Goal: Information Seeking & Learning: Learn about a topic

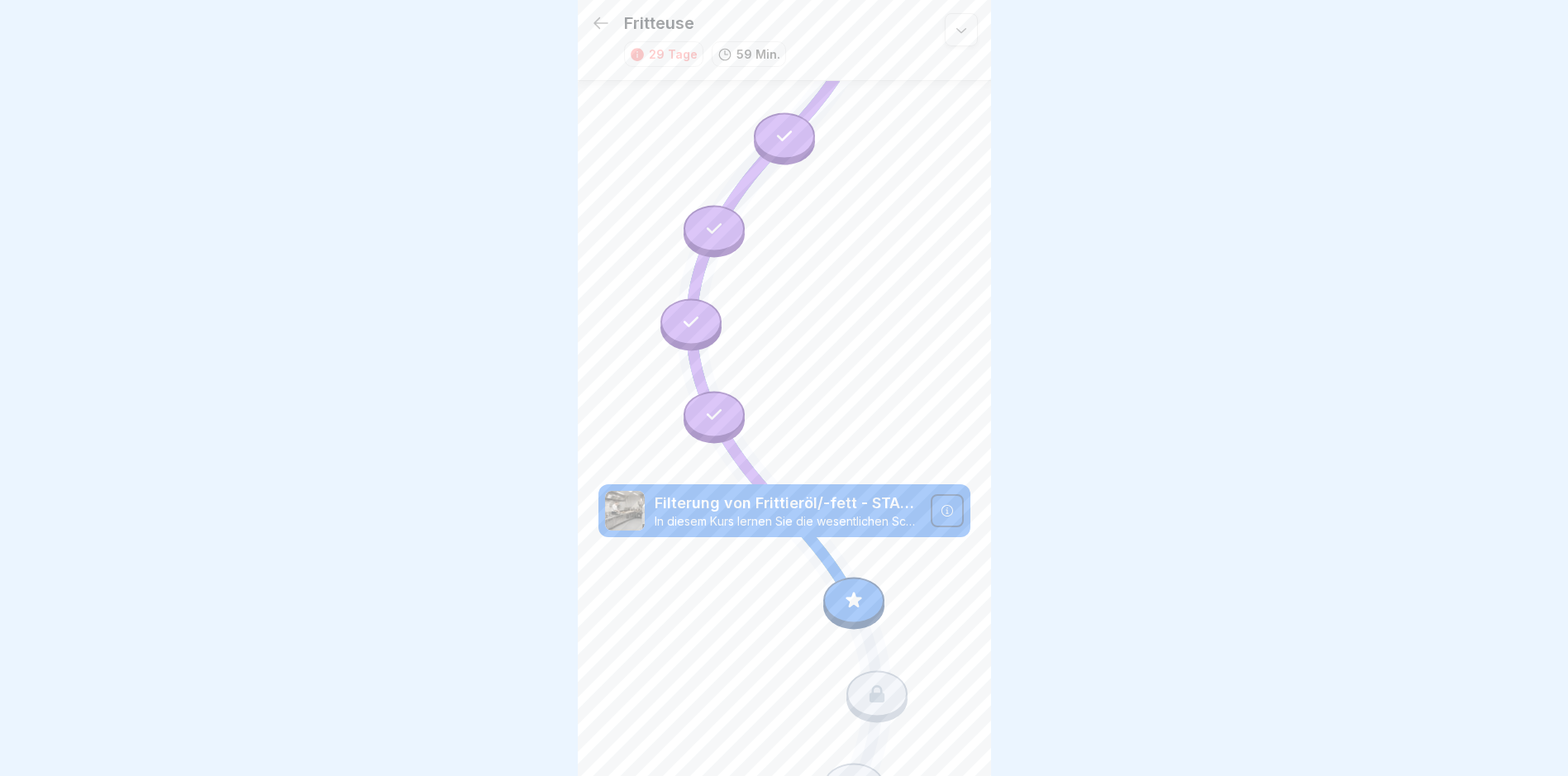
scroll to position [496, 0]
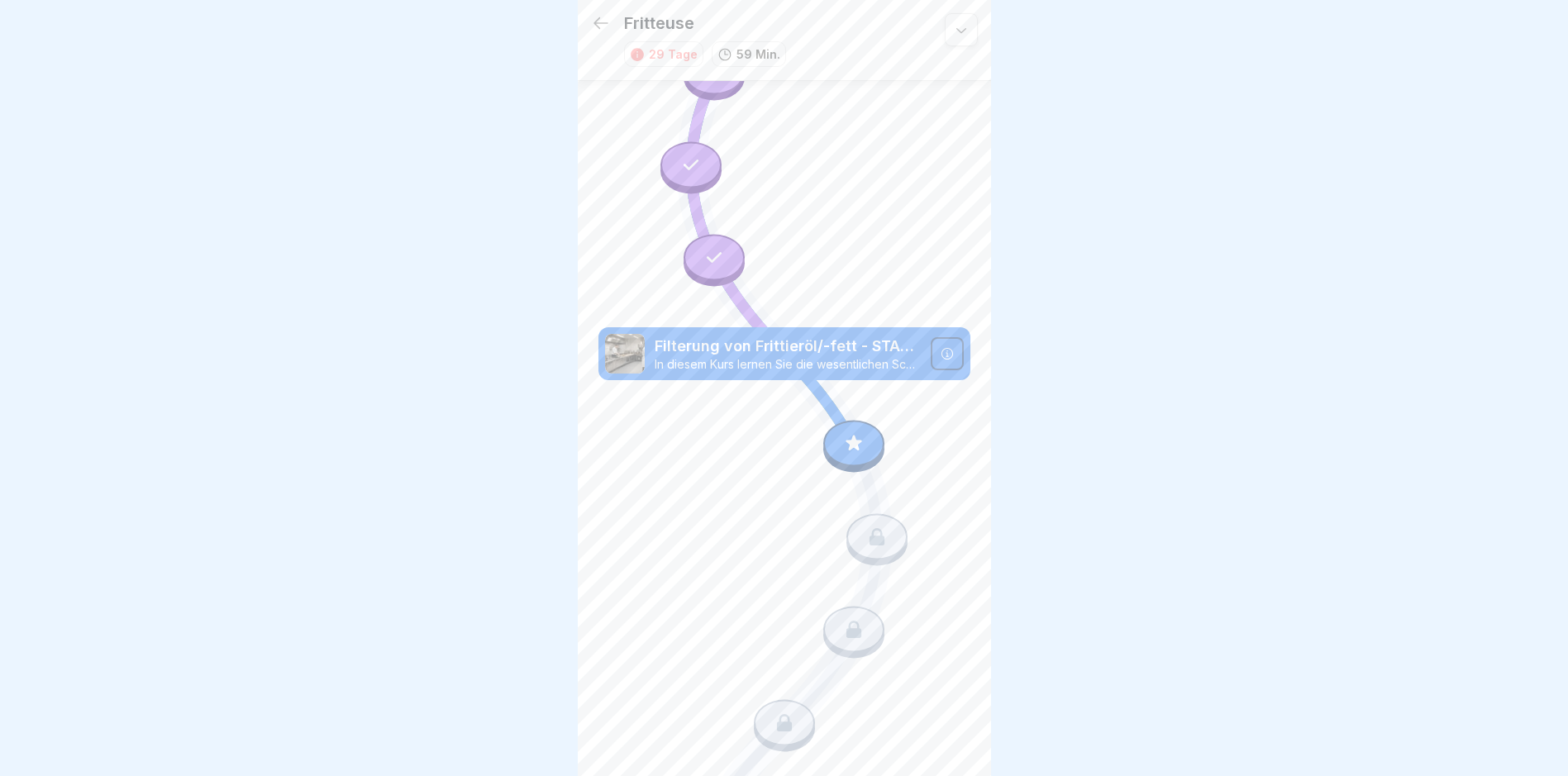
click at [845, 435] on icon at bounding box center [853, 443] width 16 height 16
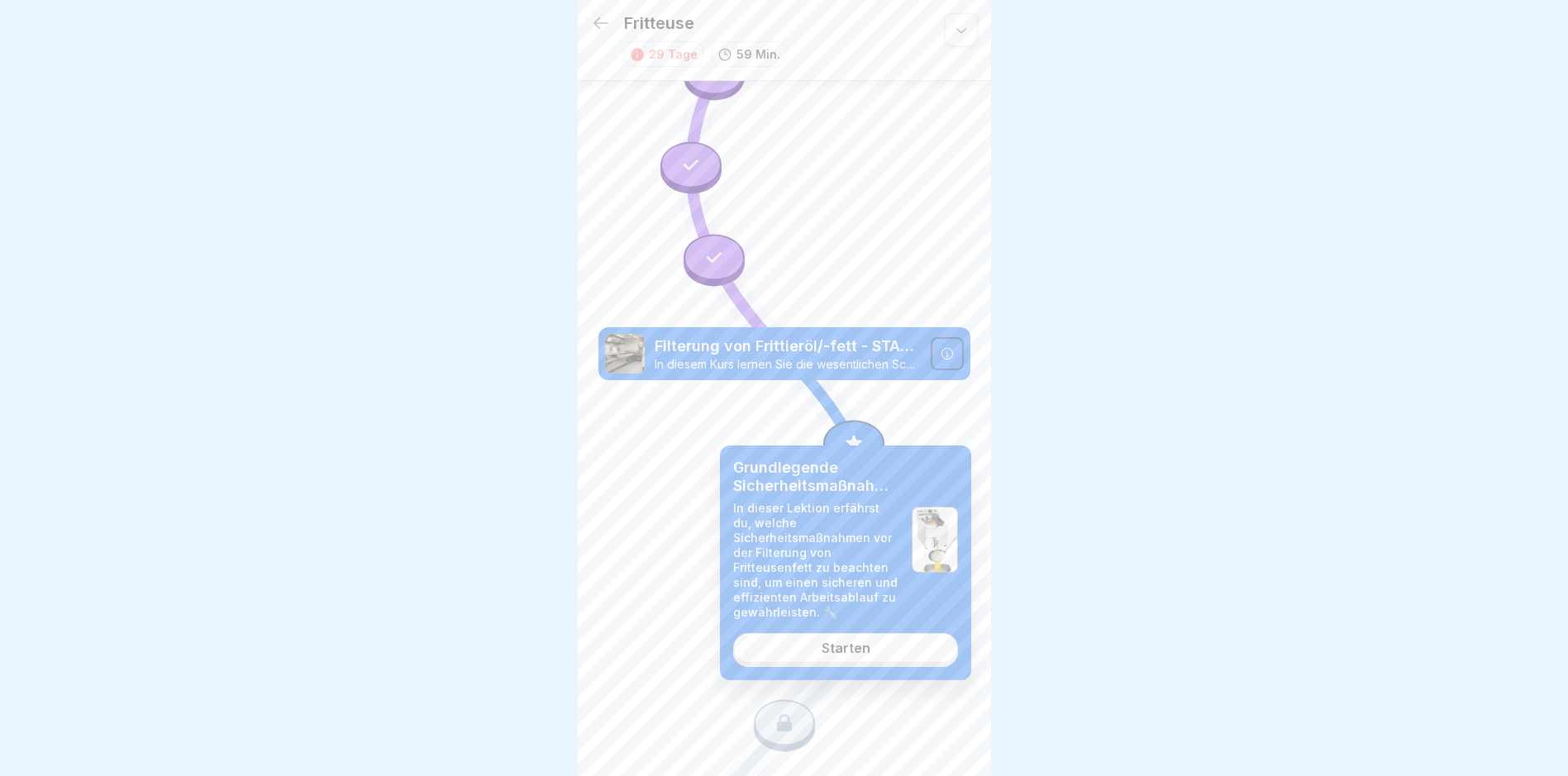
click at [877, 657] on link "Starten" at bounding box center [845, 648] width 225 height 30
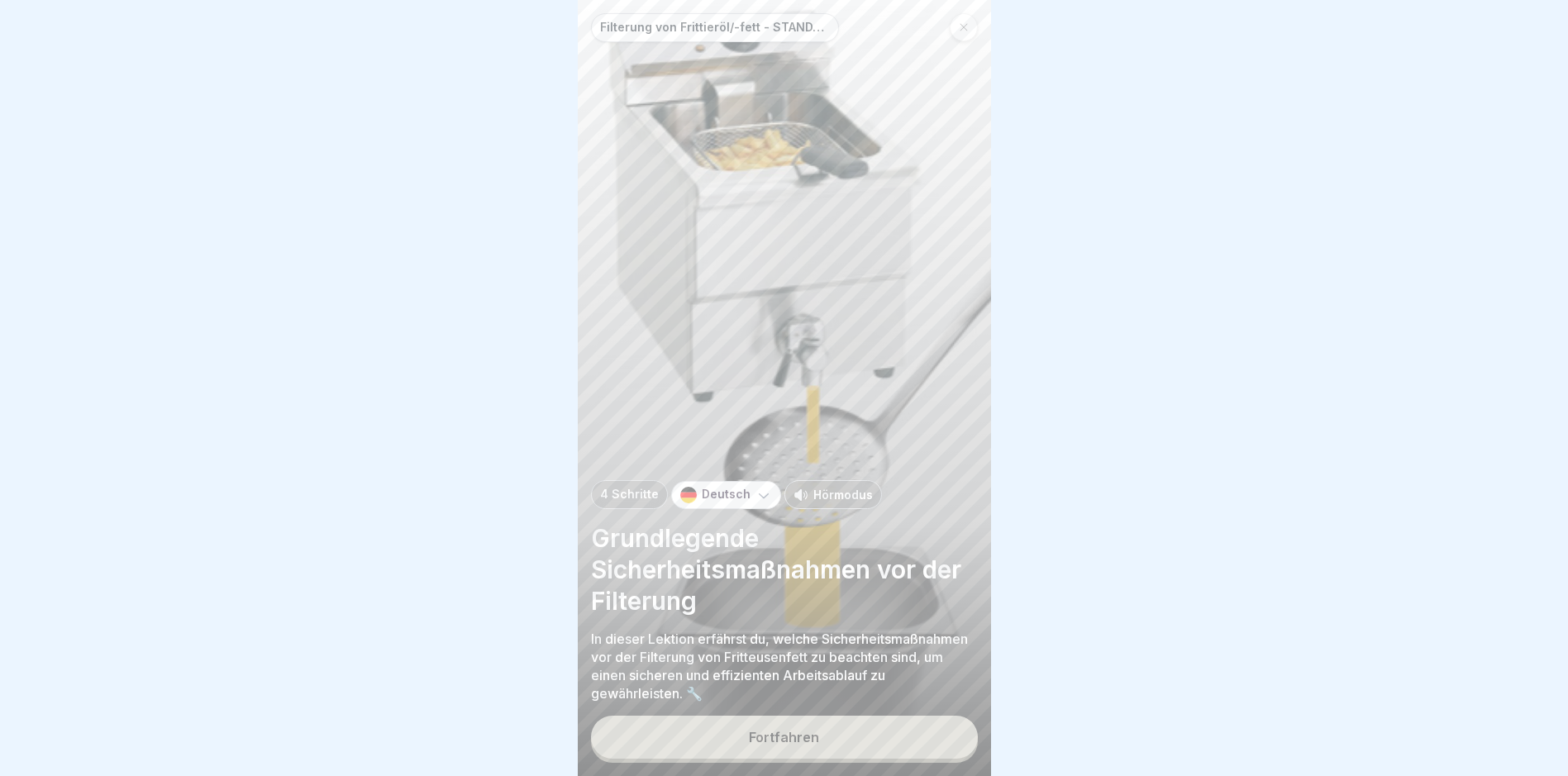
scroll to position [13, 0]
click at [799, 729] on button "Fortfahren" at bounding box center [784, 737] width 387 height 43
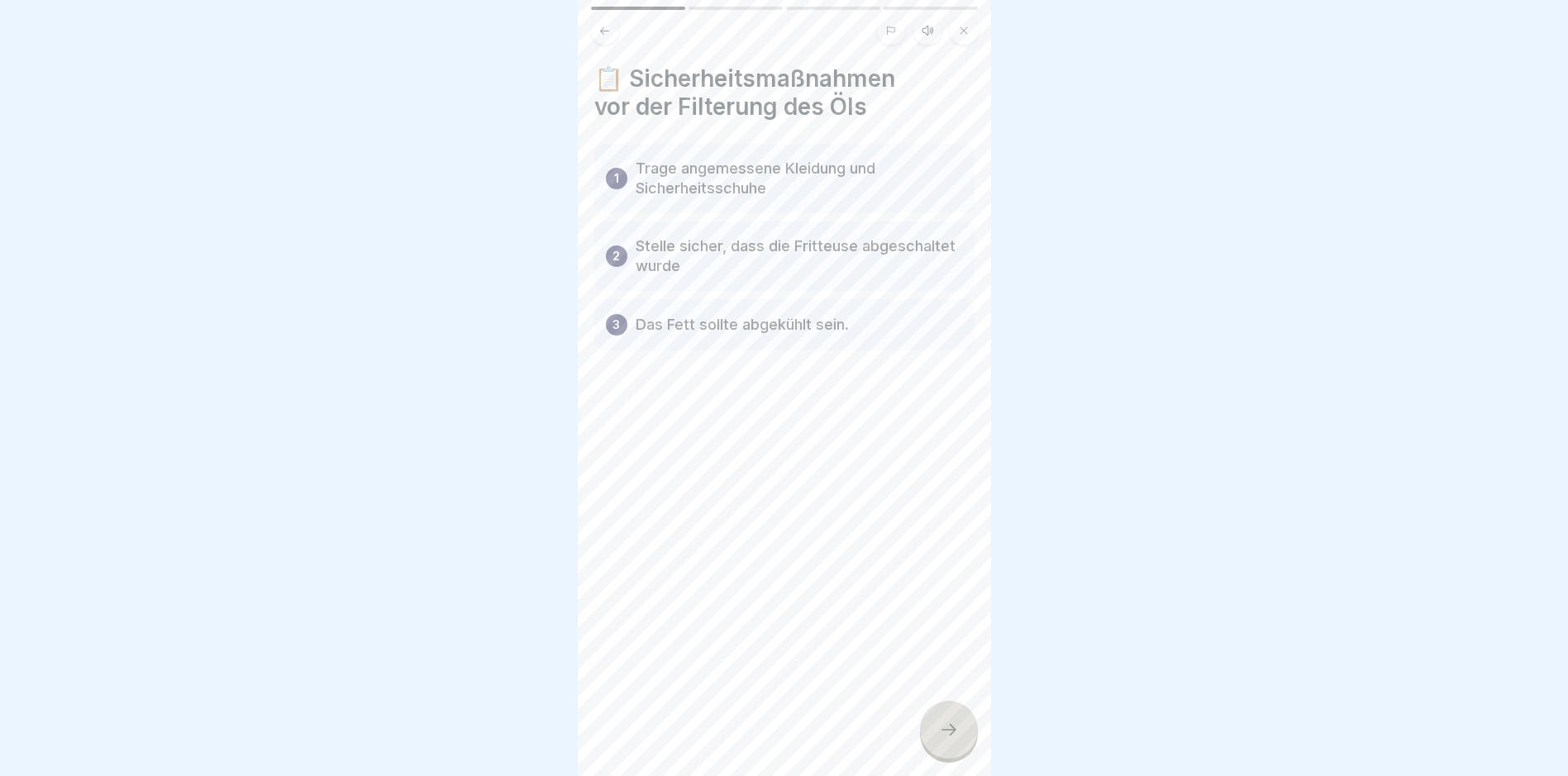
click at [954, 727] on icon at bounding box center [949, 730] width 20 height 20
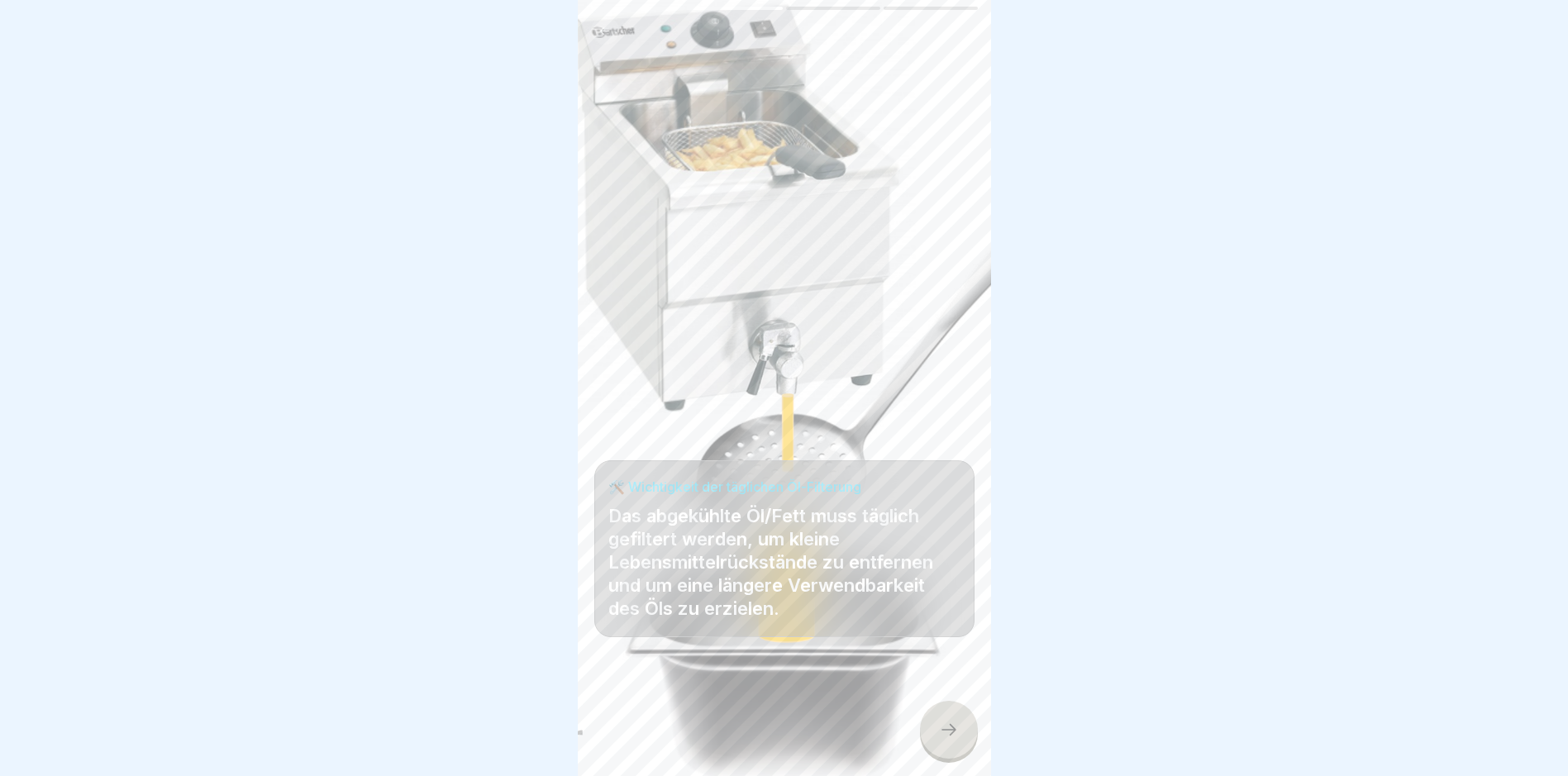
click at [949, 729] on icon at bounding box center [949, 730] width 20 height 20
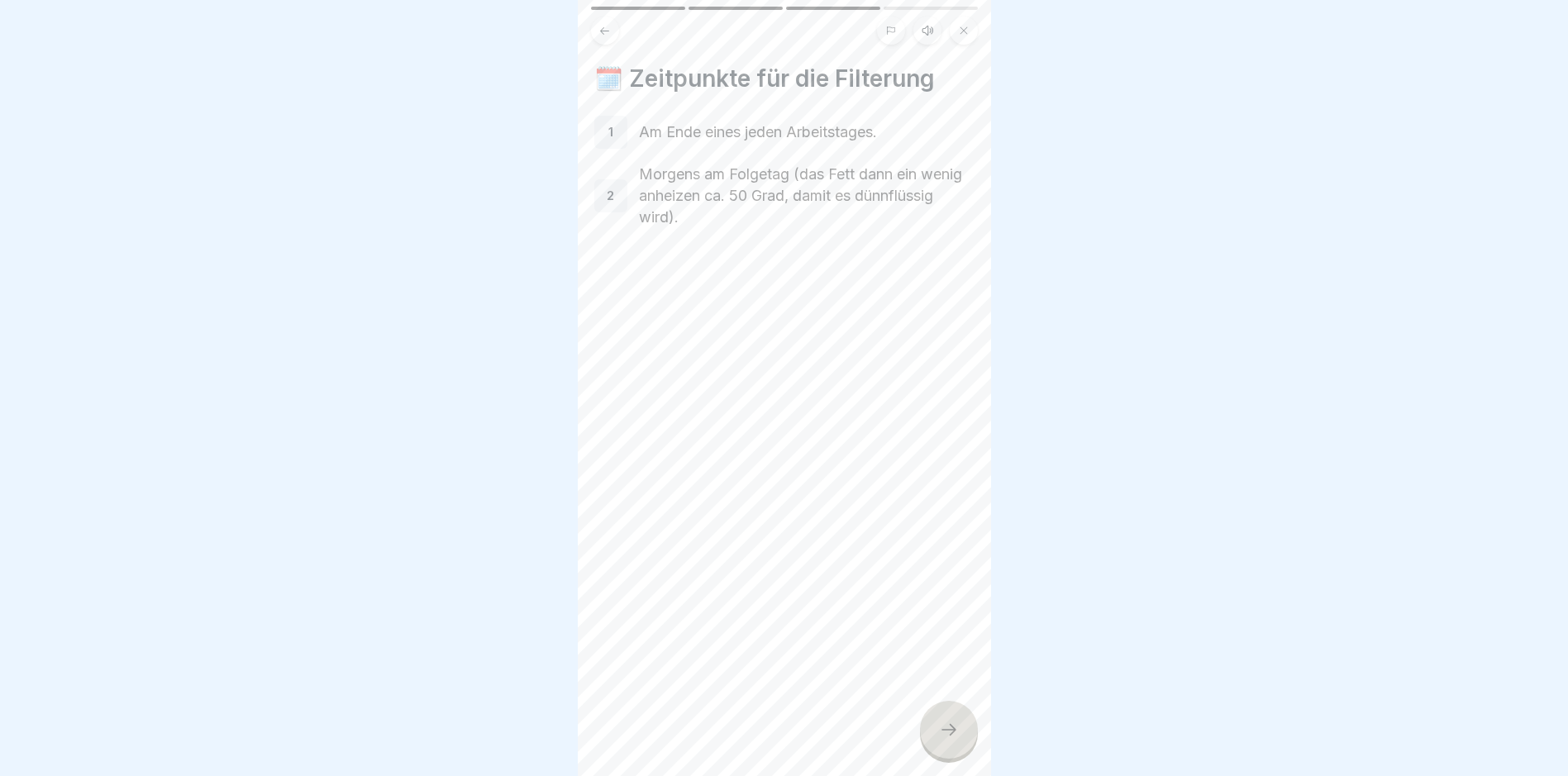
click at [940, 737] on icon at bounding box center [949, 730] width 20 height 20
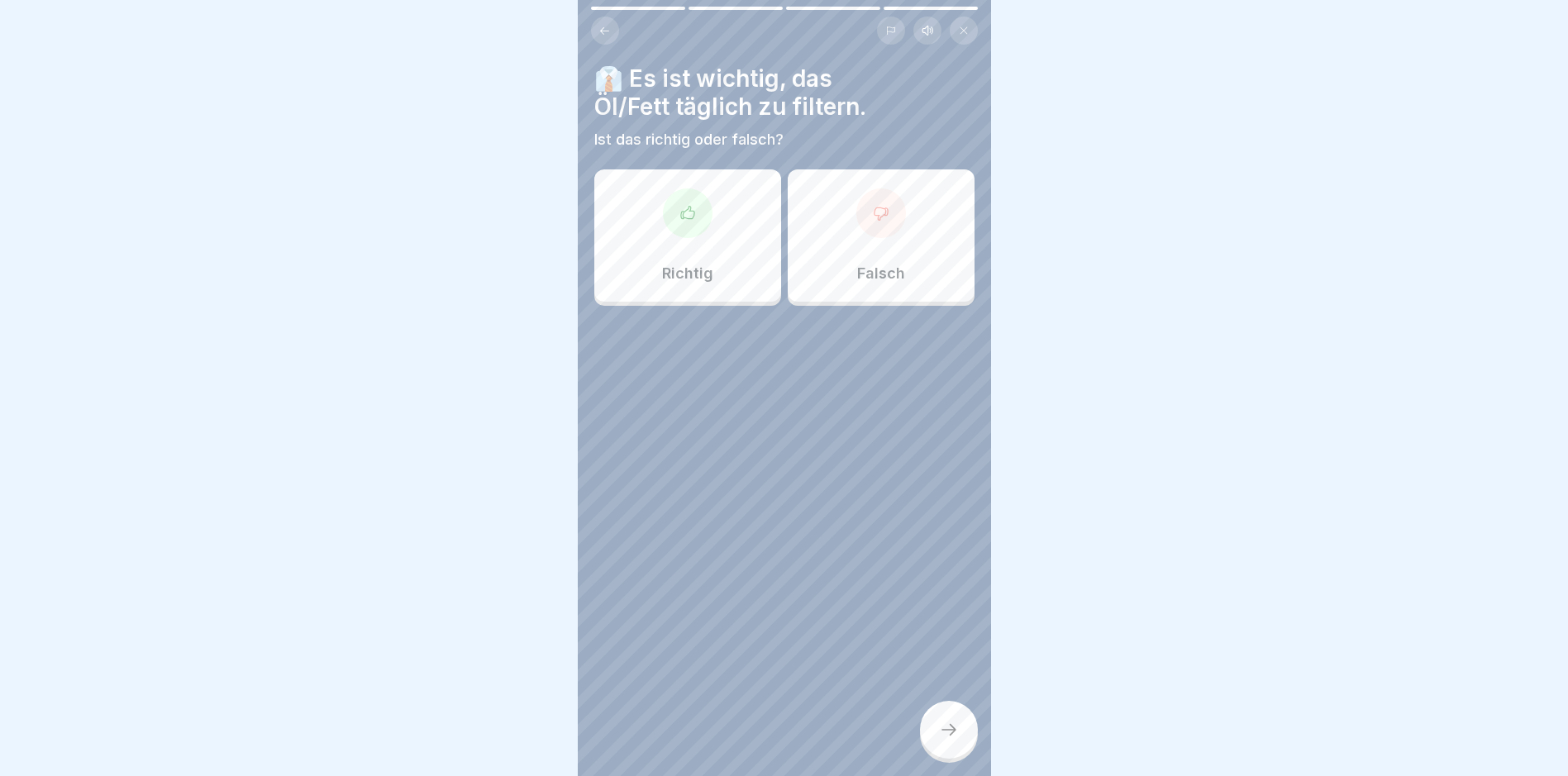
click at [710, 230] on div "Richtig" at bounding box center [687, 236] width 187 height 132
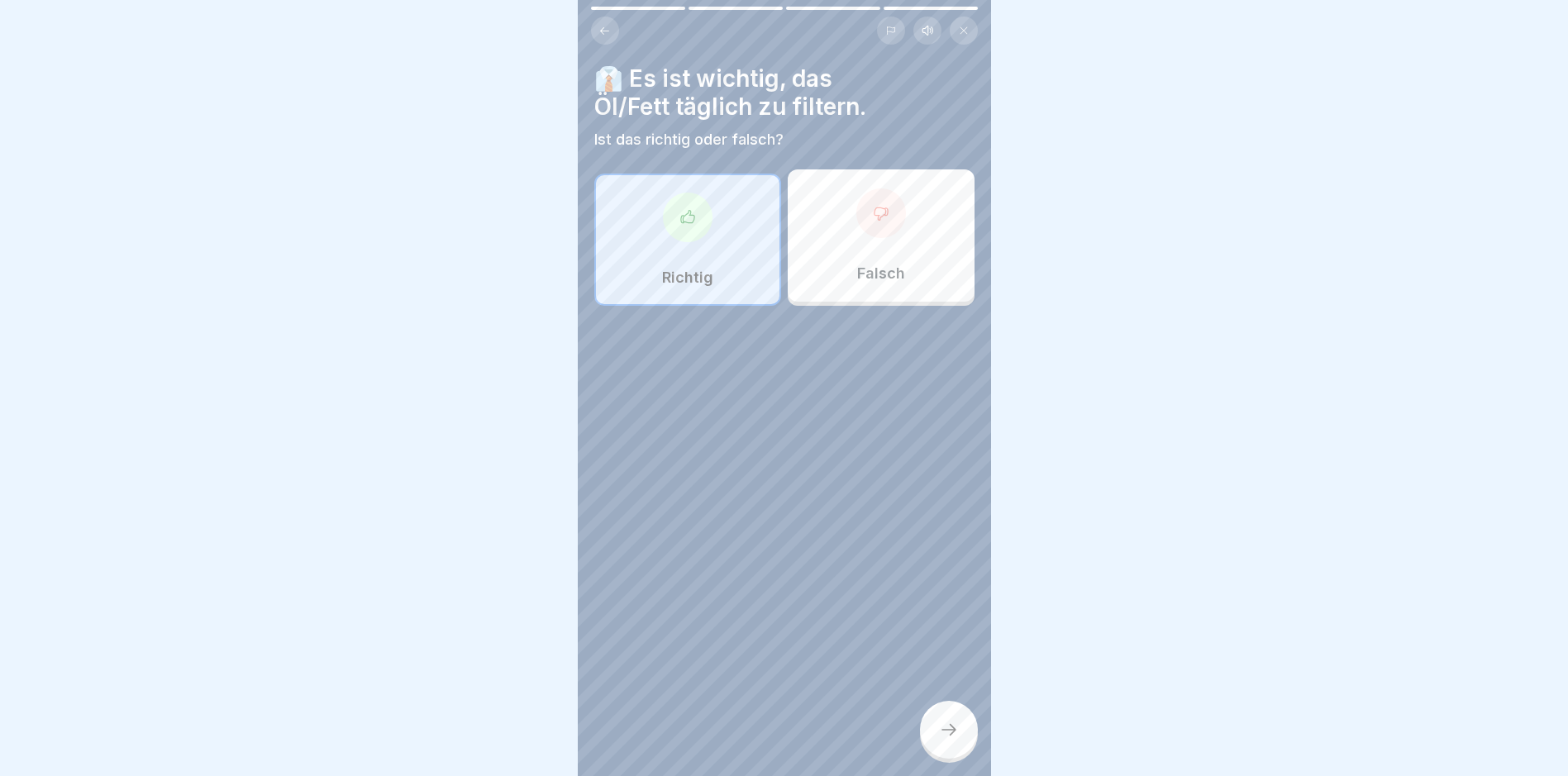
click at [948, 732] on icon at bounding box center [949, 730] width 20 height 20
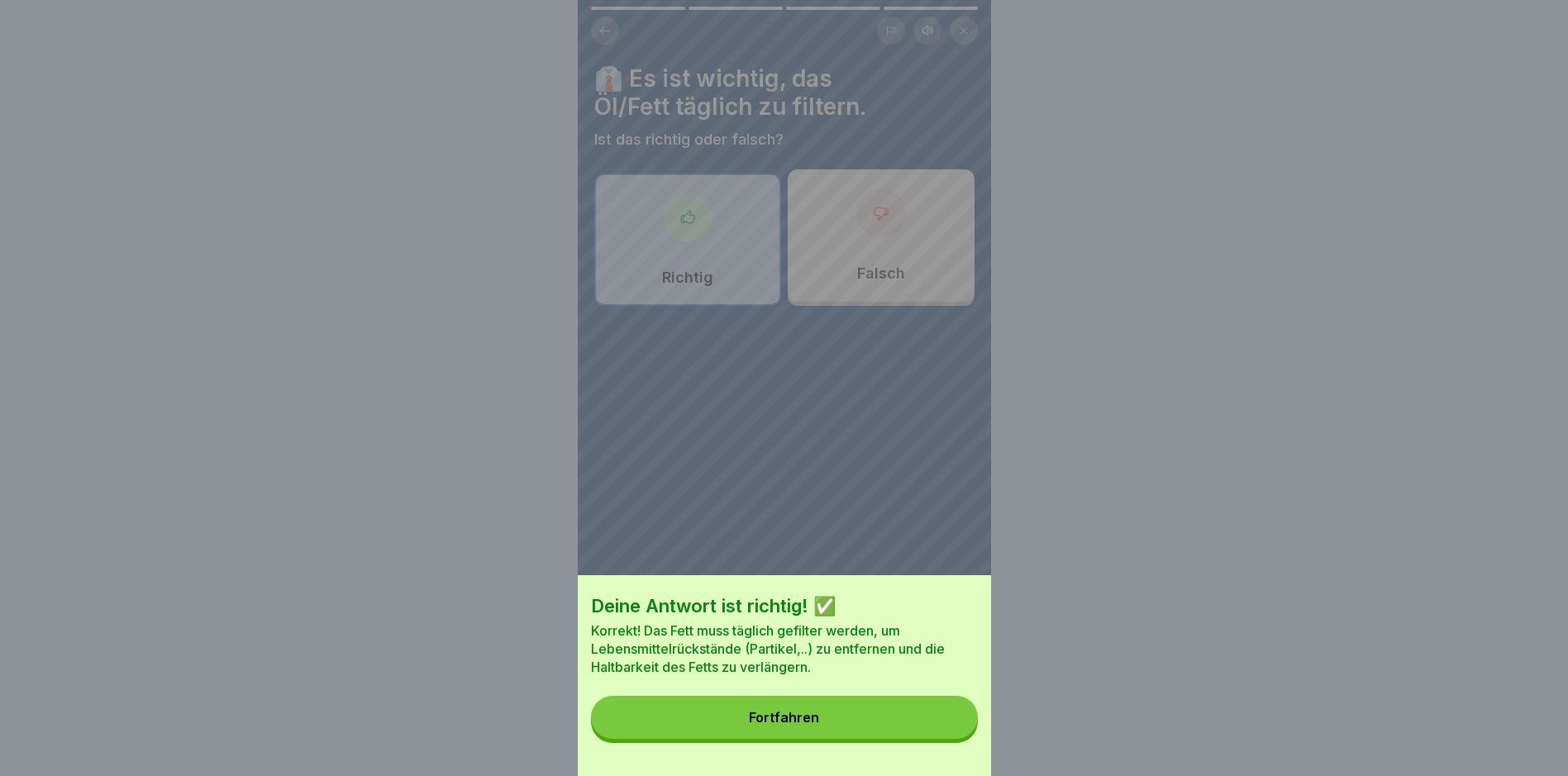
click at [843, 724] on button "Fortfahren" at bounding box center [784, 718] width 387 height 43
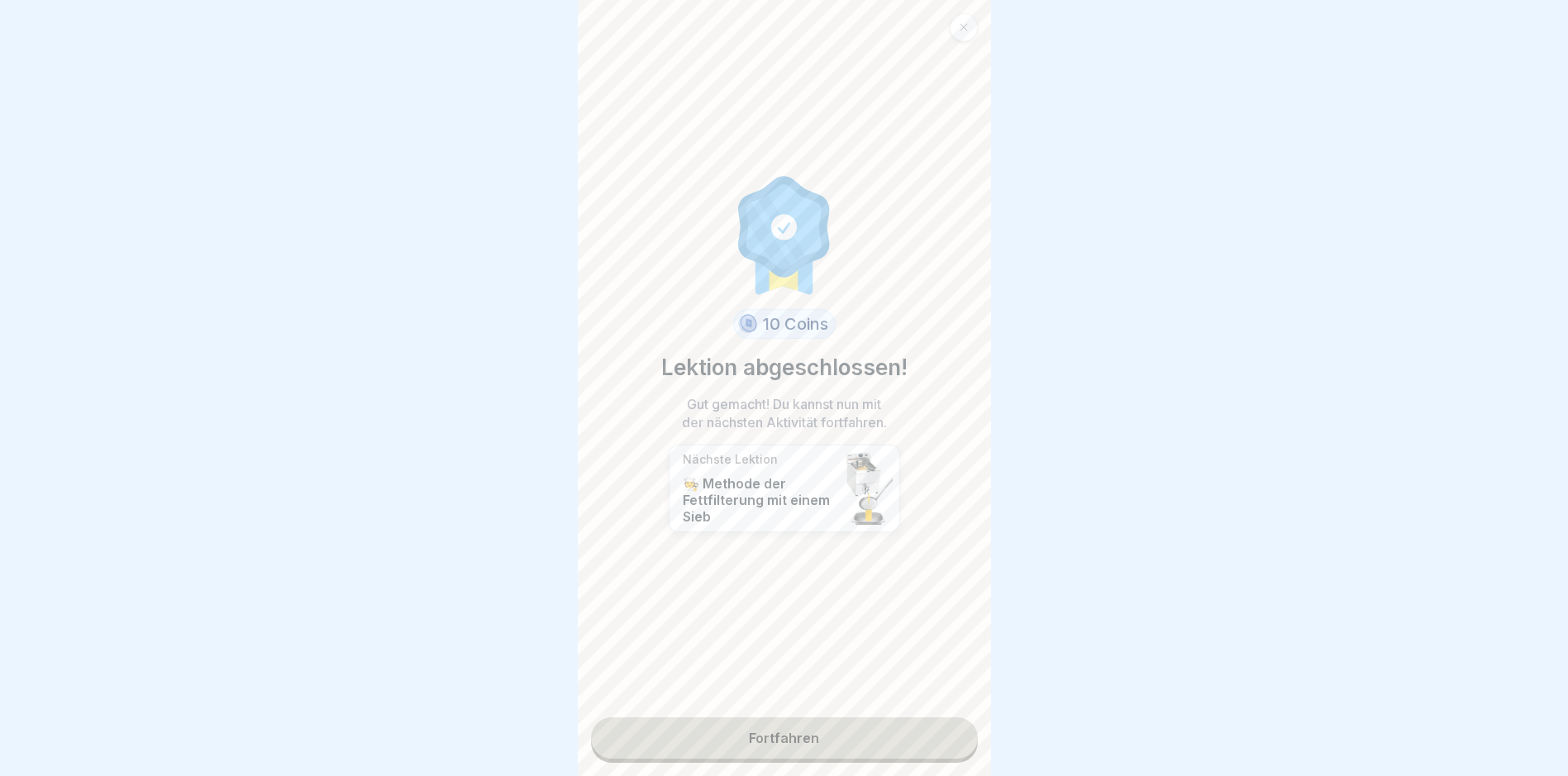
click at [803, 724] on link "Fortfahren" at bounding box center [784, 737] width 387 height 41
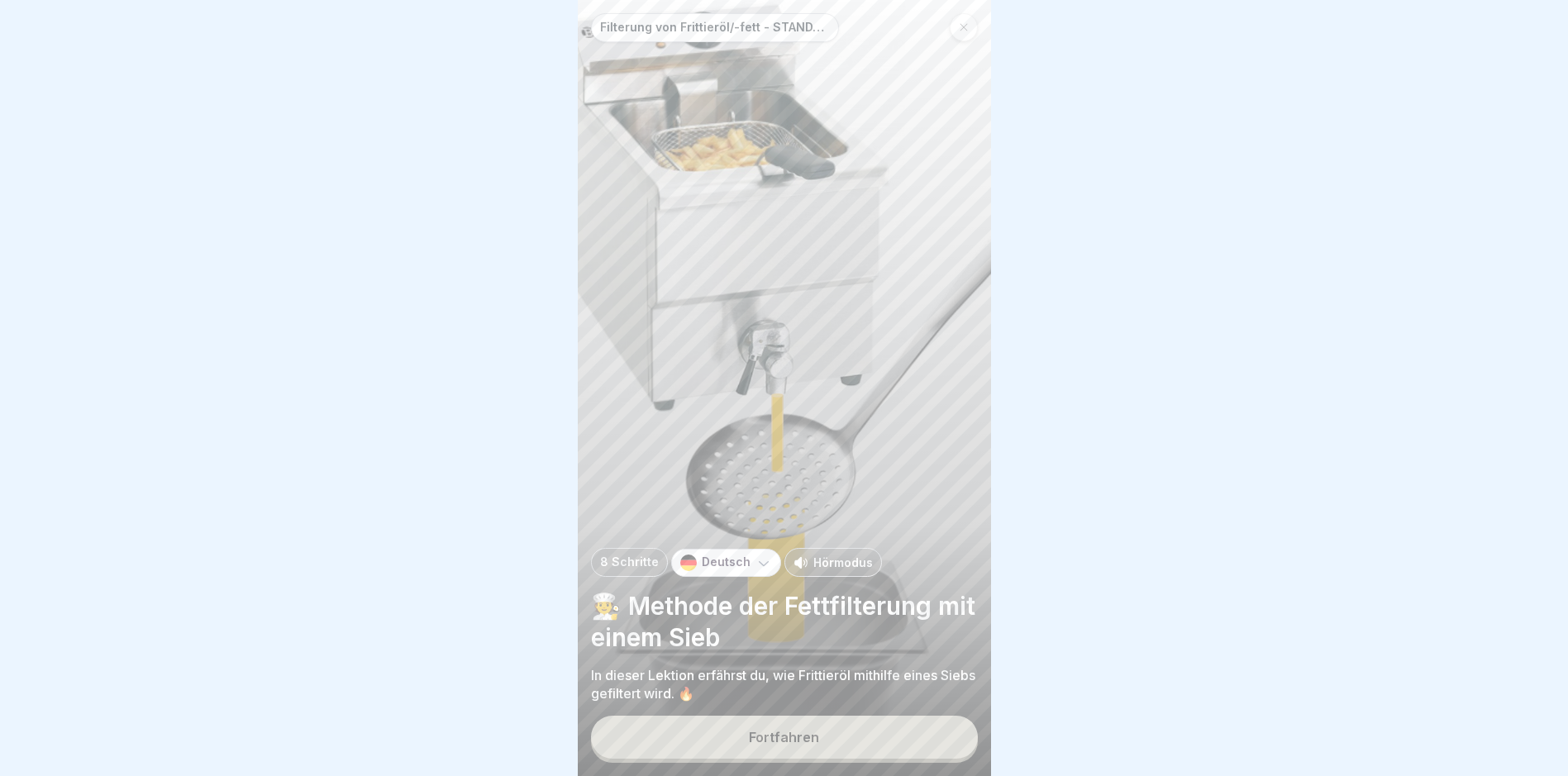
click at [814, 737] on div "Fortfahren" at bounding box center [783, 737] width 70 height 15
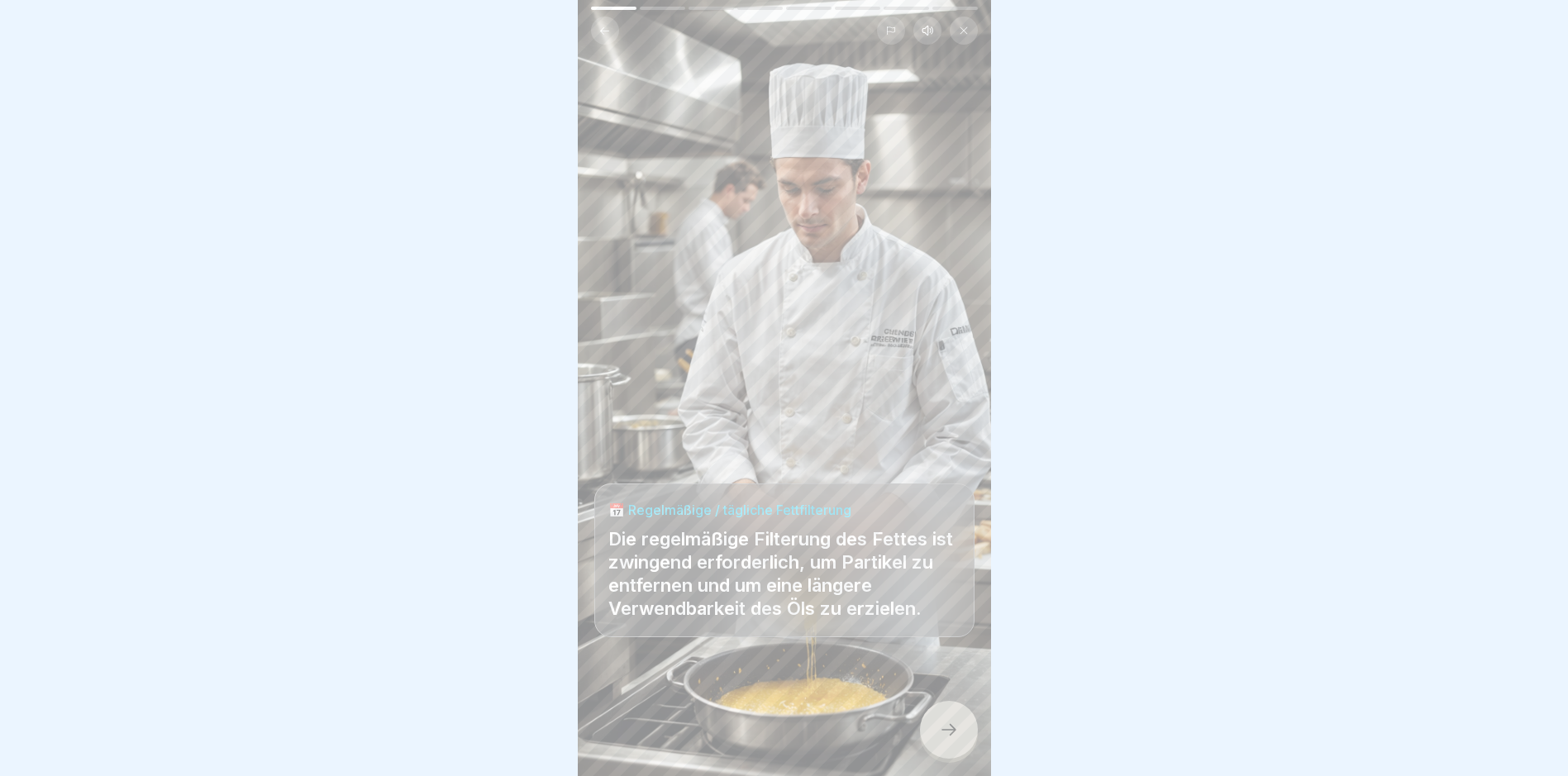
click at [947, 724] on icon at bounding box center [949, 730] width 20 height 20
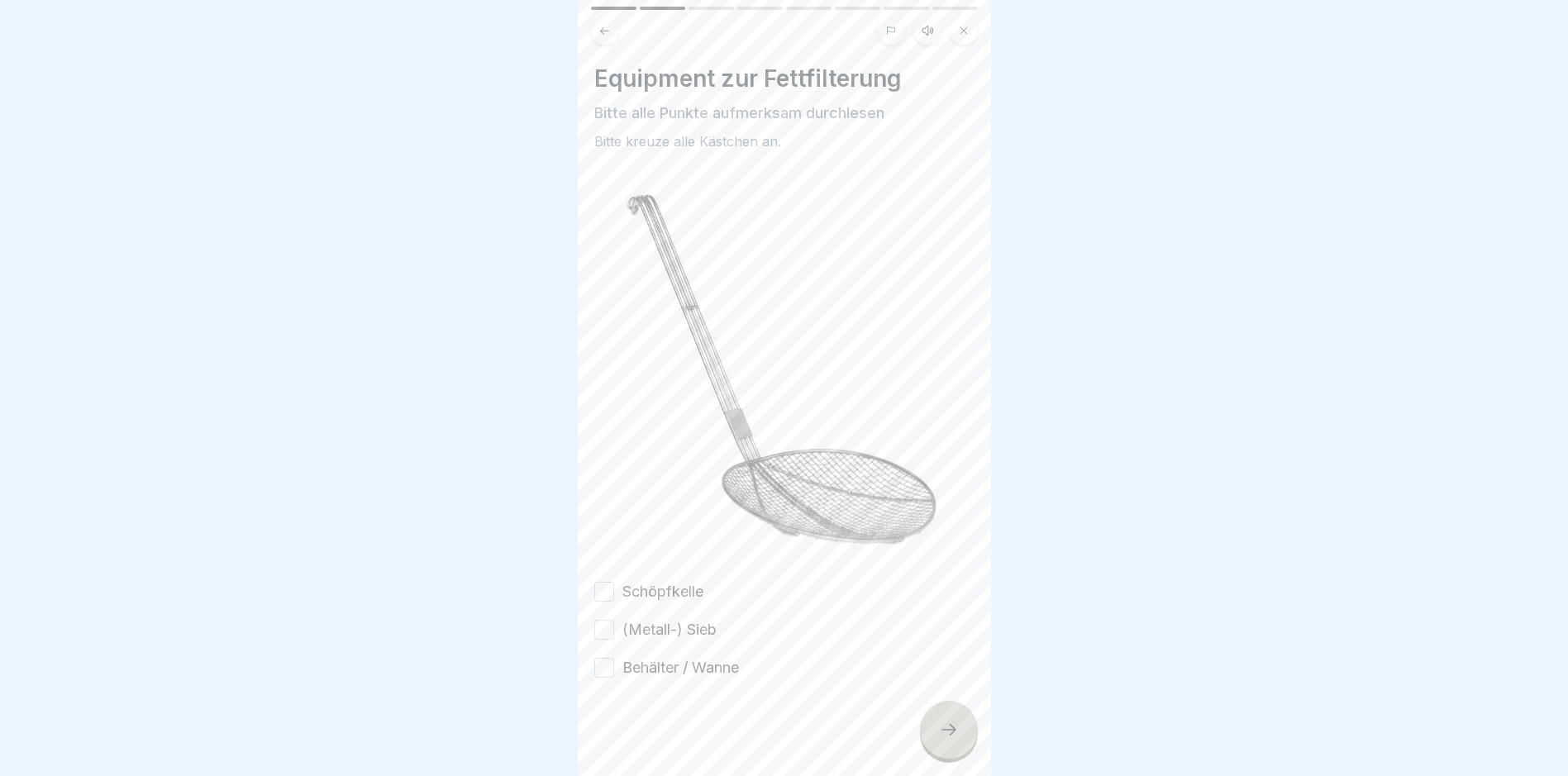
click at [601, 582] on button "Schöpfkelle" at bounding box center [604, 591] width 20 height 20
click at [597, 616] on div "Schöpfkelle (Metall-) Sieb Behälter / Wanne" at bounding box center [784, 629] width 380 height 98
click at [600, 658] on button "Behälter / Wanne" at bounding box center [604, 667] width 20 height 20
click at [613, 620] on button "(Metall-) Sieb" at bounding box center [604, 630] width 20 height 20
click at [939, 735] on icon at bounding box center [949, 730] width 20 height 20
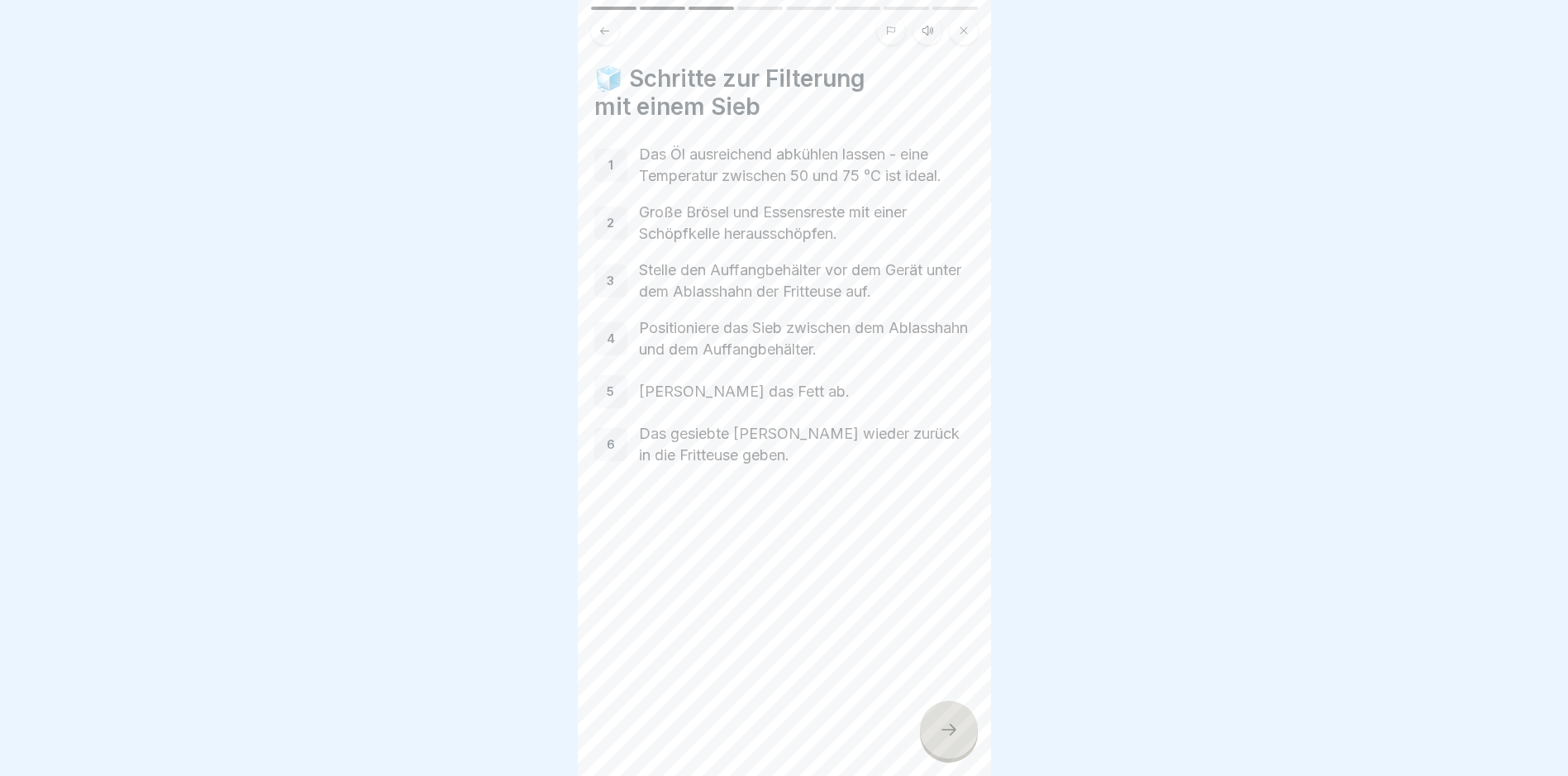
click at [929, 734] on div at bounding box center [948, 730] width 58 height 58
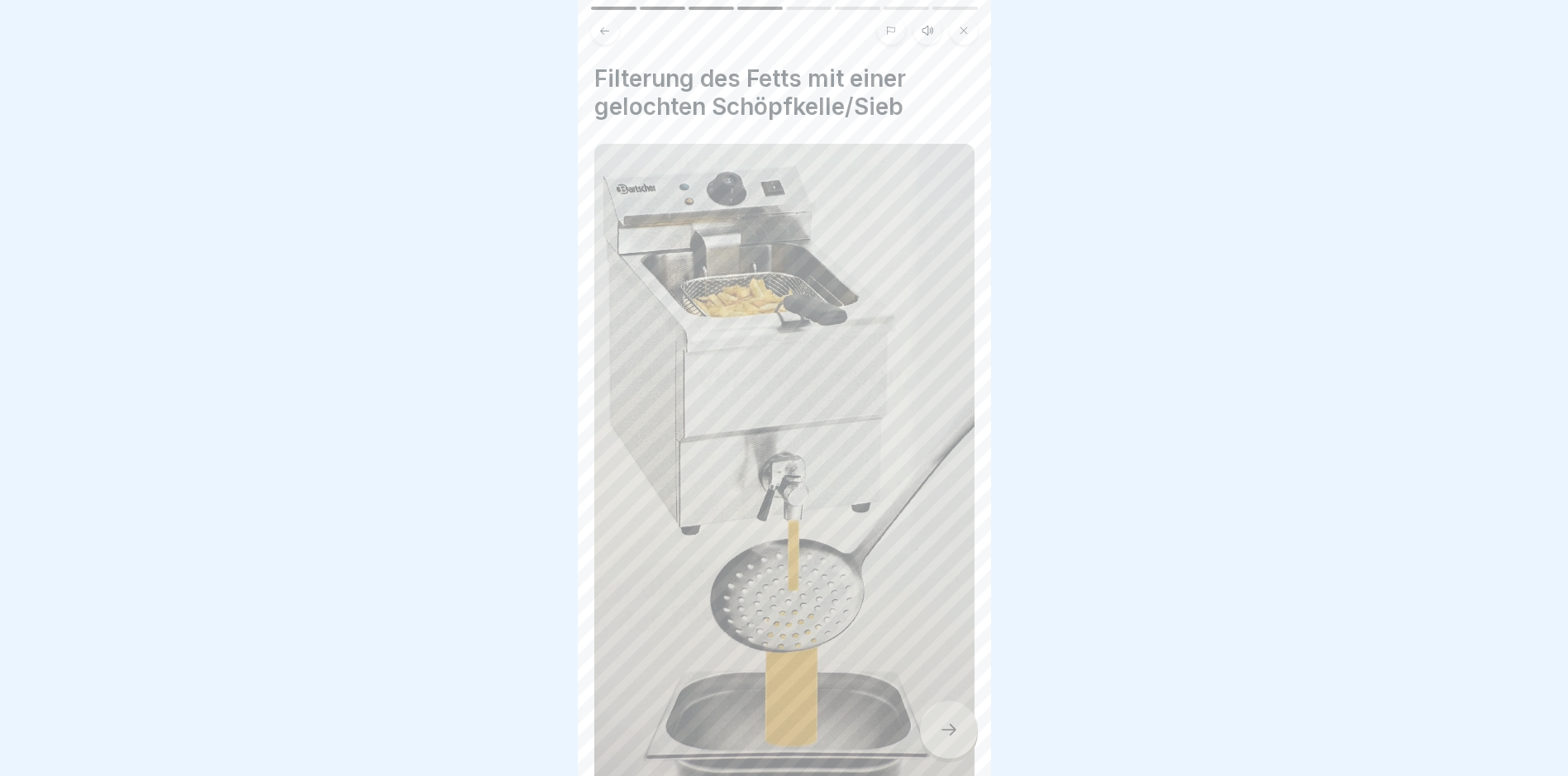
click at [965, 739] on div at bounding box center [948, 730] width 58 height 58
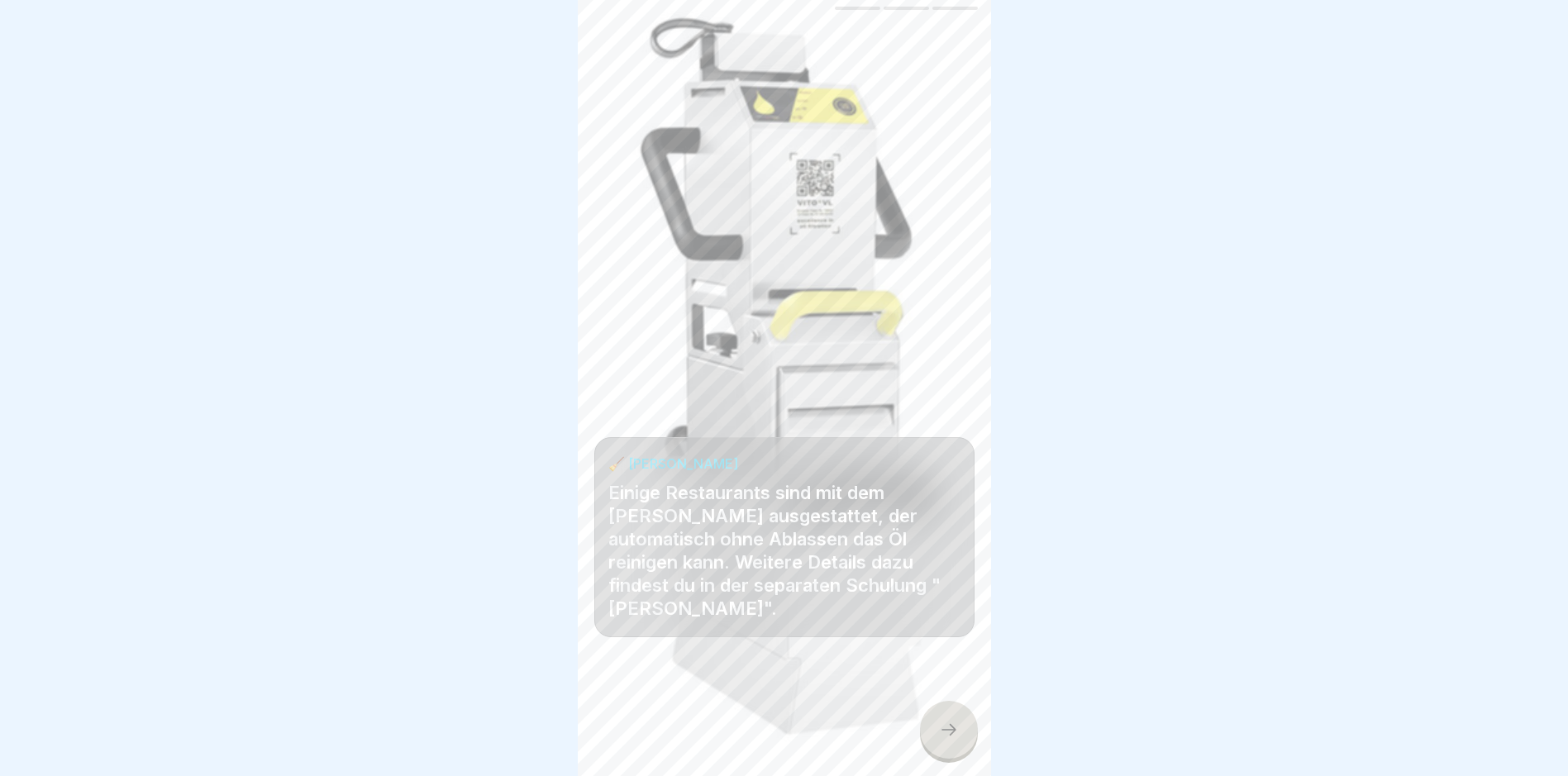
click at [950, 742] on div at bounding box center [948, 730] width 58 height 58
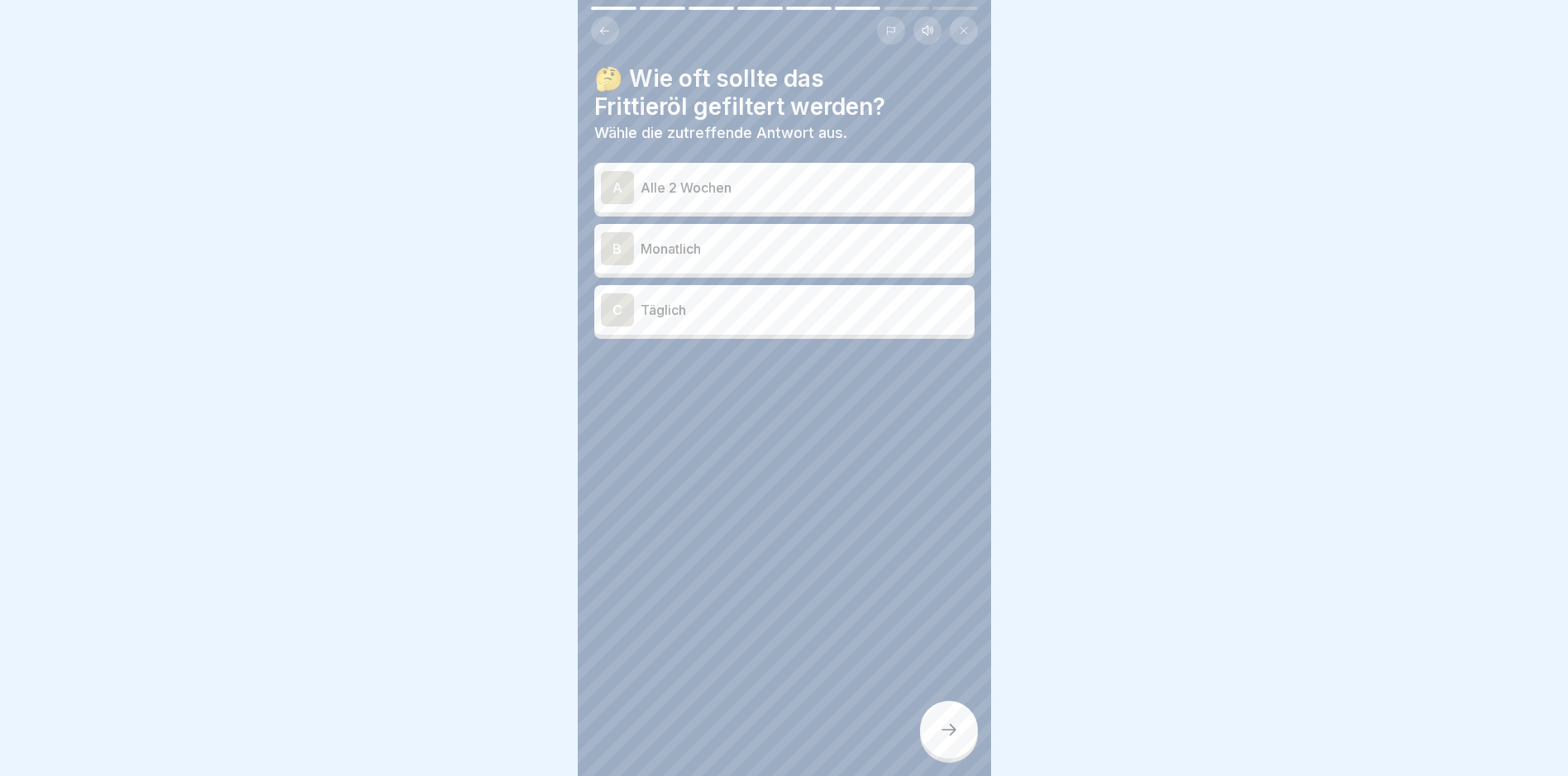
click at [738, 179] on p "Alle 2 Wochen" at bounding box center [804, 188] width 327 height 20
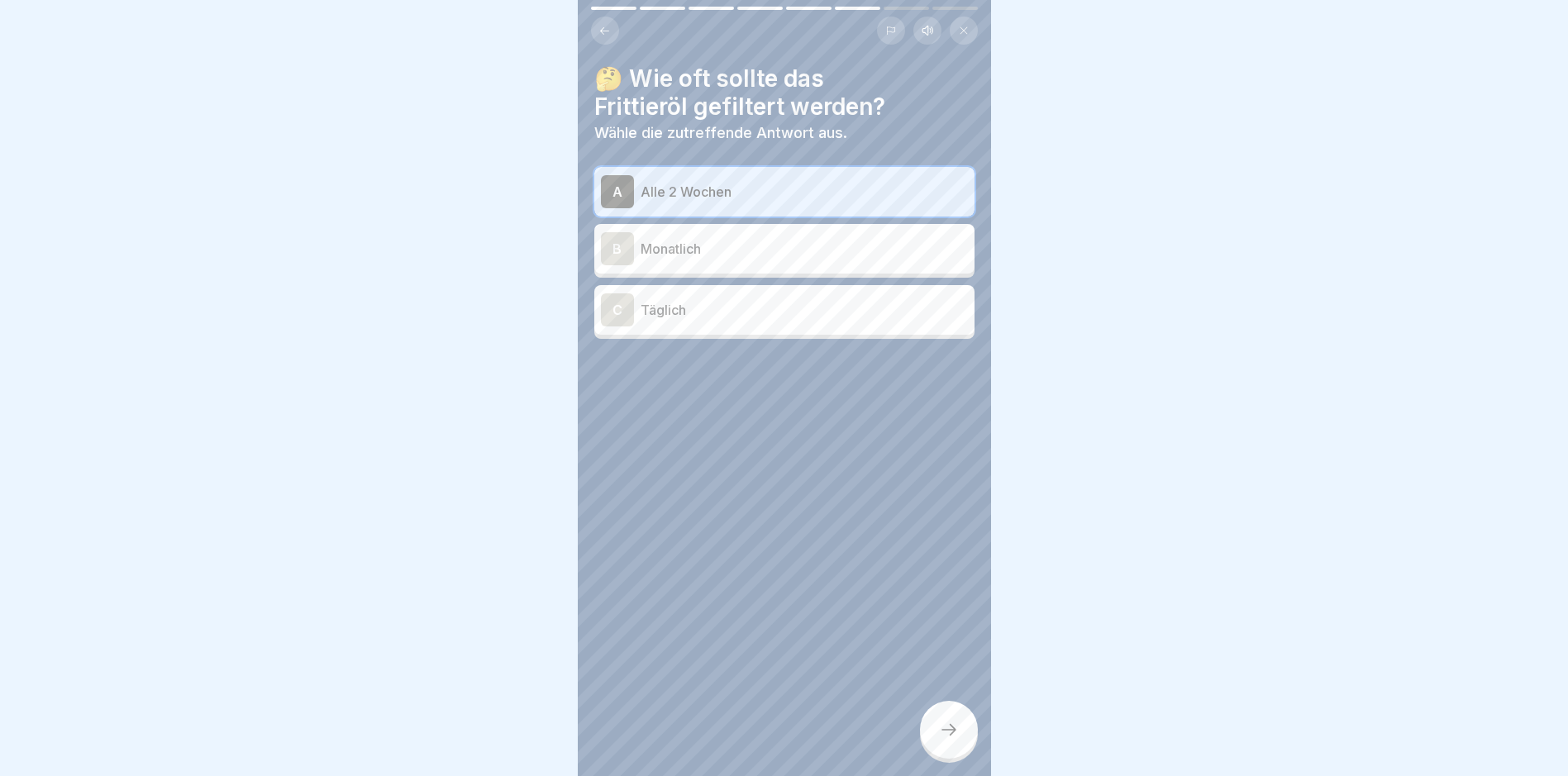
click at [936, 735] on div at bounding box center [948, 730] width 58 height 58
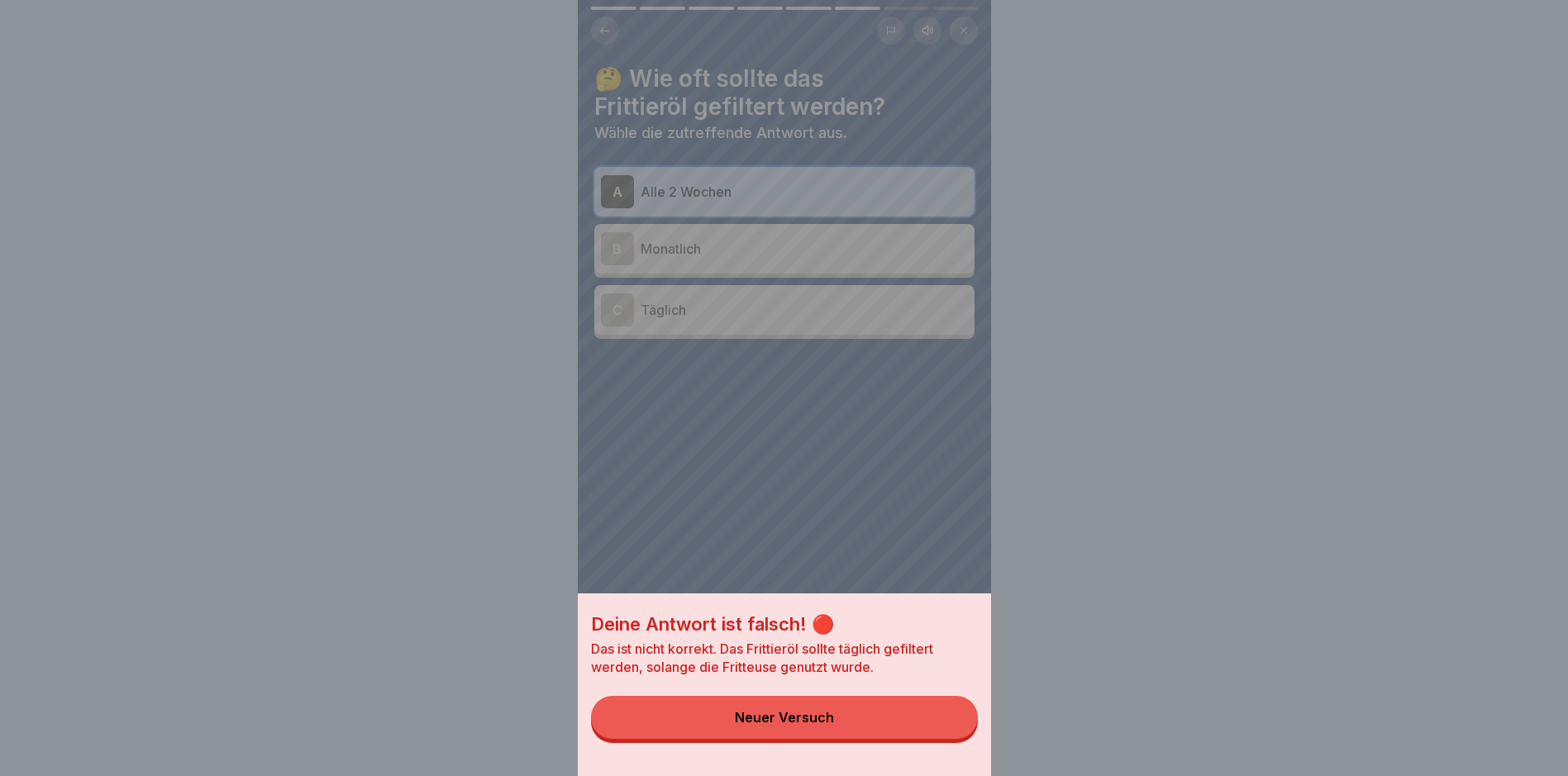
click at [877, 727] on button "Neuer Versuch" at bounding box center [784, 718] width 387 height 43
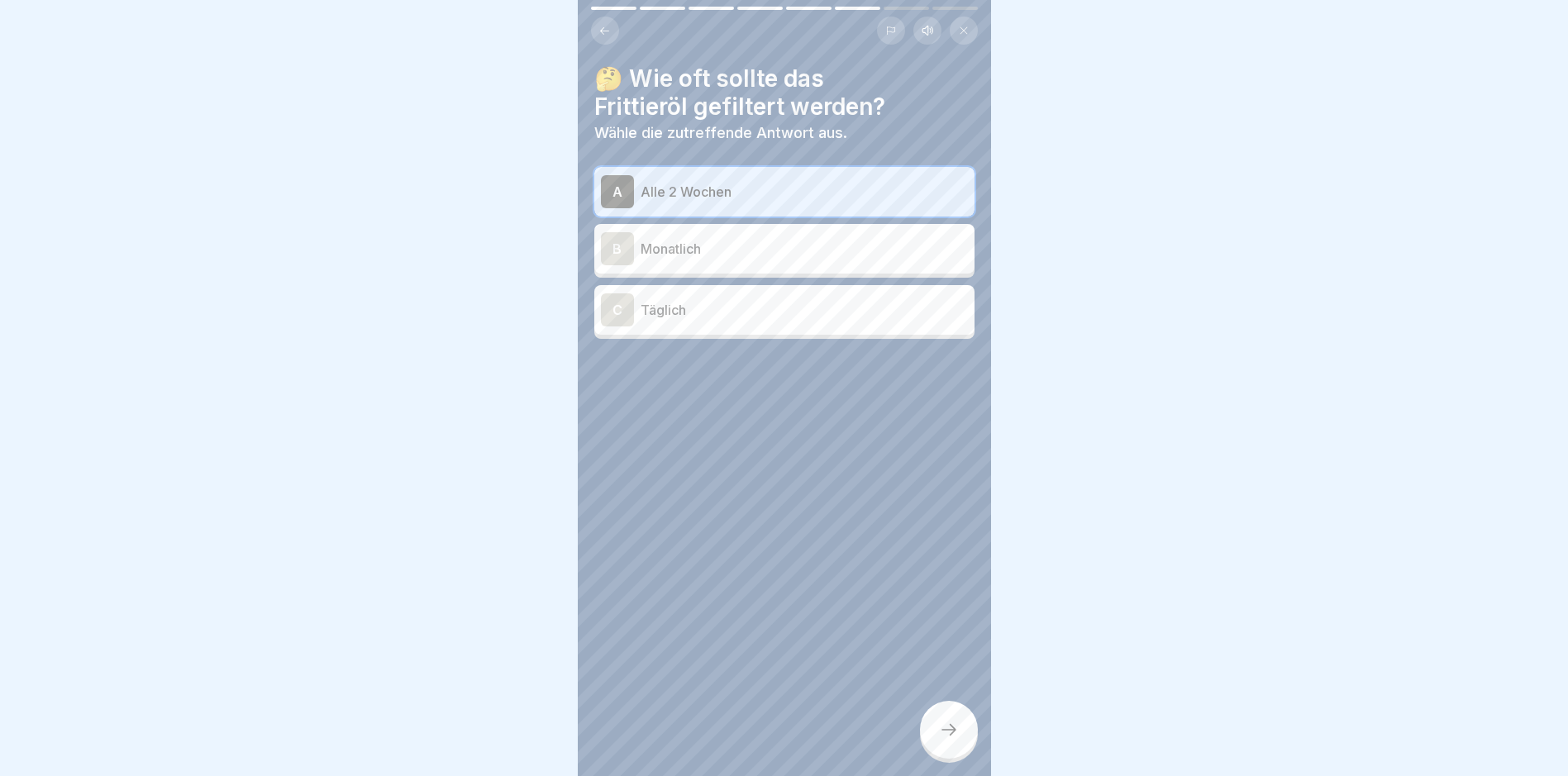
click at [780, 307] on div "C Täglich" at bounding box center [784, 309] width 367 height 33
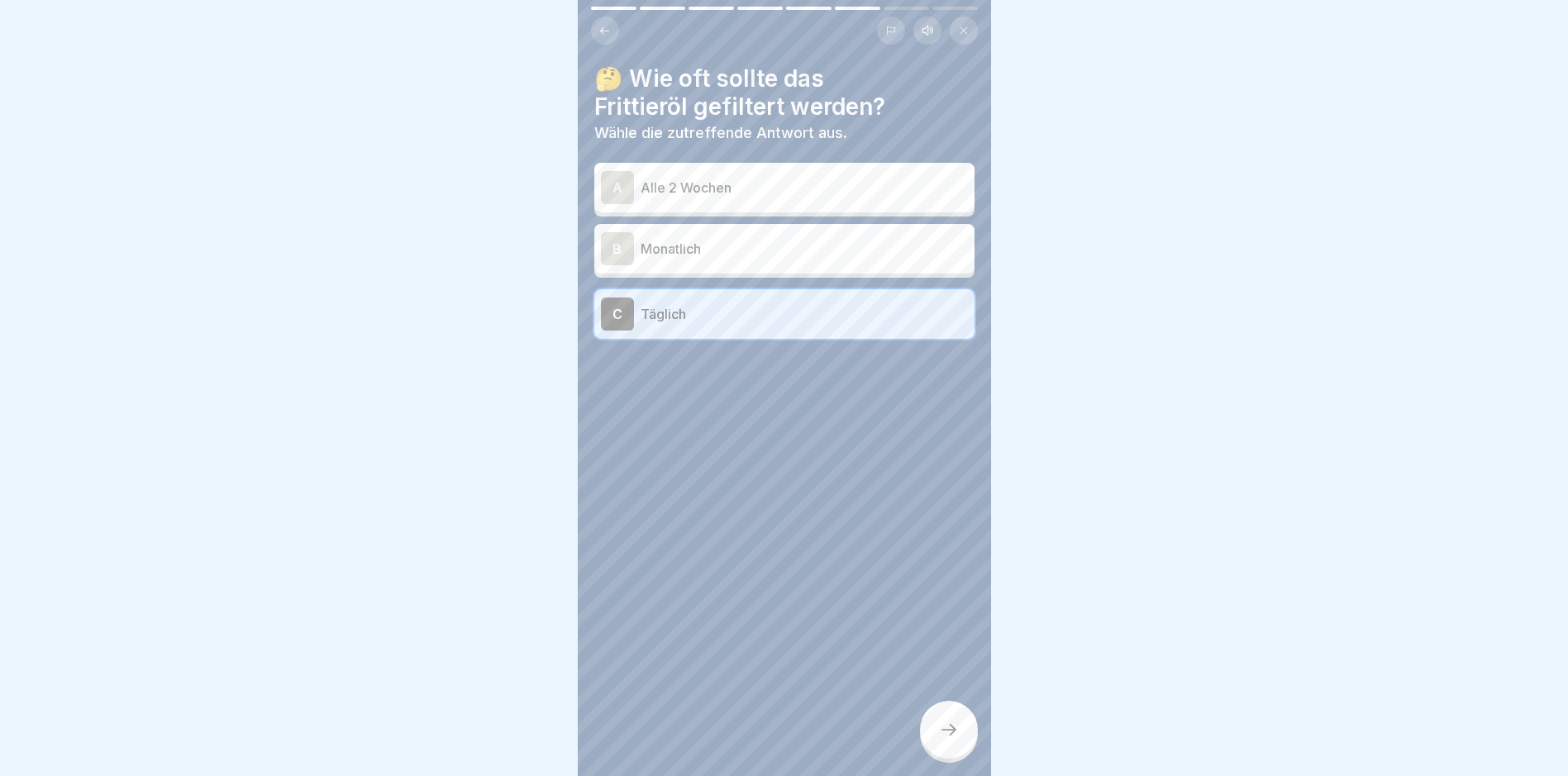
click at [945, 727] on icon at bounding box center [949, 730] width 20 height 20
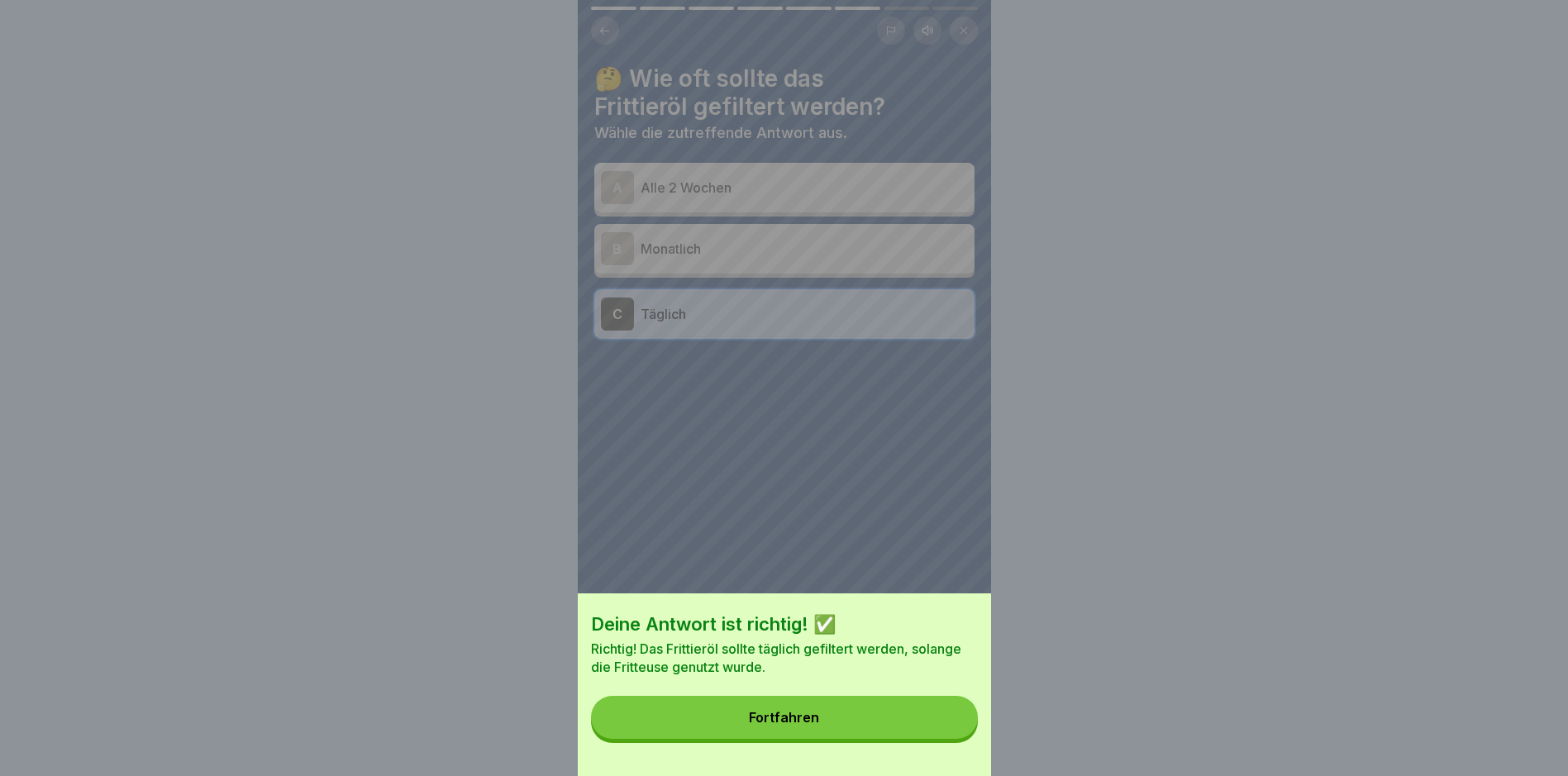
click at [773, 725] on div "Fortfahren" at bounding box center [783, 717] width 70 height 15
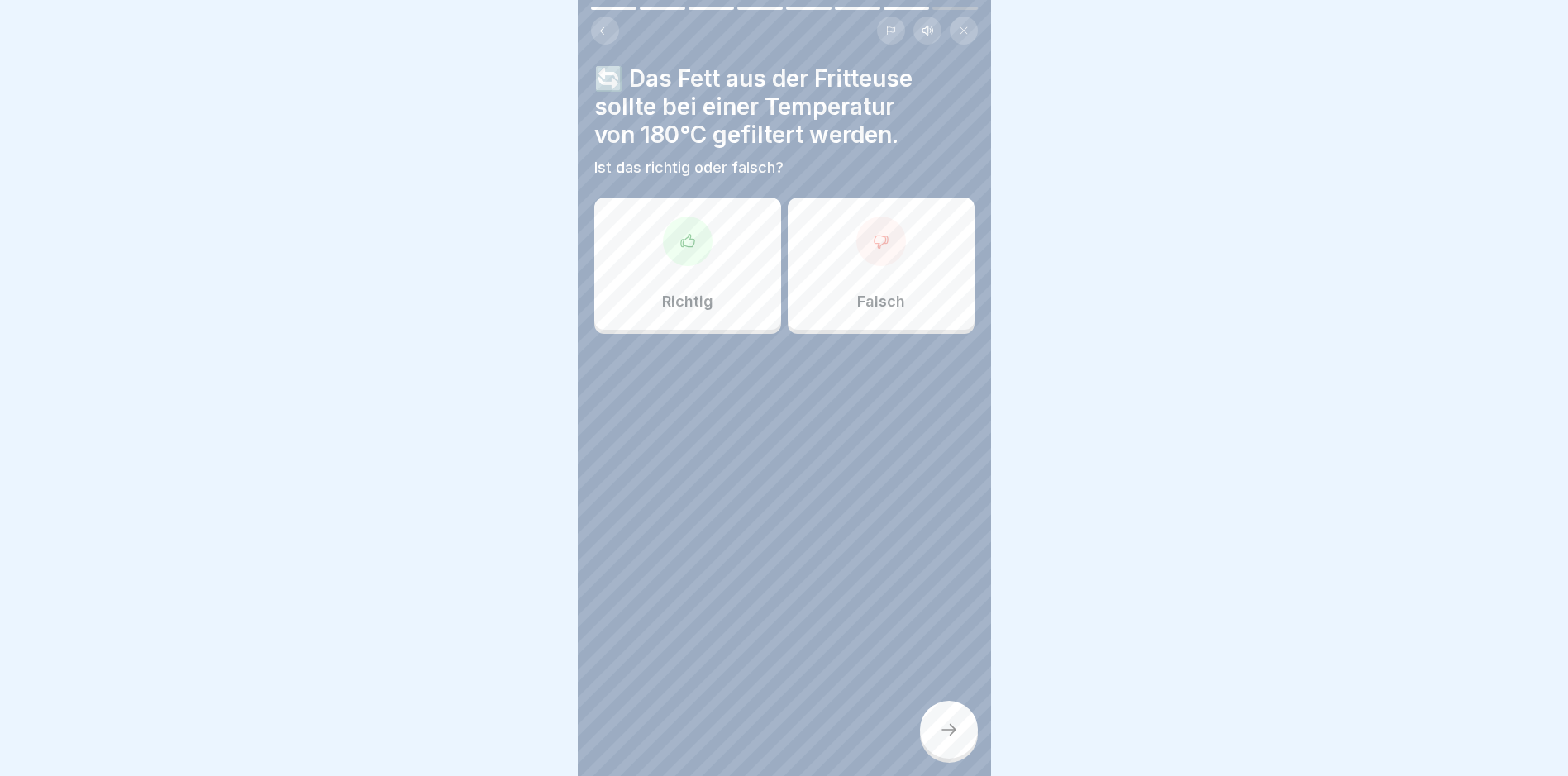
click at [874, 259] on div "Falsch" at bounding box center [881, 264] width 187 height 132
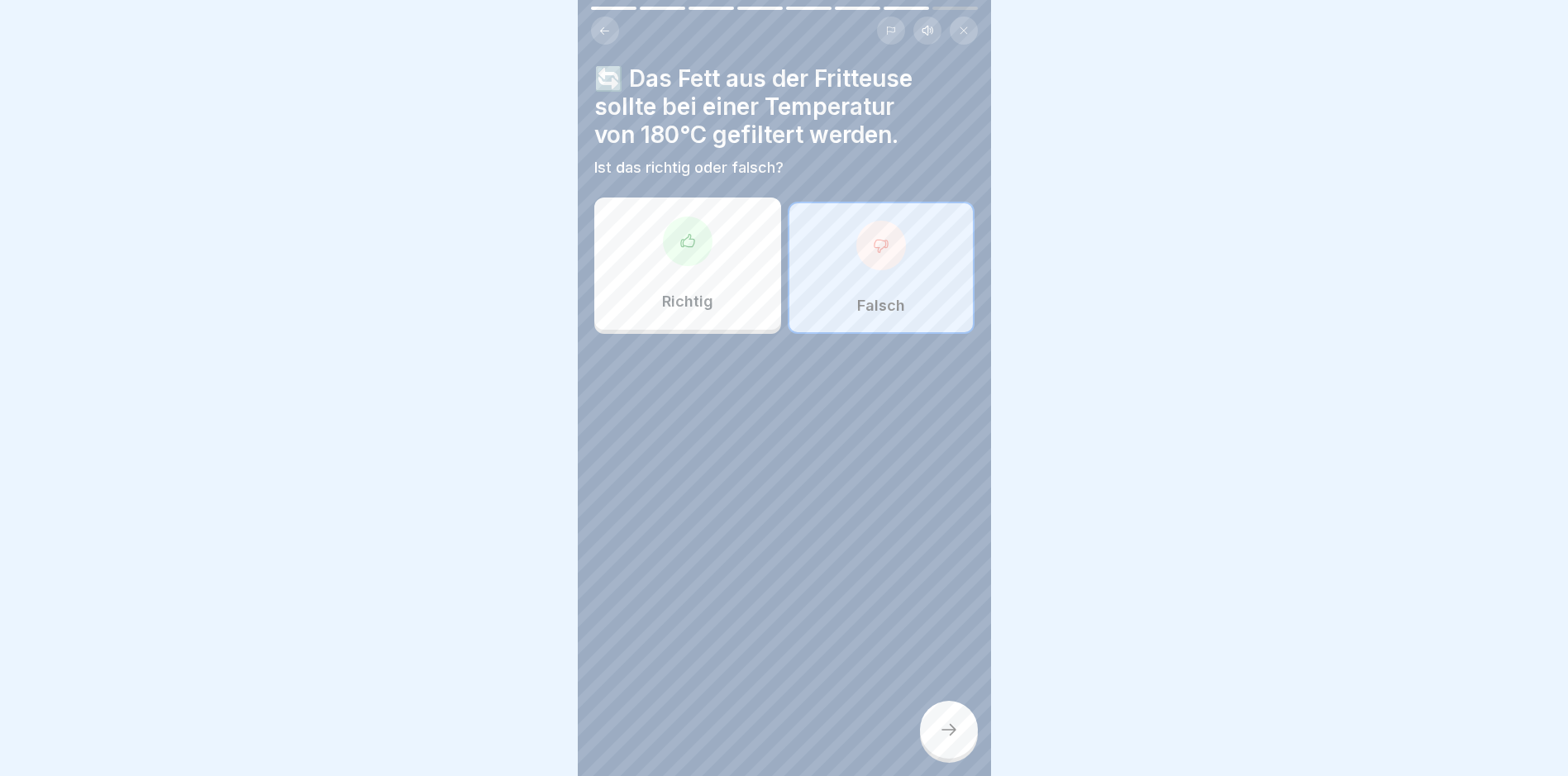
click at [951, 757] on div at bounding box center [948, 730] width 58 height 58
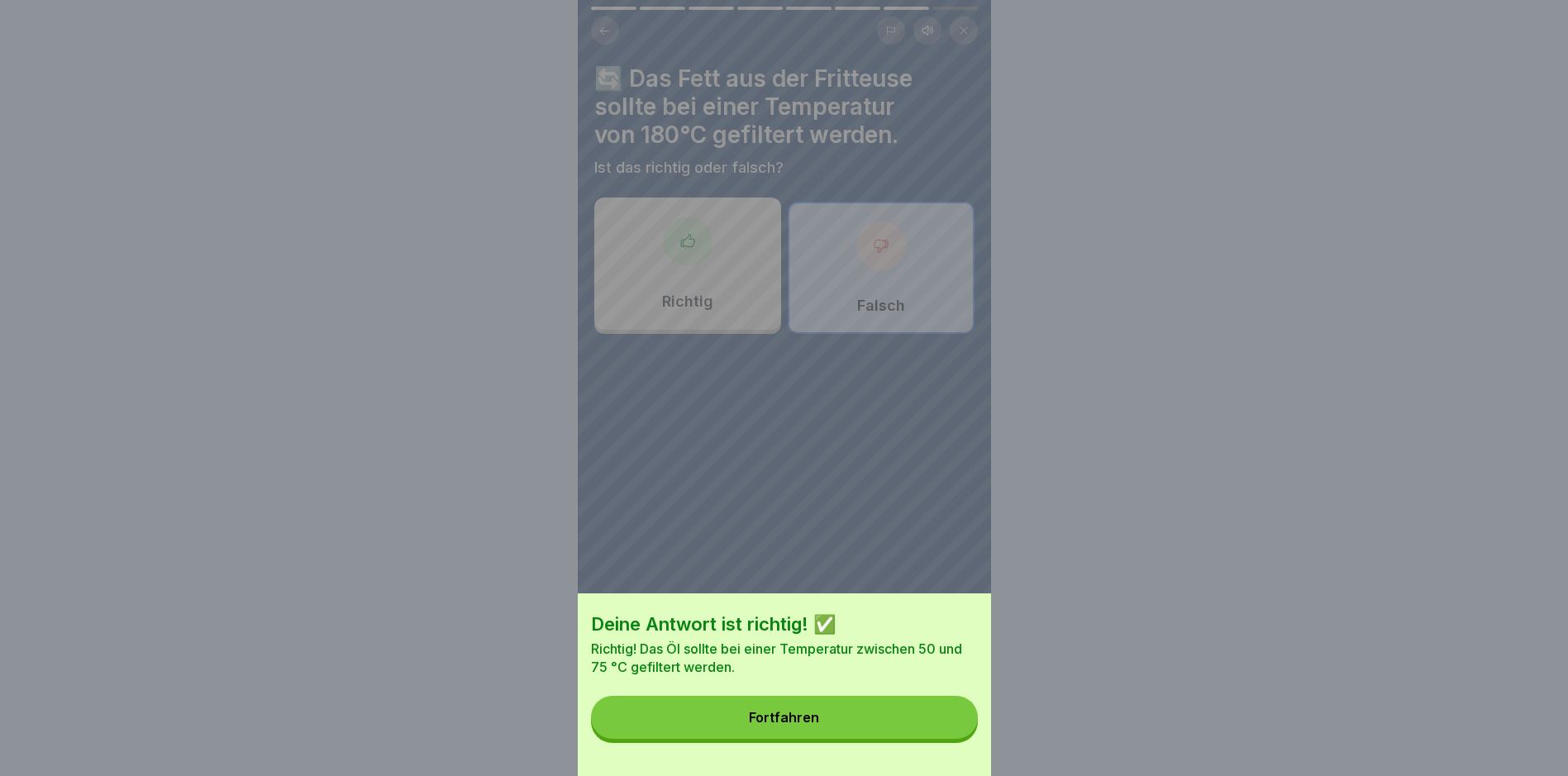
click at [802, 760] on div "Deine Antwort ist richtig! ✅ Richtig! Das Öl sollte bei einer Temperatur zwisch…" at bounding box center [784, 684] width 413 height 183
click at [805, 738] on button "Fortfahren" at bounding box center [784, 718] width 387 height 43
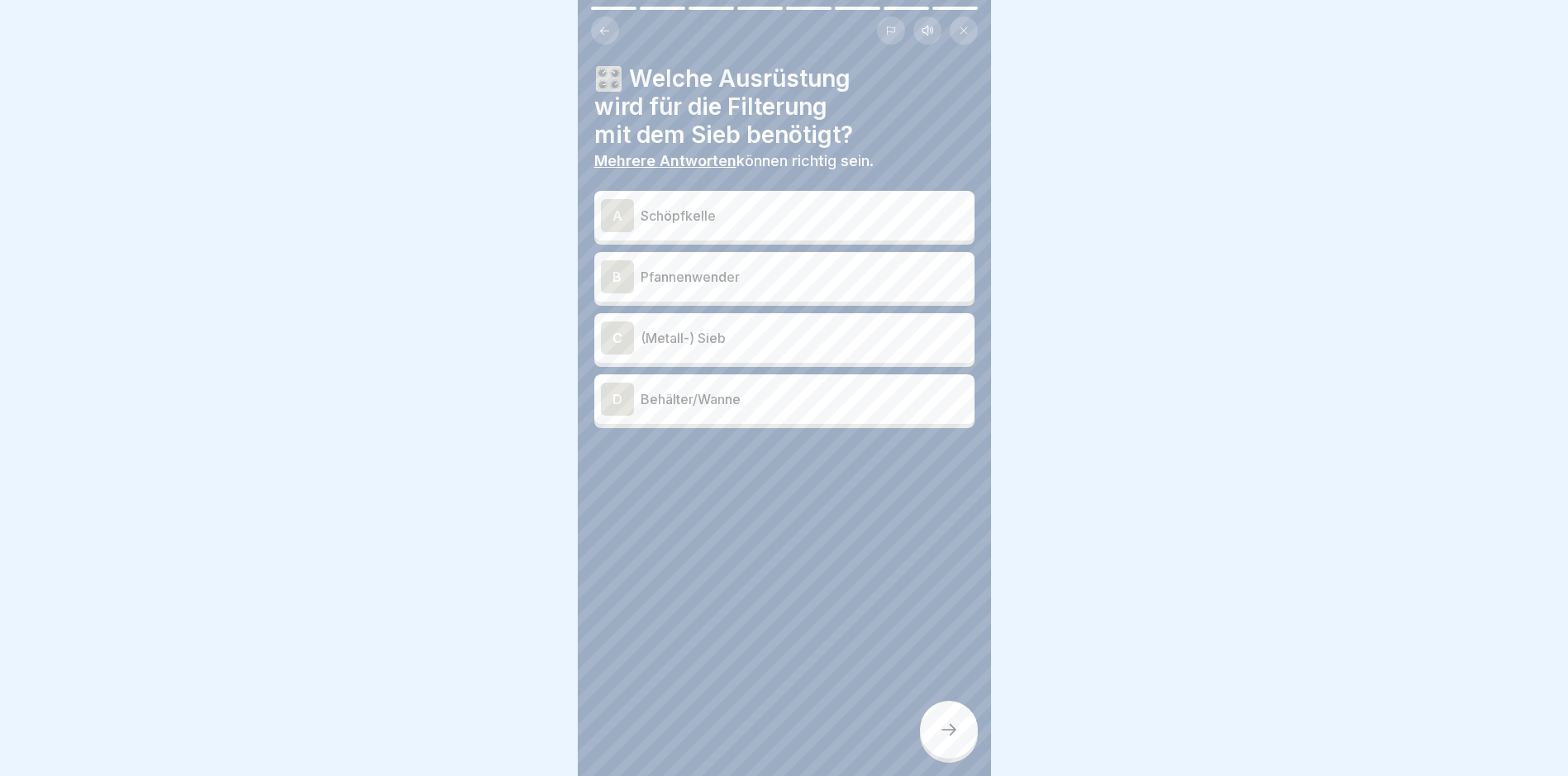
click at [745, 205] on p "Schöpfkelle" at bounding box center [804, 215] width 327 height 20
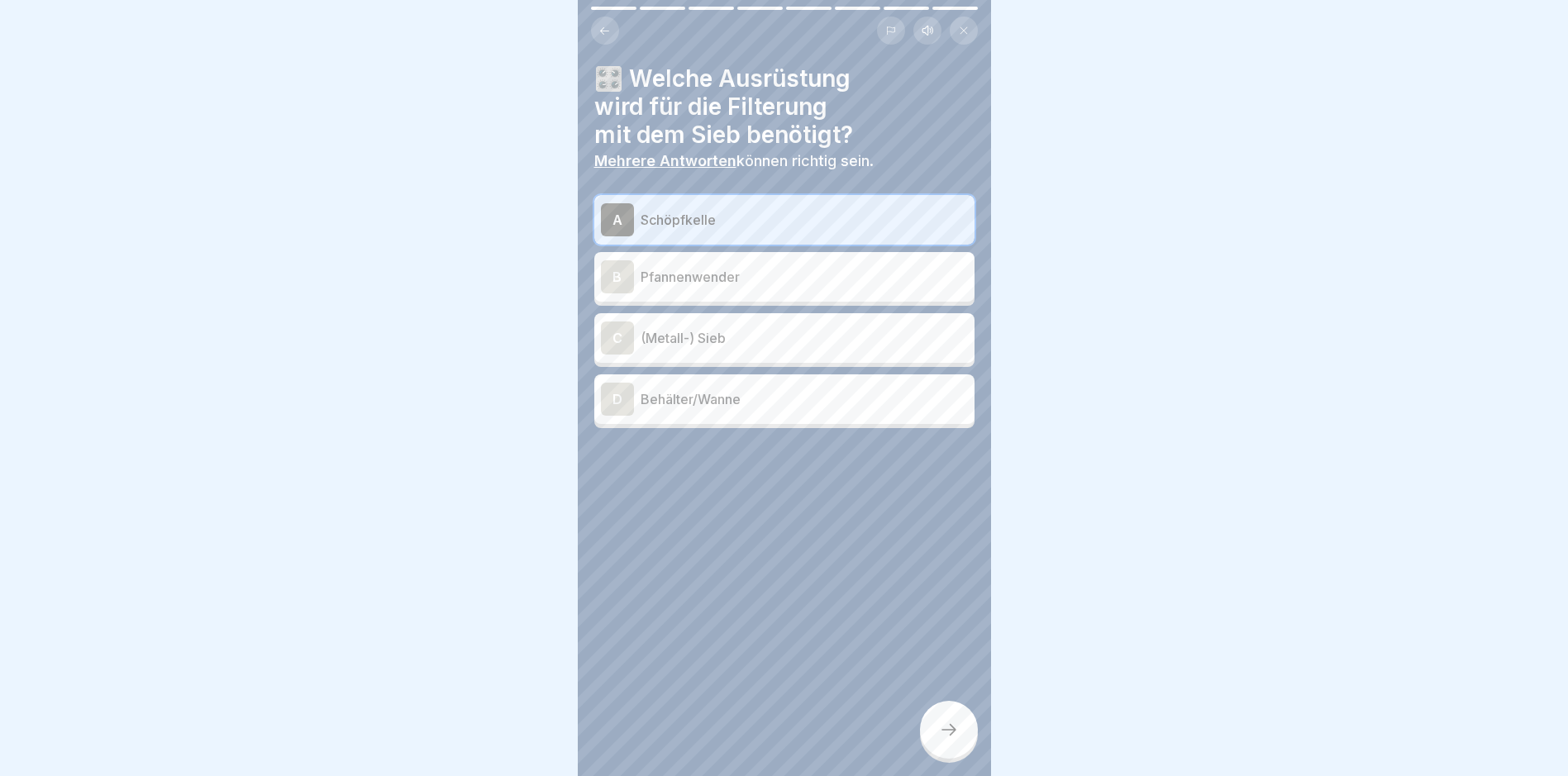
click at [749, 328] on p "(Metall-) Sieb" at bounding box center [804, 338] width 327 height 20
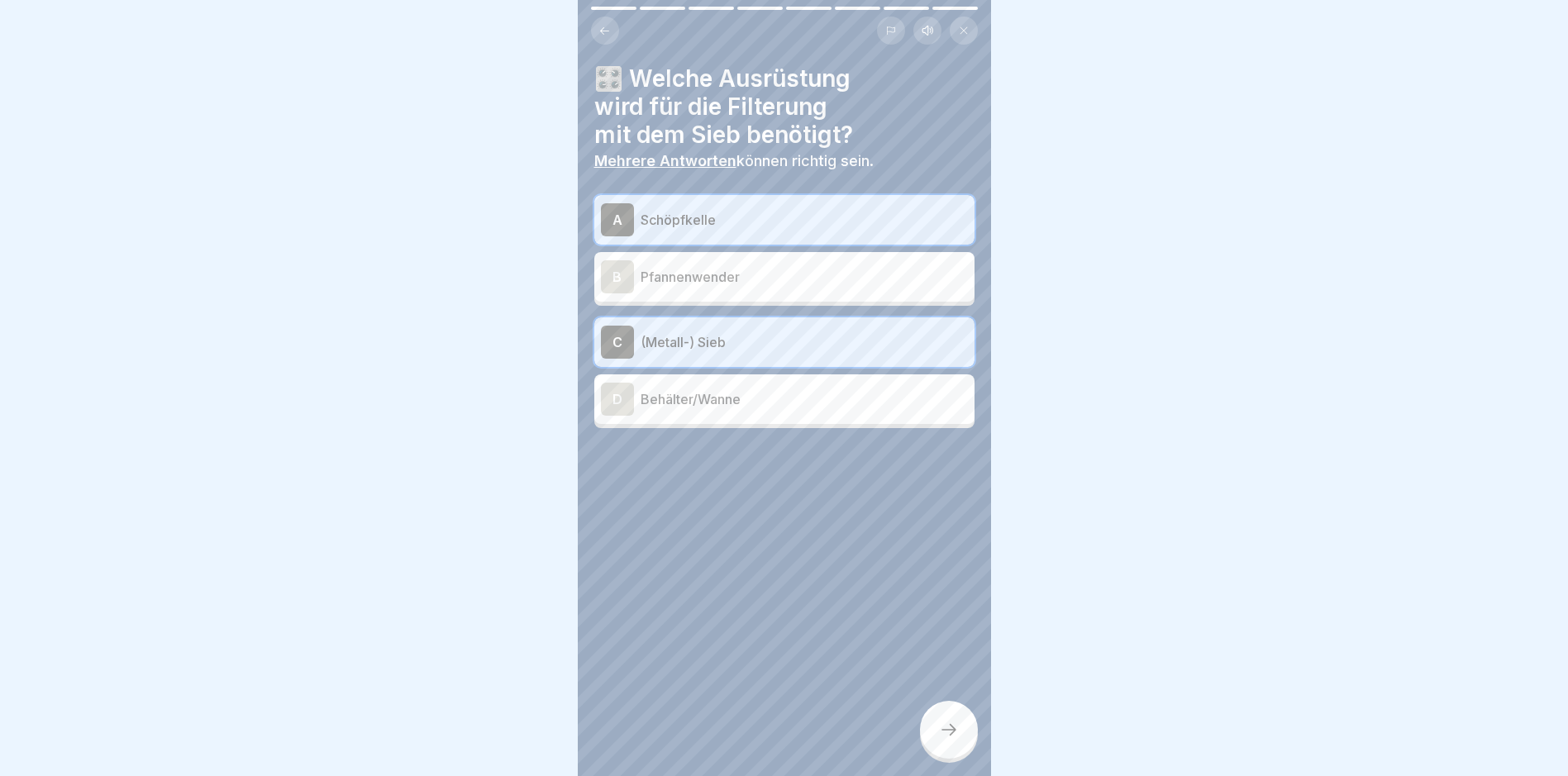
click at [744, 398] on div "D Behälter/Wanne" at bounding box center [784, 398] width 367 height 33
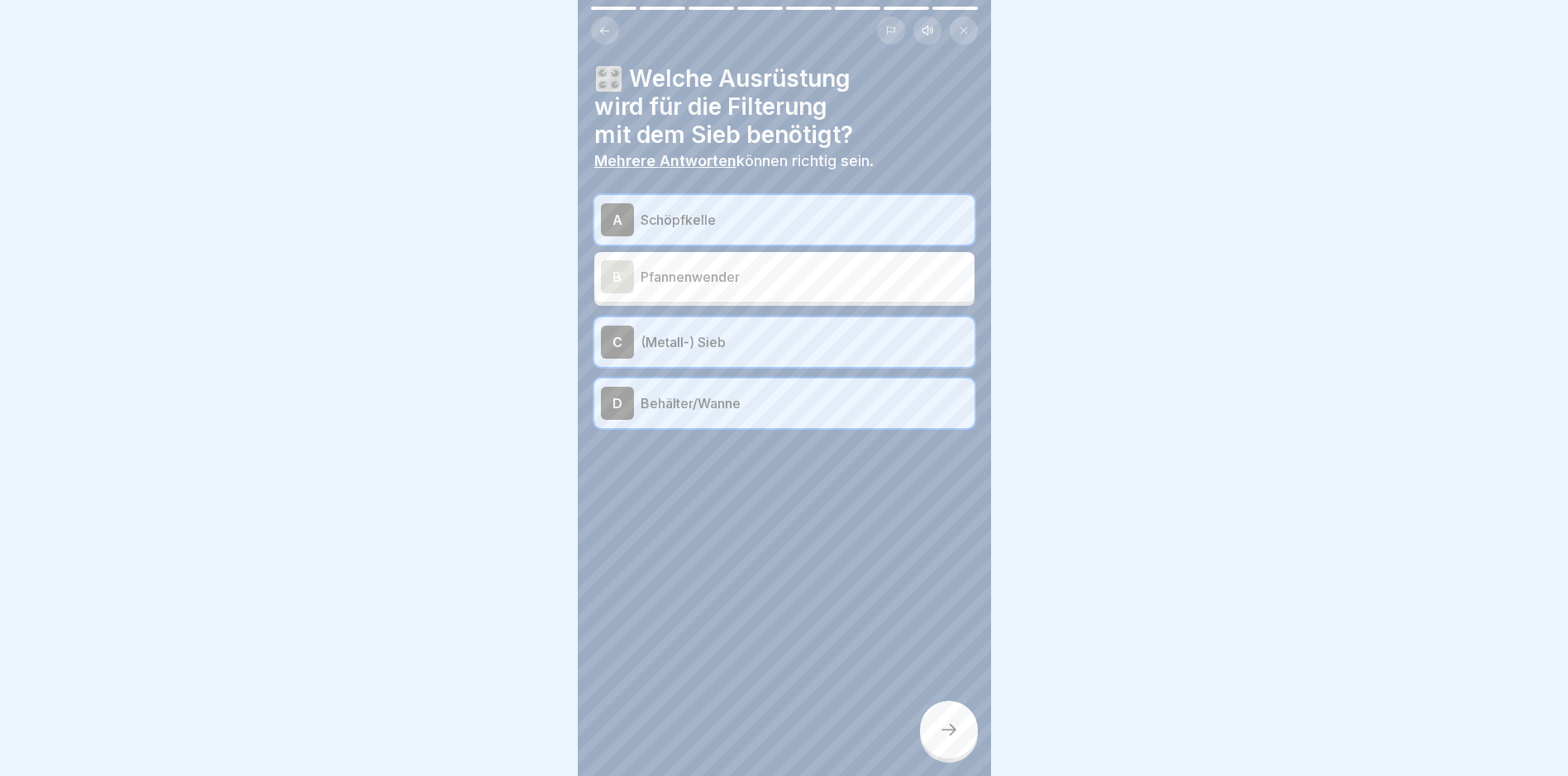
click at [961, 728] on div at bounding box center [948, 730] width 58 height 58
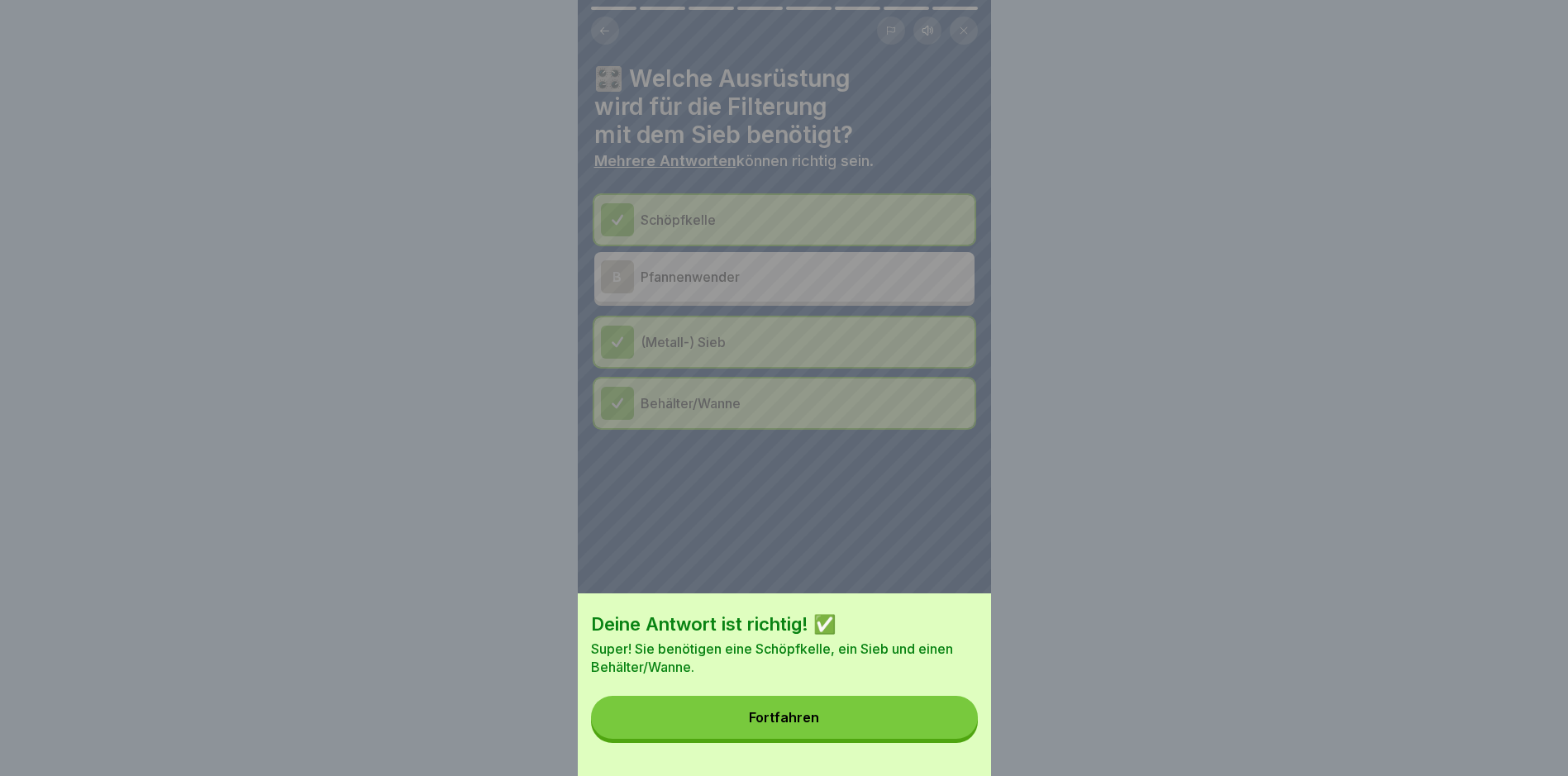
click at [904, 717] on button "Fortfahren" at bounding box center [784, 718] width 387 height 43
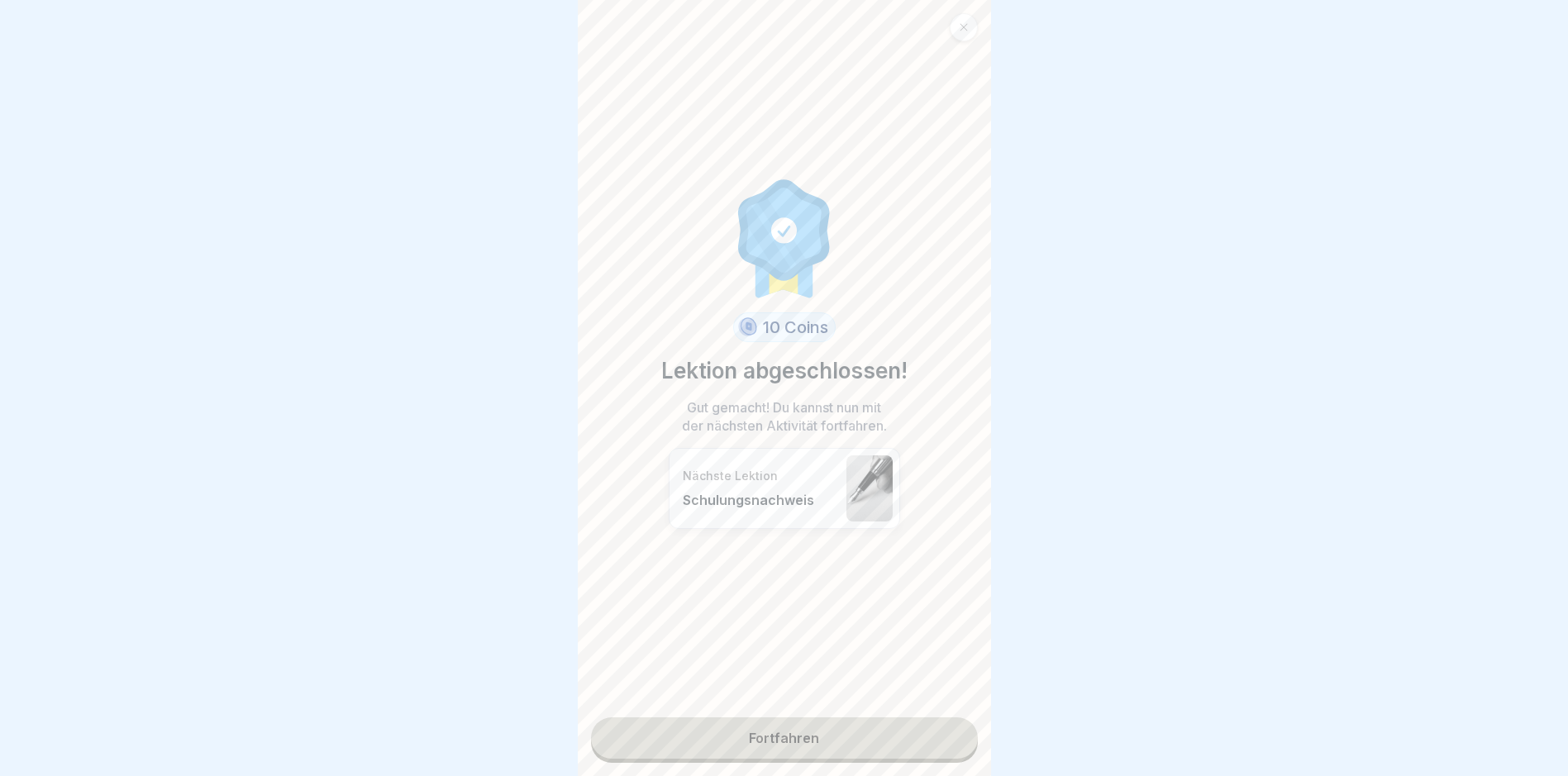
click at [794, 734] on link "Fortfahren" at bounding box center [784, 737] width 387 height 41
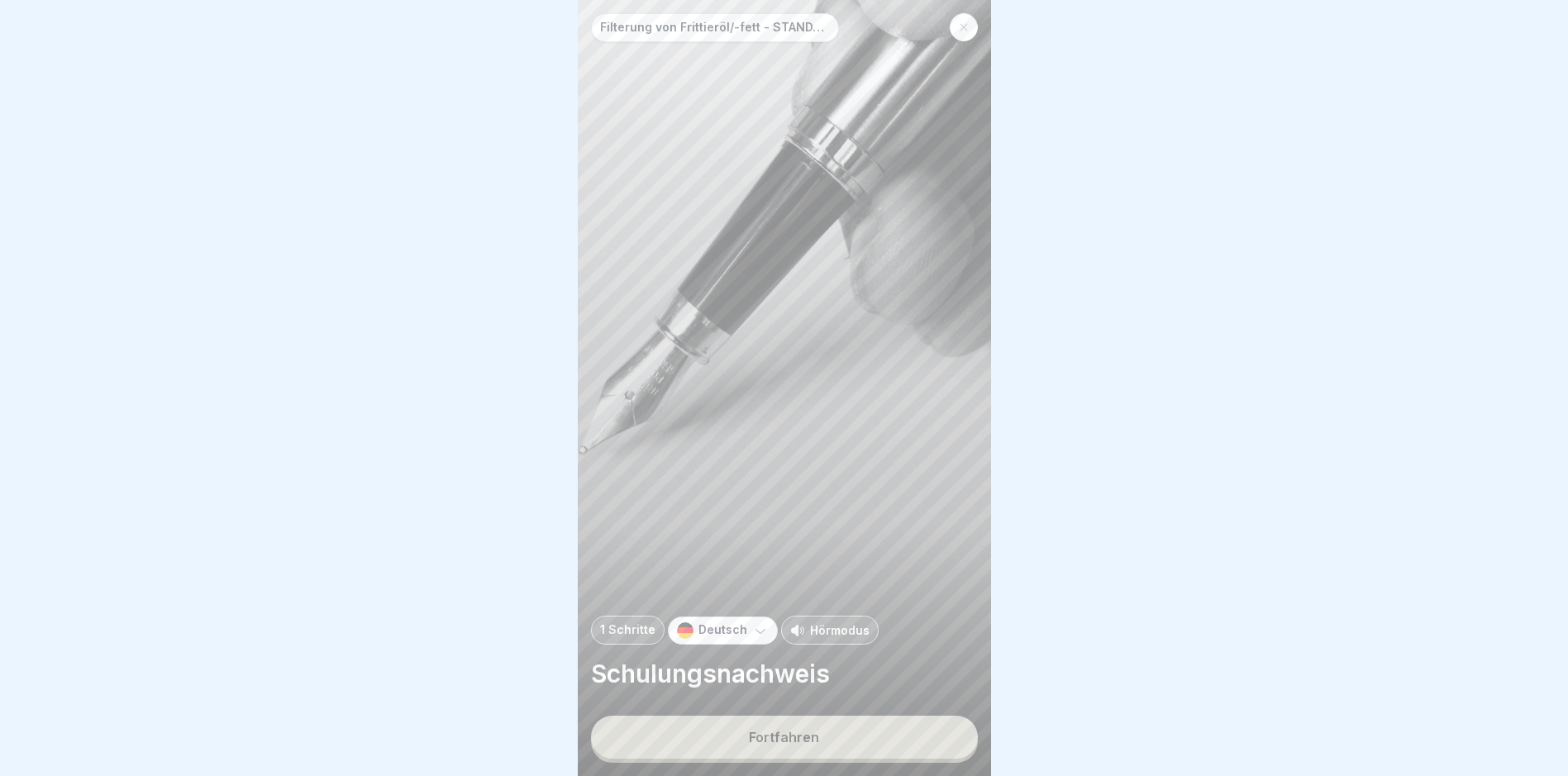
click at [789, 737] on div "Fortfahren" at bounding box center [783, 737] width 70 height 15
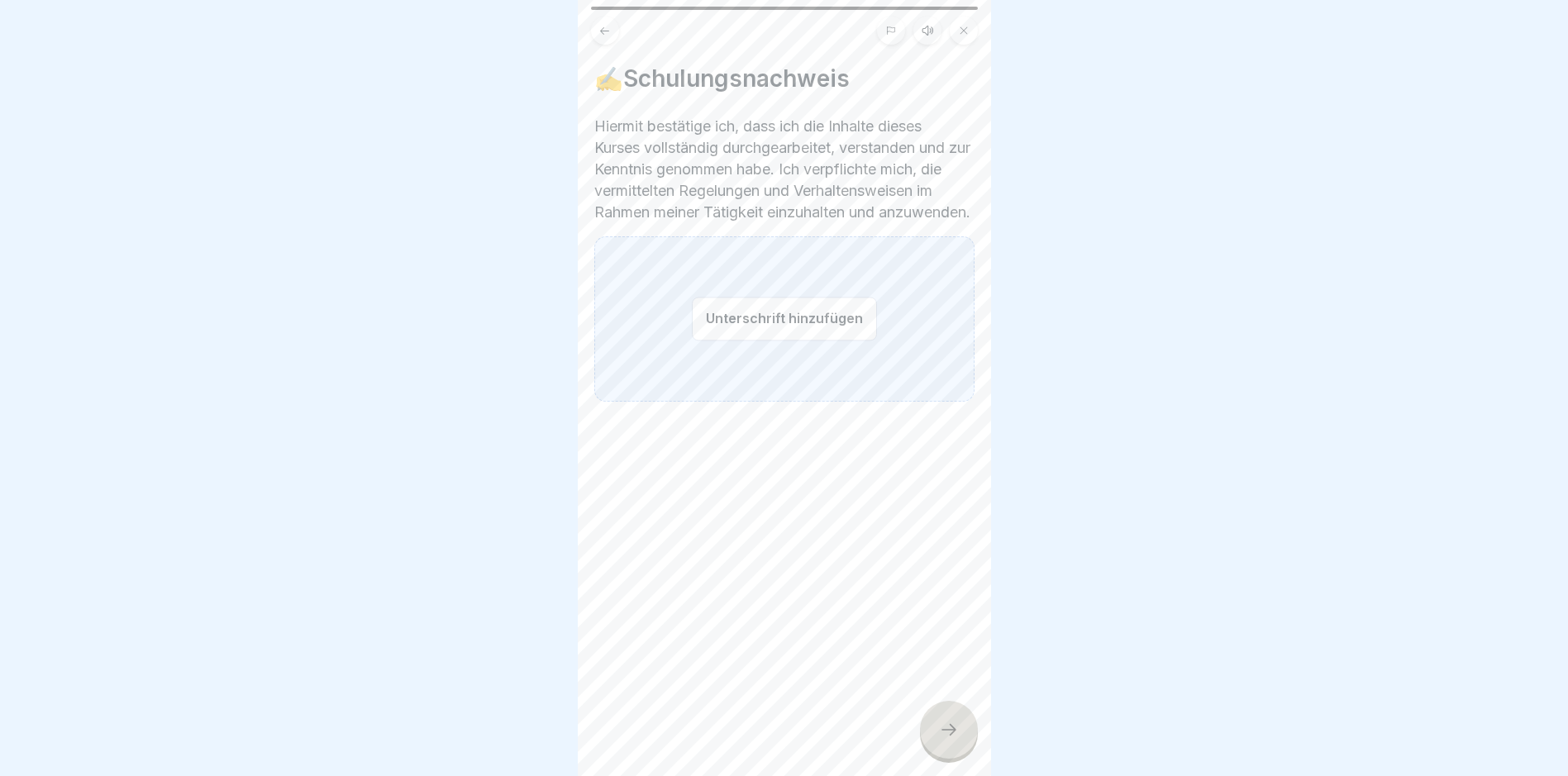
click at [784, 328] on button "Unterschrift hinzufügen" at bounding box center [784, 318] width 185 height 43
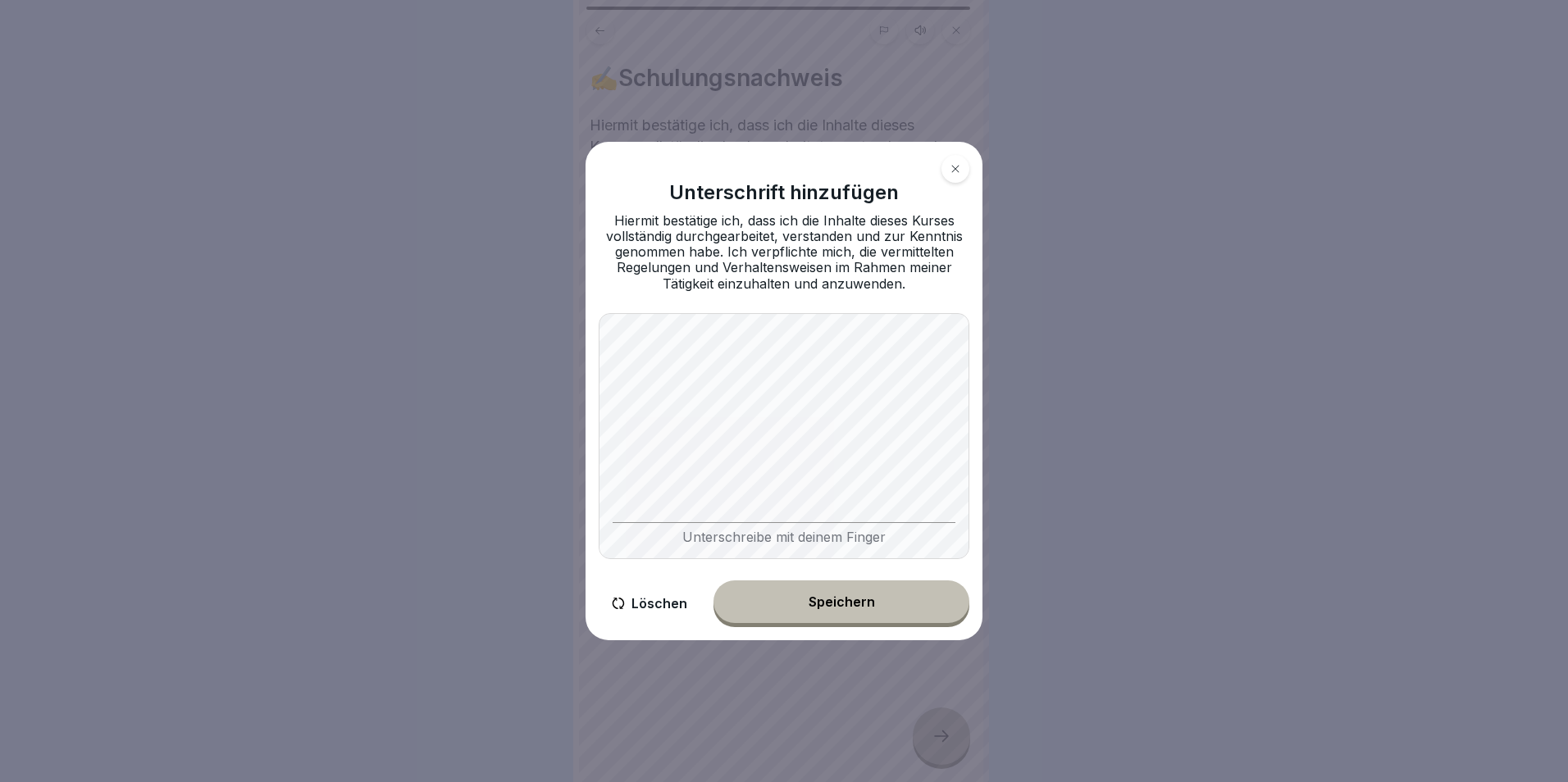
click at [1048, 450] on body "Filterung von Frittieröl/-fett - STANDARD ohne Vito 1 Schritte Deutsch Hörmodus…" at bounding box center [778, 391] width 1556 height 782
click at [544, 447] on body "Filterung von Frittieröl/-fett - STANDARD ohne Vito 1 Schritte Deutsch Hörmodus…" at bounding box center [778, 391] width 1556 height 782
click at [1076, 470] on body "Filterung von Frittieröl/-fett - STANDARD ohne Vito 1 Schritte Deutsch Hörmodus…" at bounding box center [778, 391] width 1556 height 782
click at [908, 604] on button "Speichern" at bounding box center [841, 603] width 256 height 43
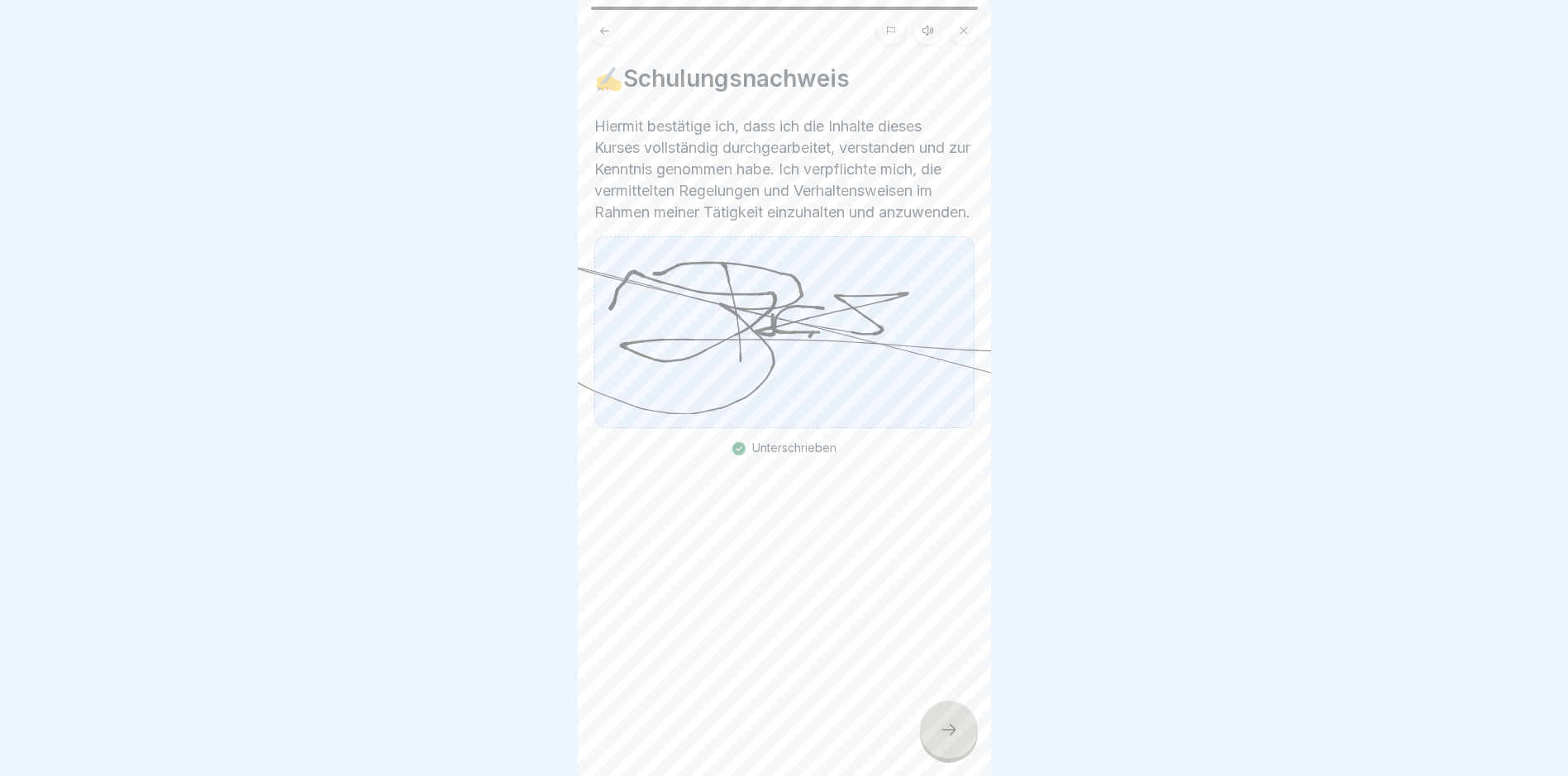
click at [949, 739] on icon at bounding box center [949, 730] width 20 height 20
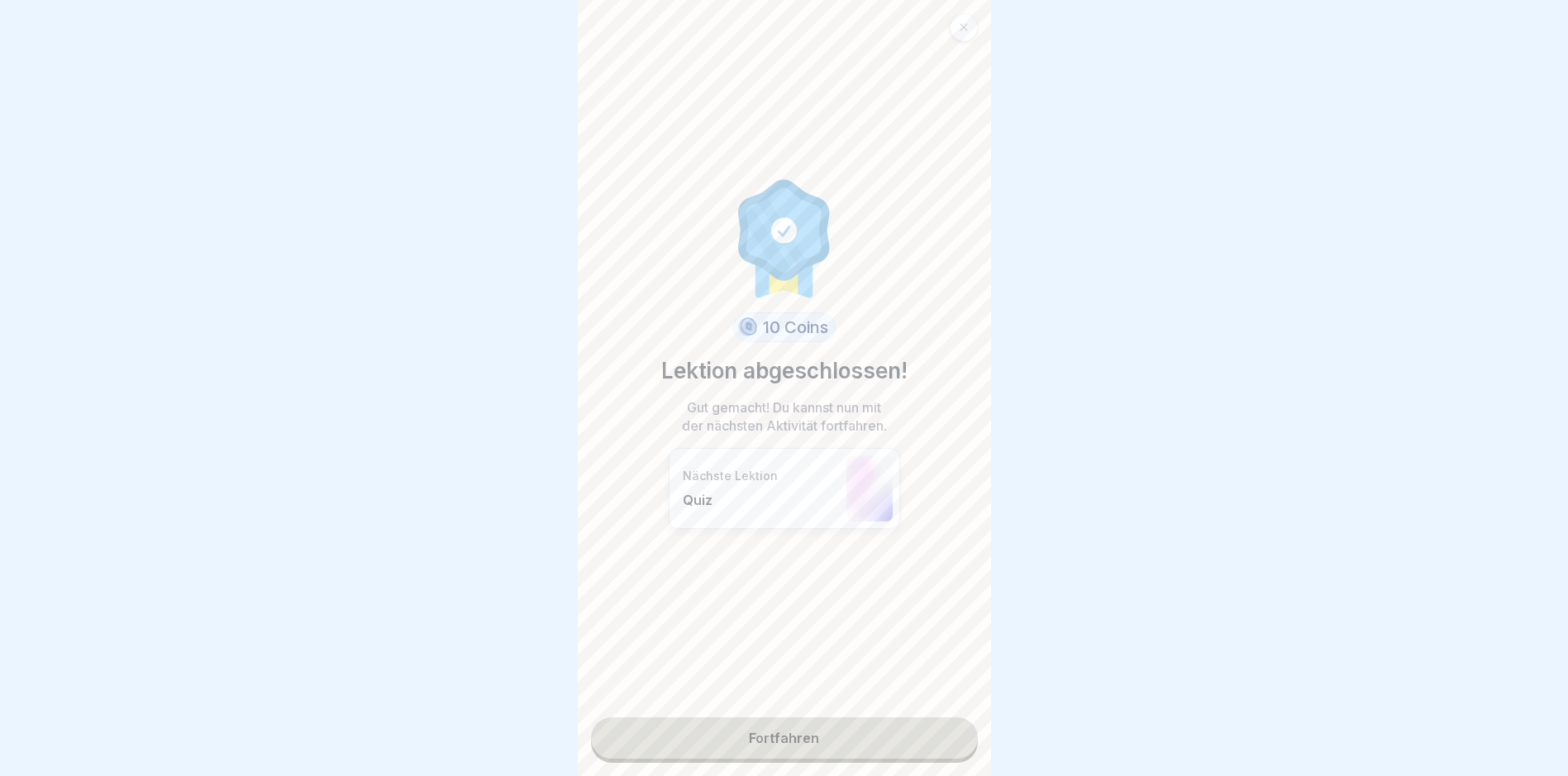
click at [829, 743] on link "Fortfahren" at bounding box center [784, 737] width 387 height 41
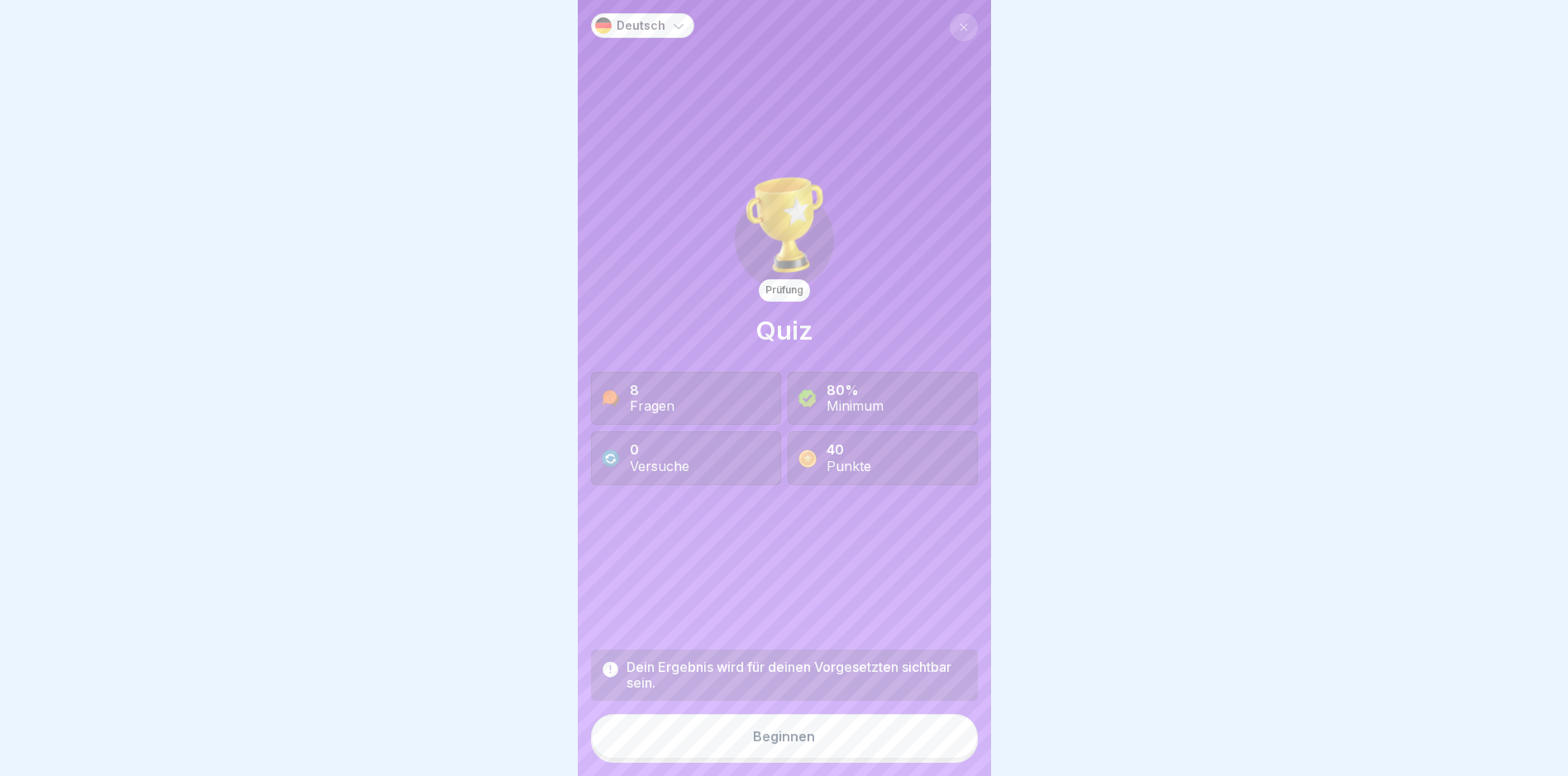
click at [709, 752] on button "Beginnen" at bounding box center [784, 736] width 387 height 44
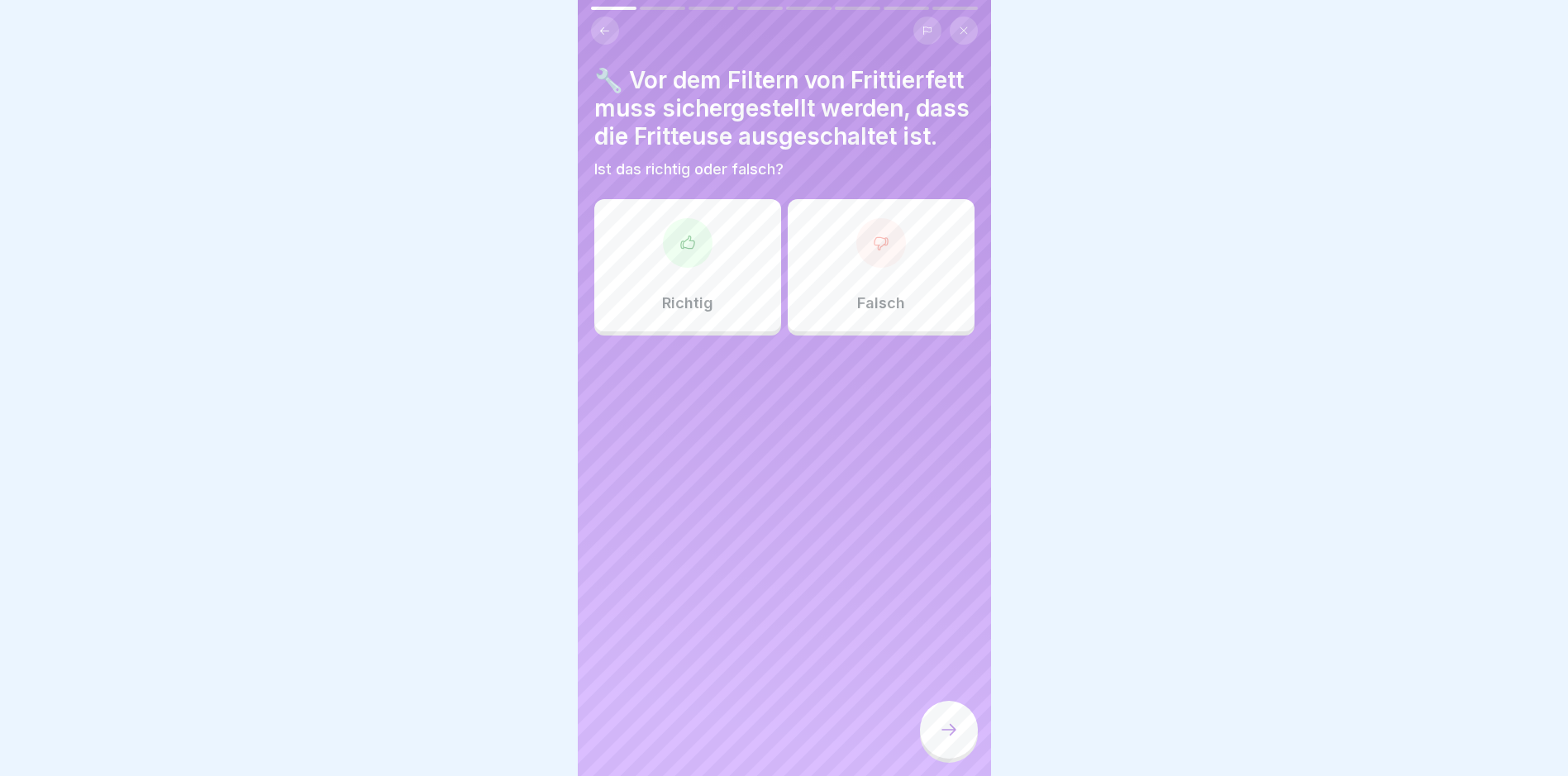
click at [679, 251] on icon at bounding box center [687, 243] width 17 height 17
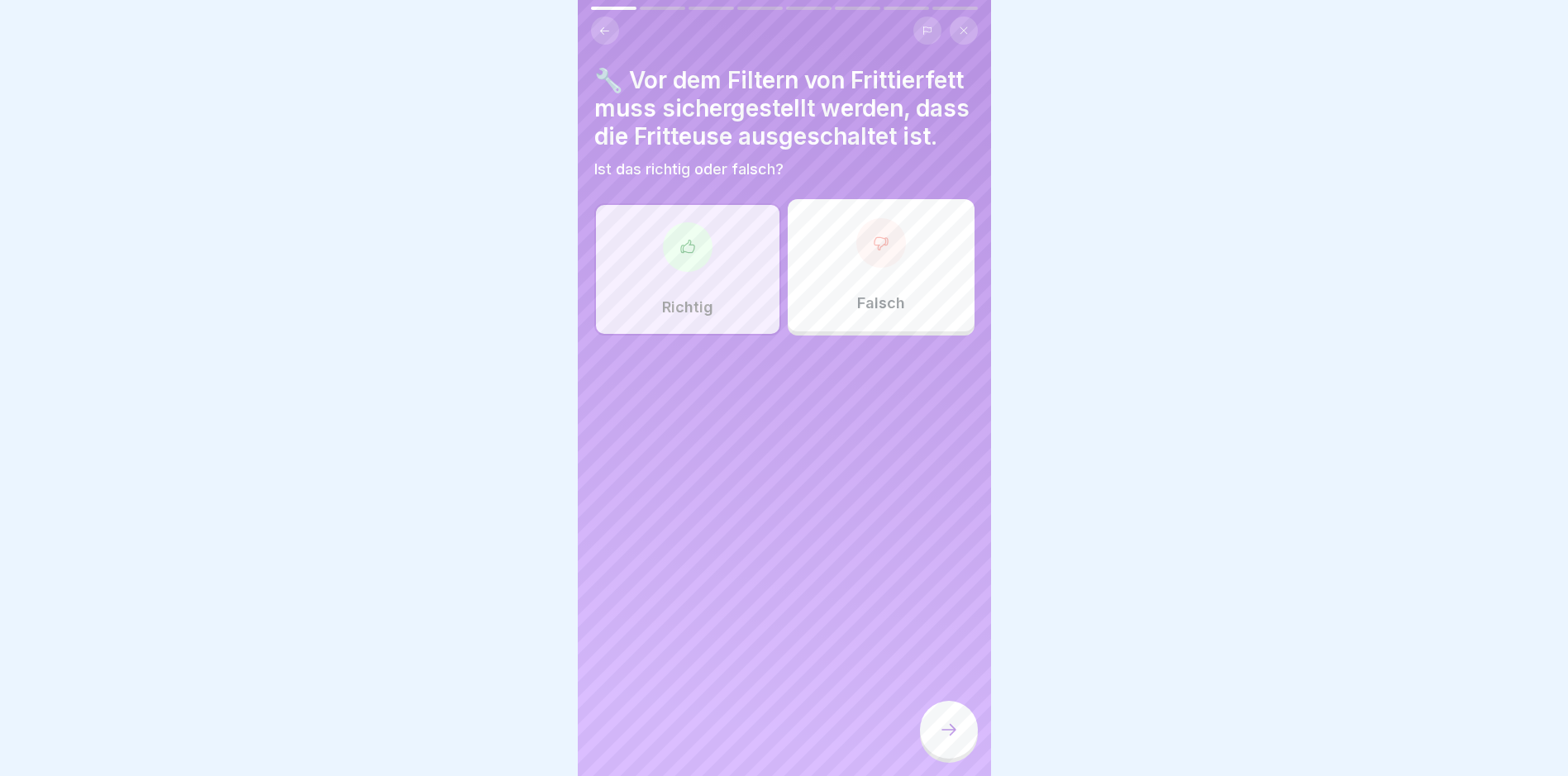
click at [935, 727] on div at bounding box center [948, 730] width 58 height 58
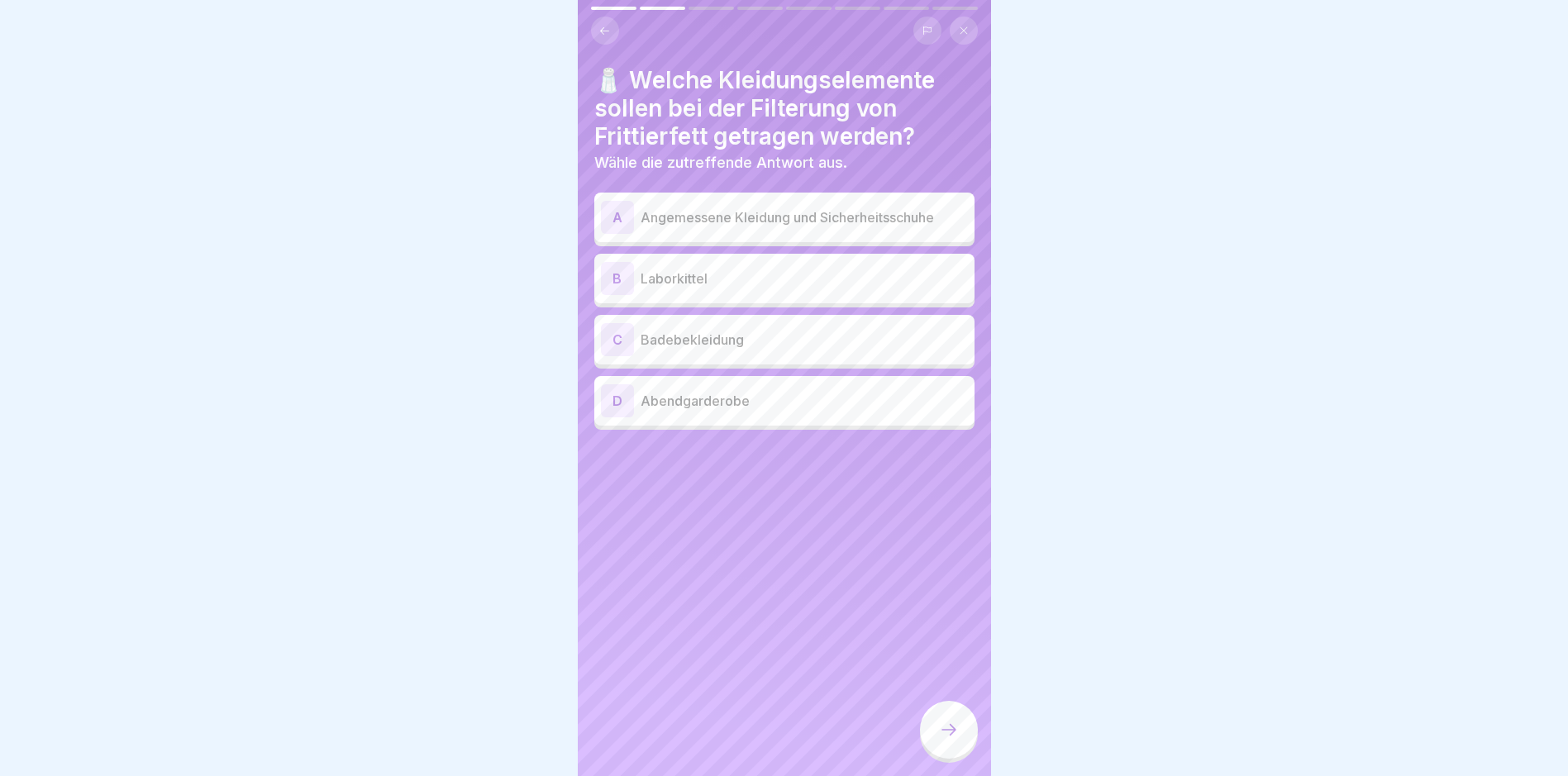
click at [797, 229] on div "A Angemessene Kleidung und Sicherheitsschuhe" at bounding box center [784, 216] width 367 height 33
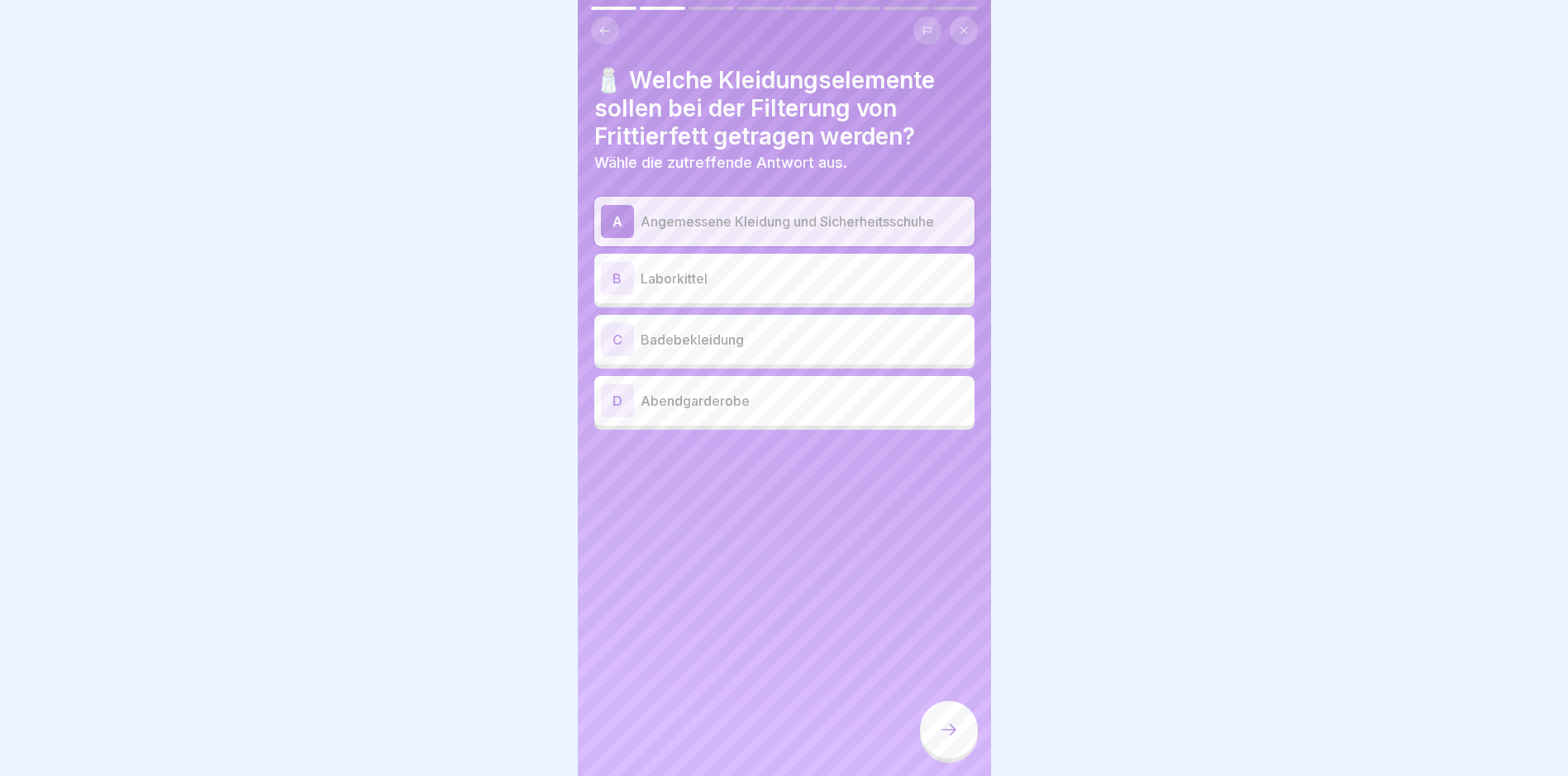
click at [955, 727] on div at bounding box center [948, 730] width 58 height 58
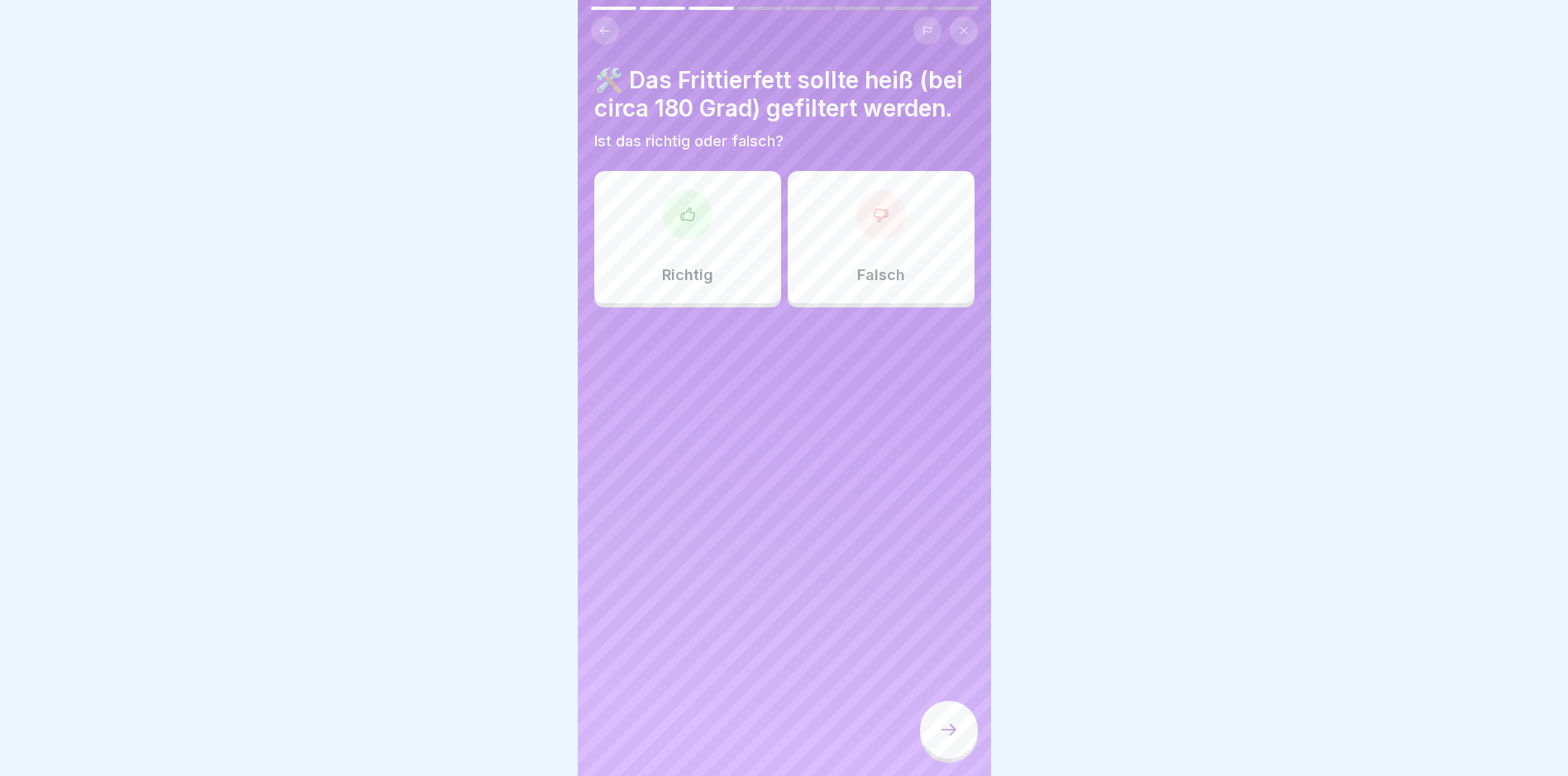
click at [899, 303] on div "Falsch" at bounding box center [881, 237] width 187 height 132
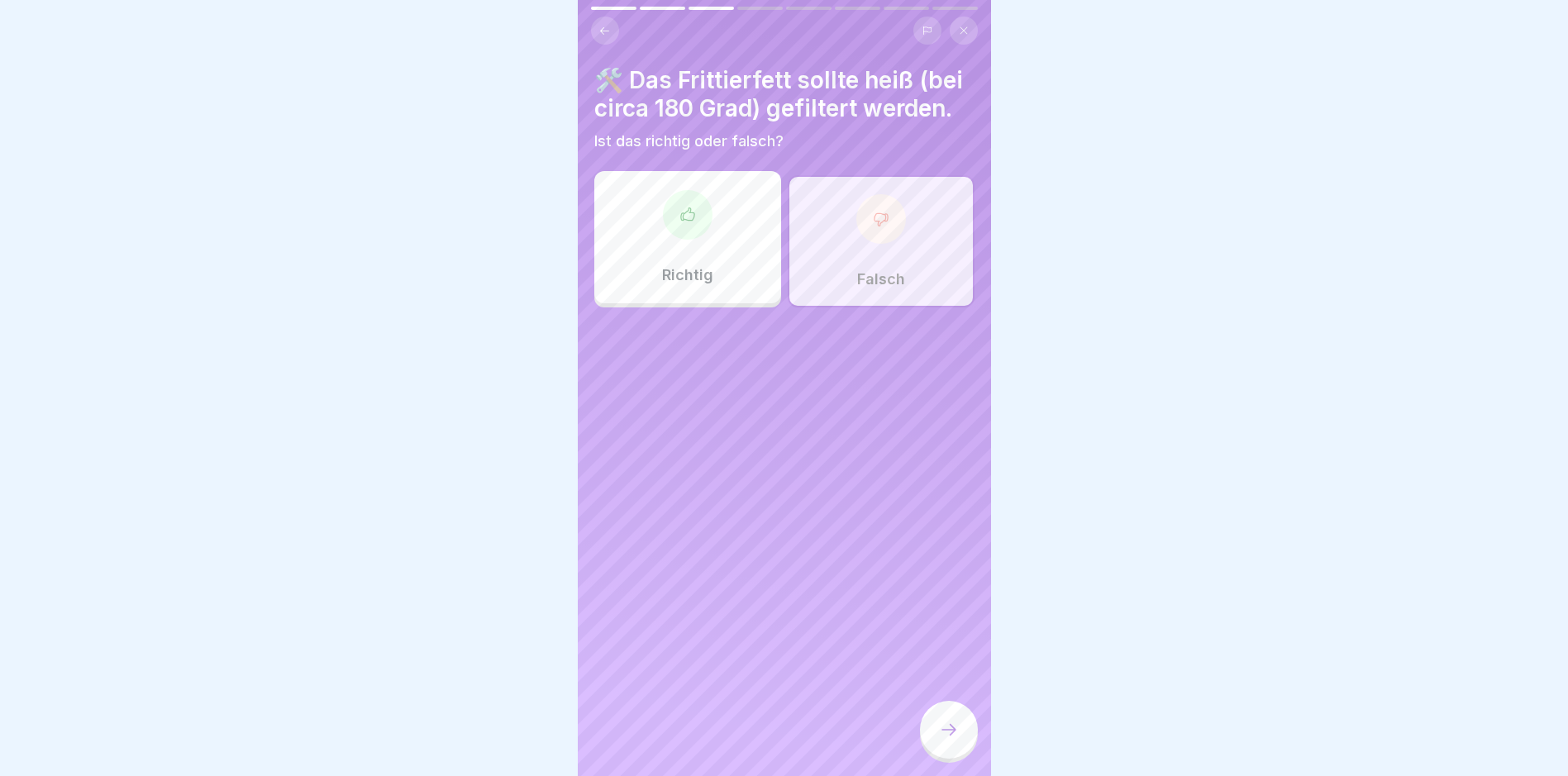
click at [950, 735] on icon at bounding box center [949, 730] width 20 height 20
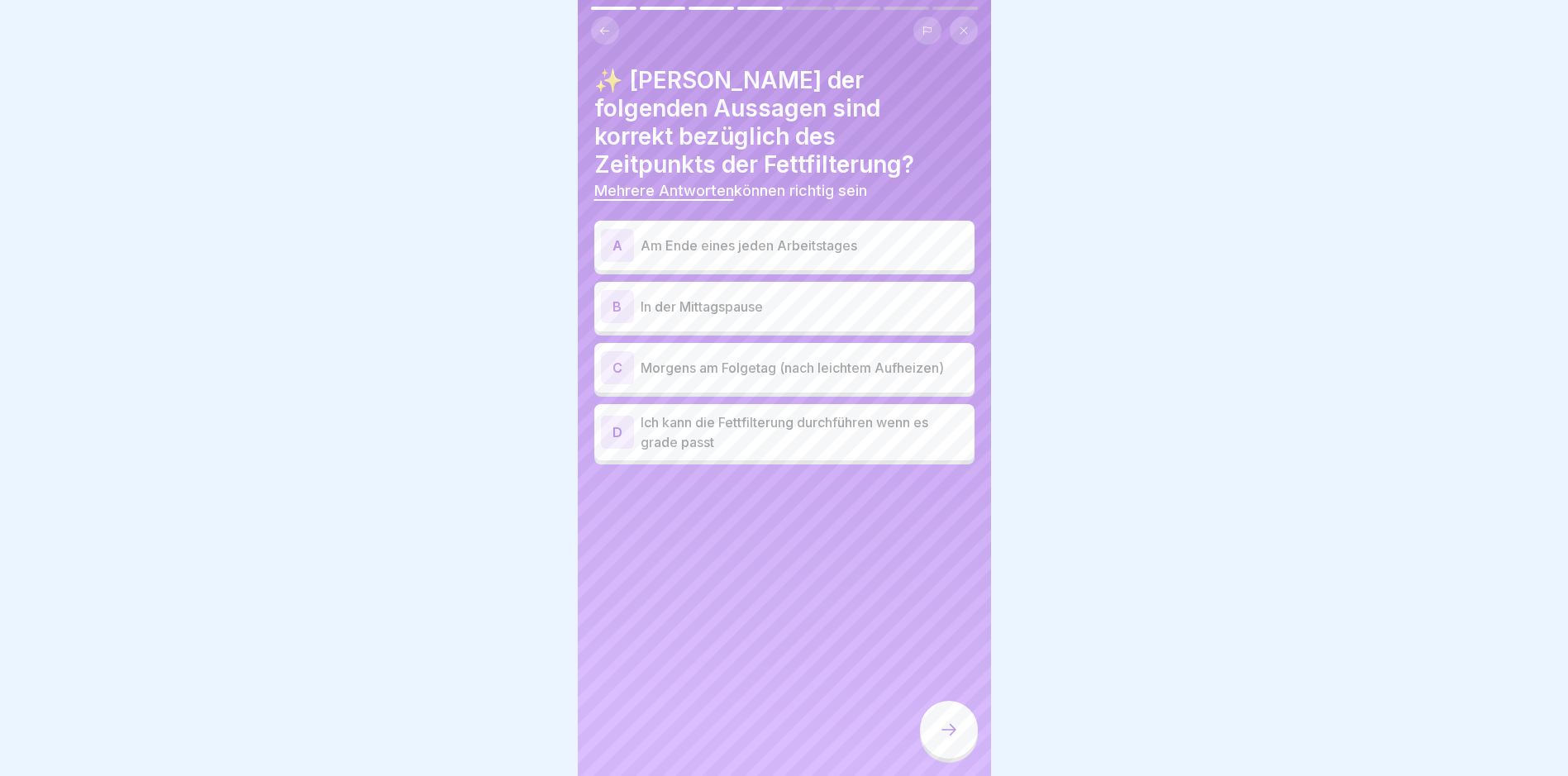
click at [801, 236] on p "Am Ende eines jeden Arbeitstages" at bounding box center [804, 246] width 327 height 20
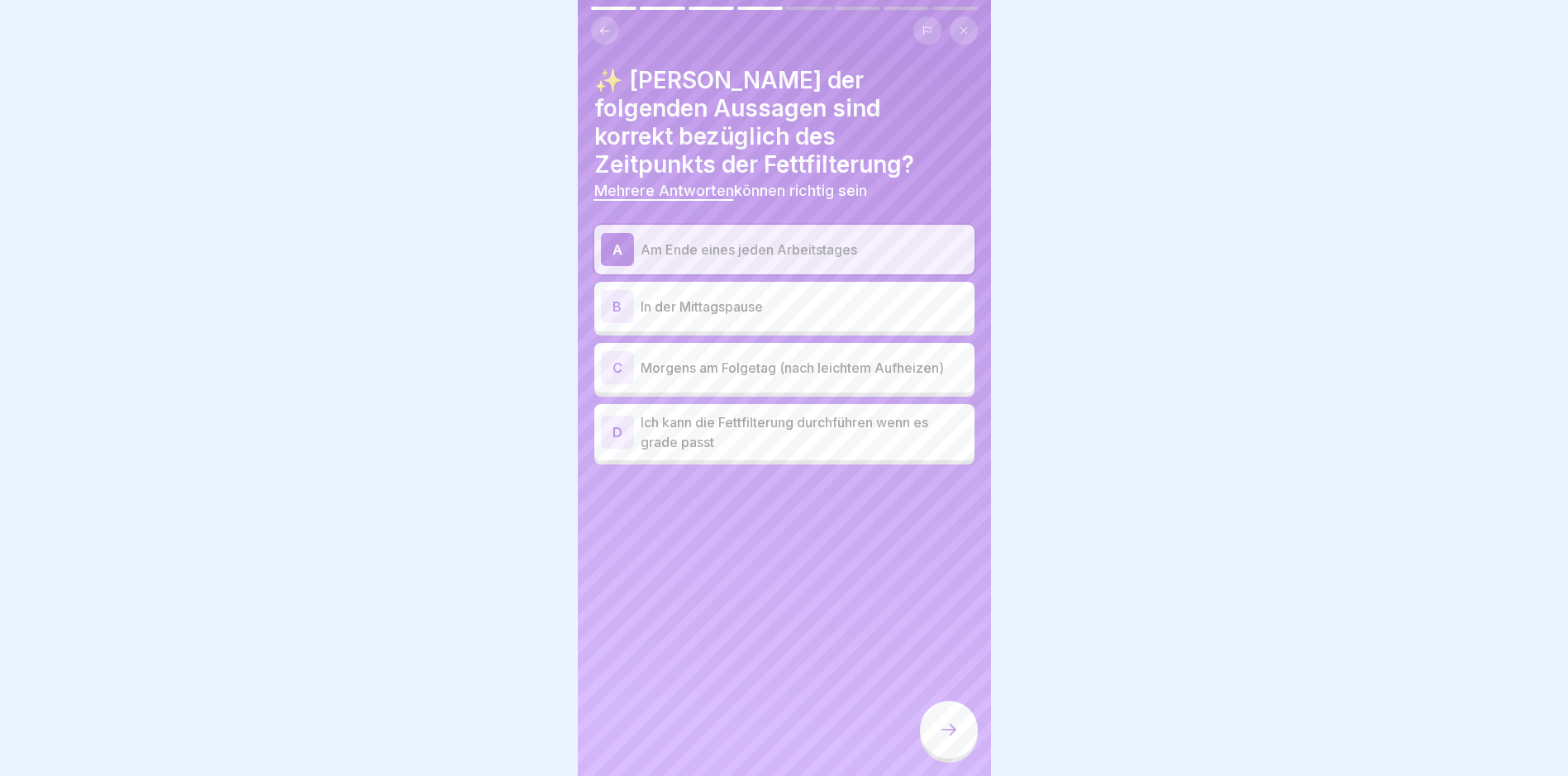
click at [775, 240] on p "Am Ende eines jeden Arbeitstages" at bounding box center [804, 250] width 327 height 20
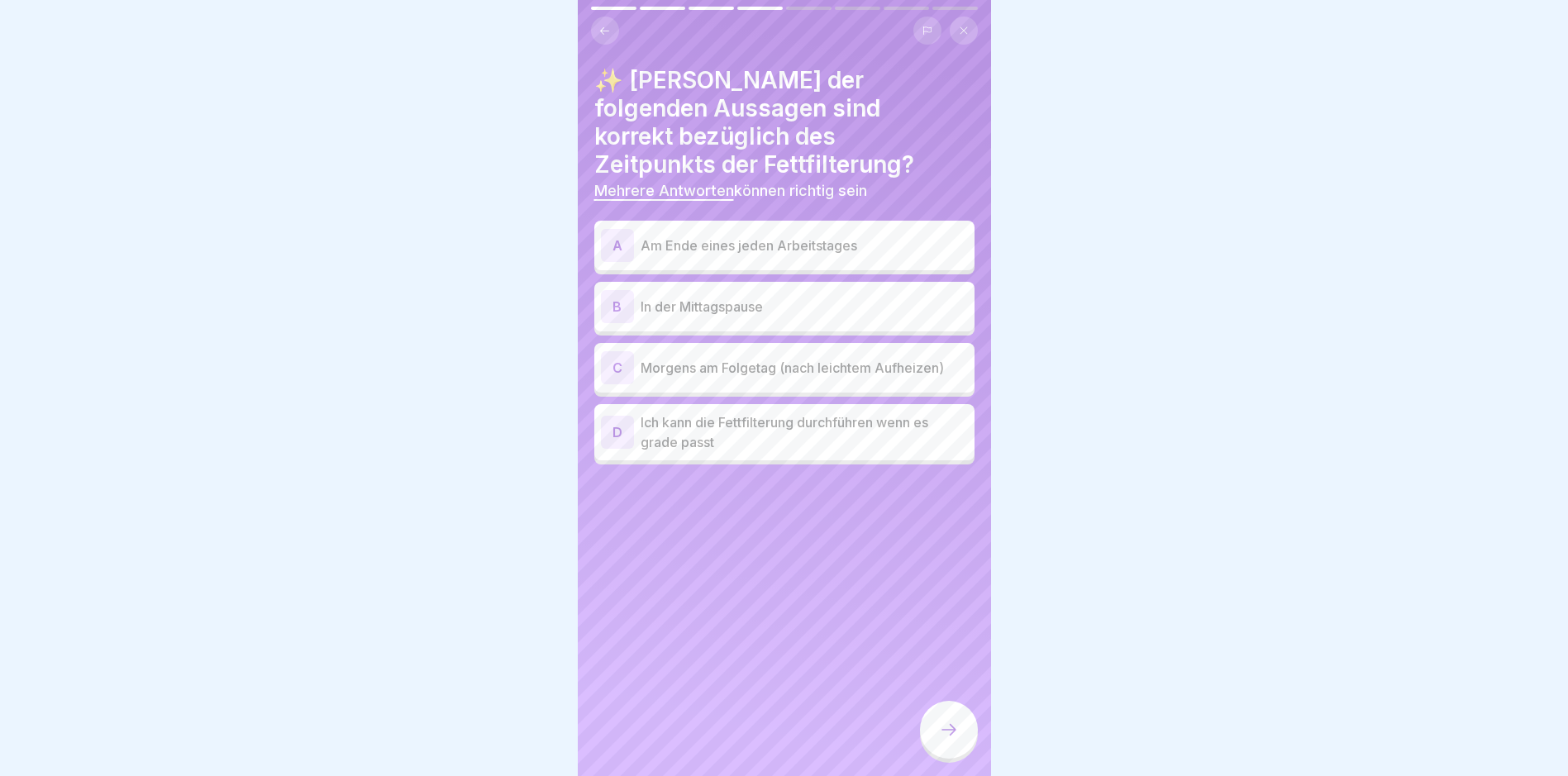
click at [752, 357] on p "Morgens am Folgetag (nach leichtem Aufheizen)" at bounding box center [804, 367] width 327 height 20
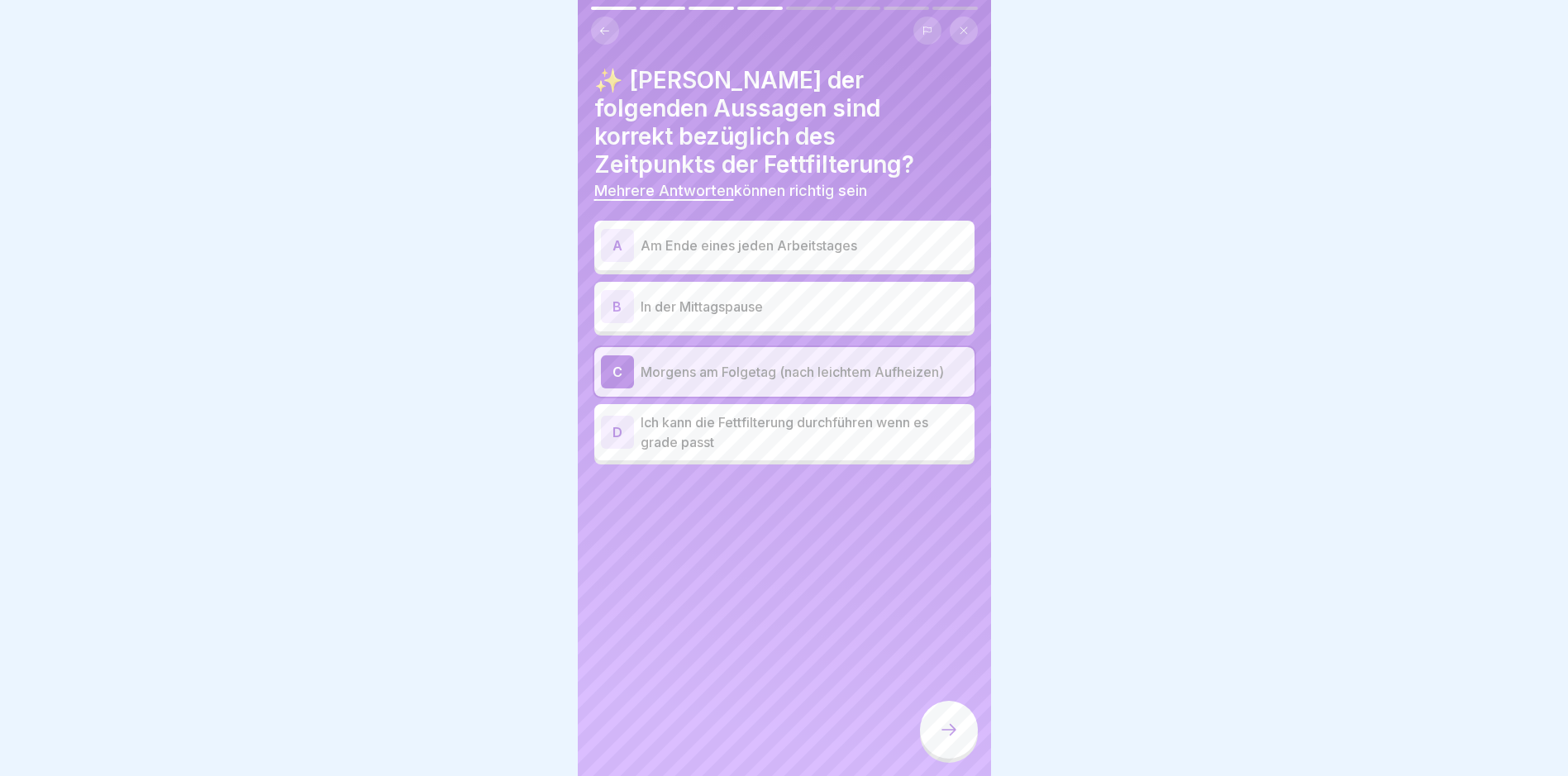
click at [951, 737] on icon at bounding box center [949, 730] width 20 height 20
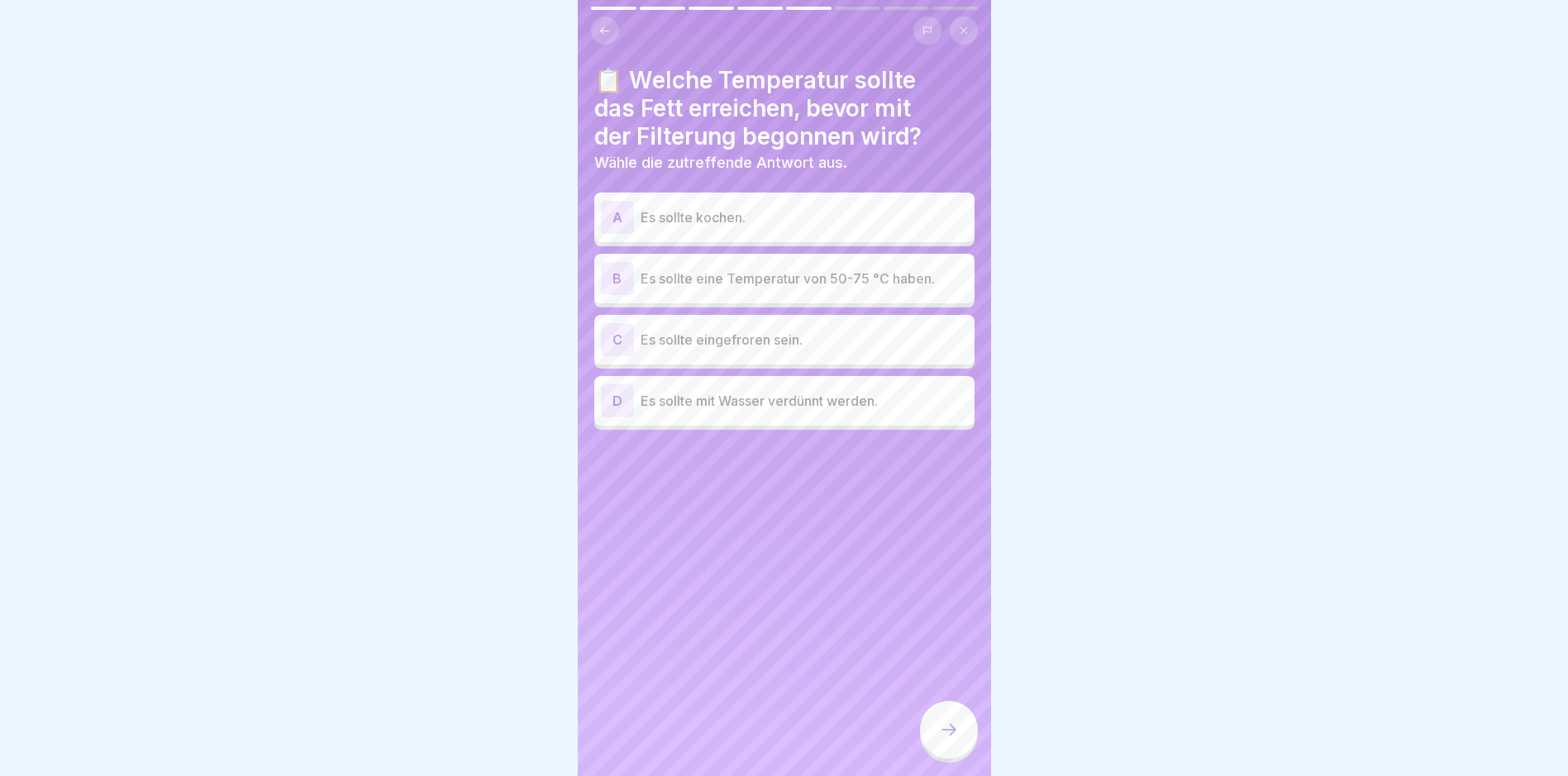
click at [706, 272] on p "Es sollte eine Temperatur von 50-75 °C haben." at bounding box center [804, 278] width 327 height 20
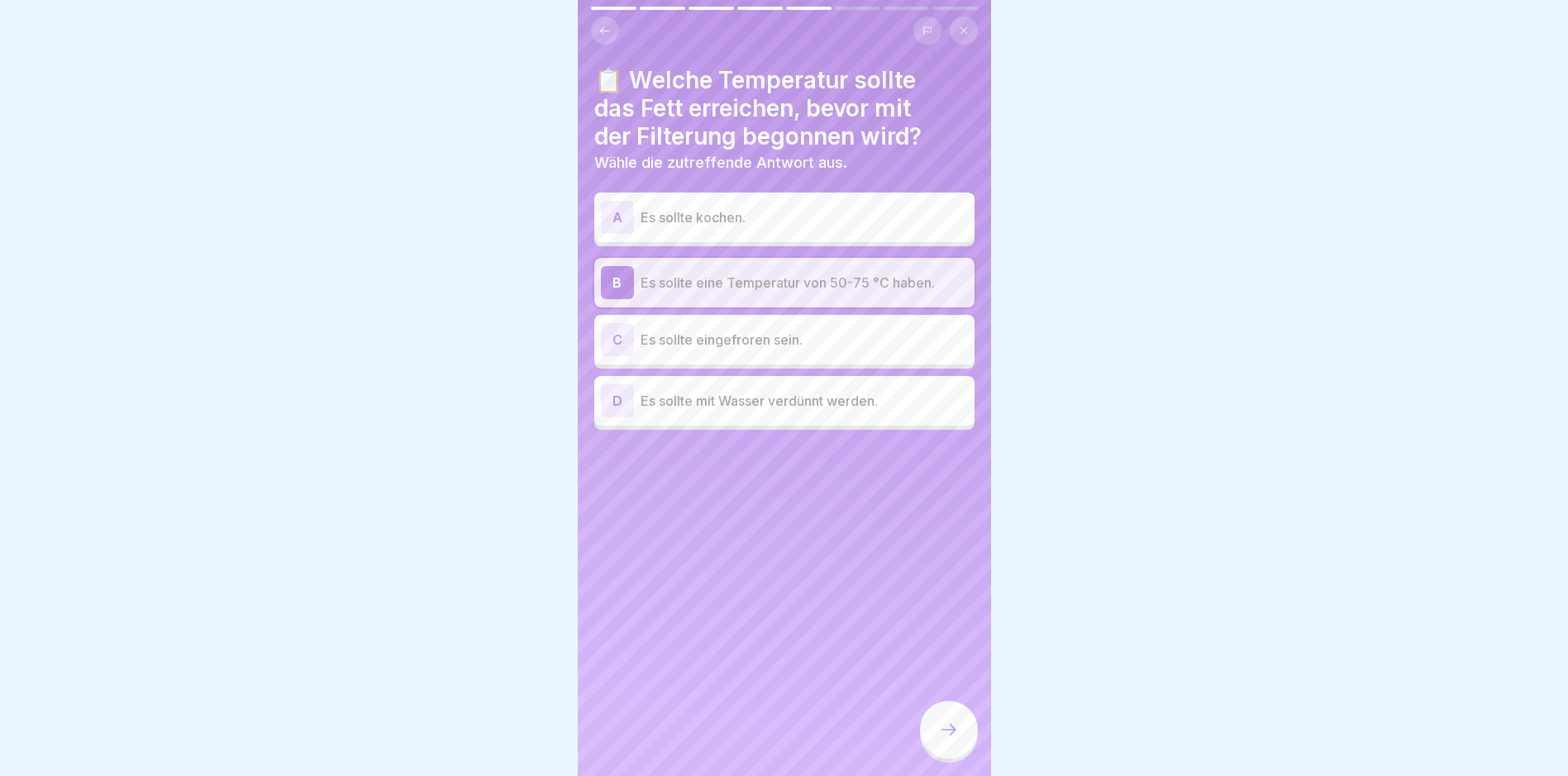
click at [961, 752] on div at bounding box center [948, 730] width 58 height 58
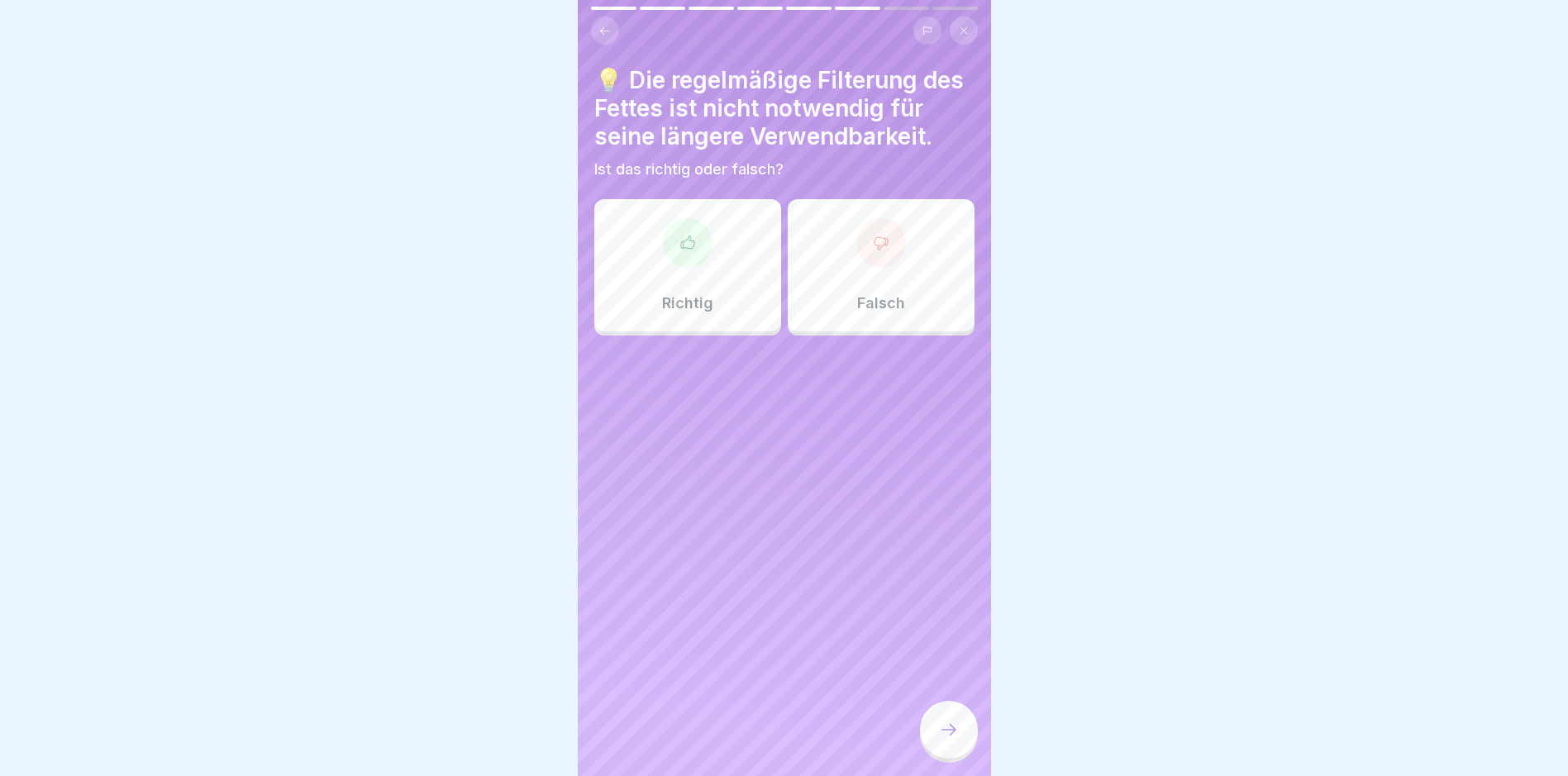
click at [842, 290] on div "Falsch" at bounding box center [881, 266] width 187 height 132
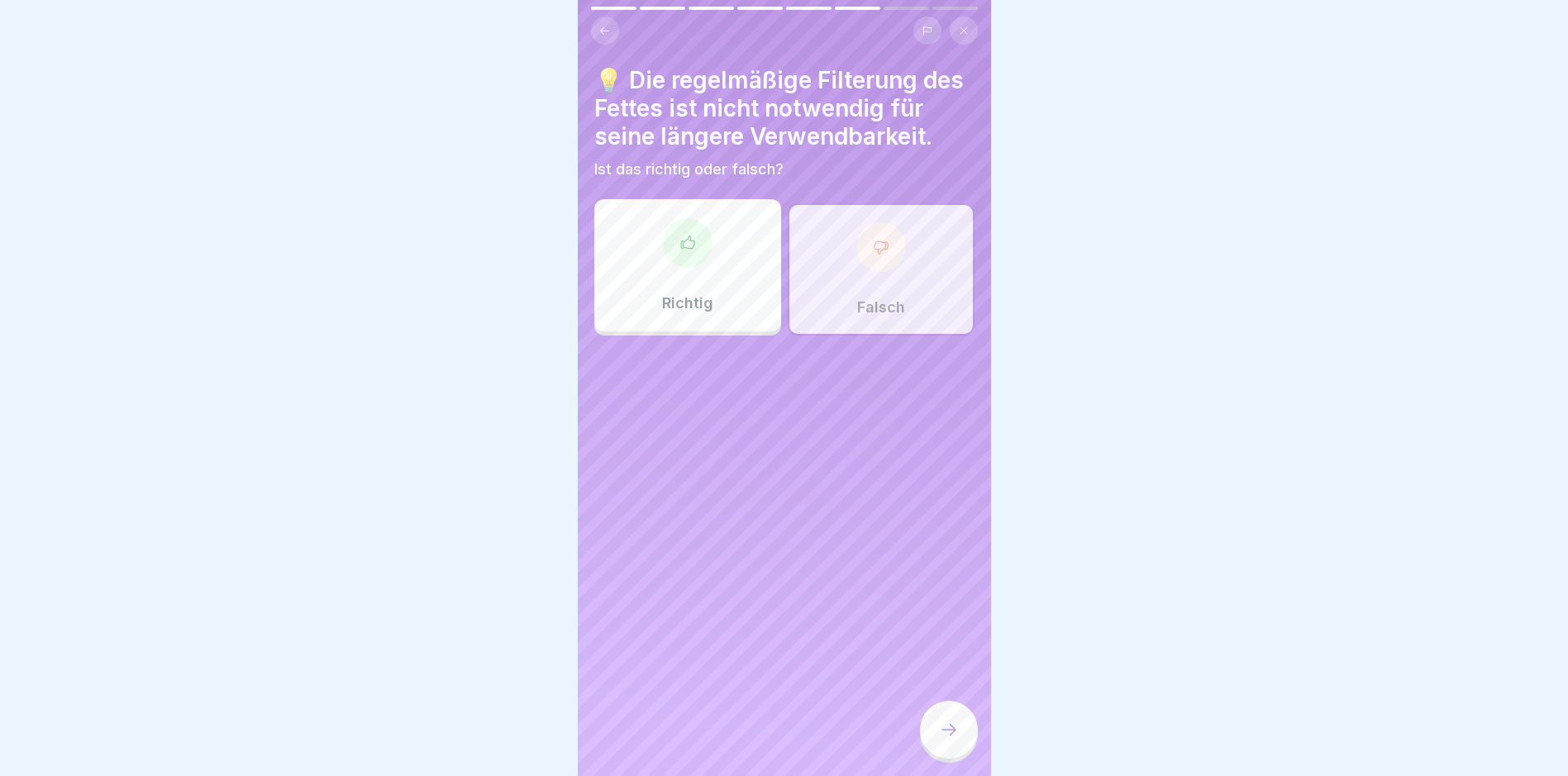
click at [935, 733] on div at bounding box center [948, 730] width 58 height 58
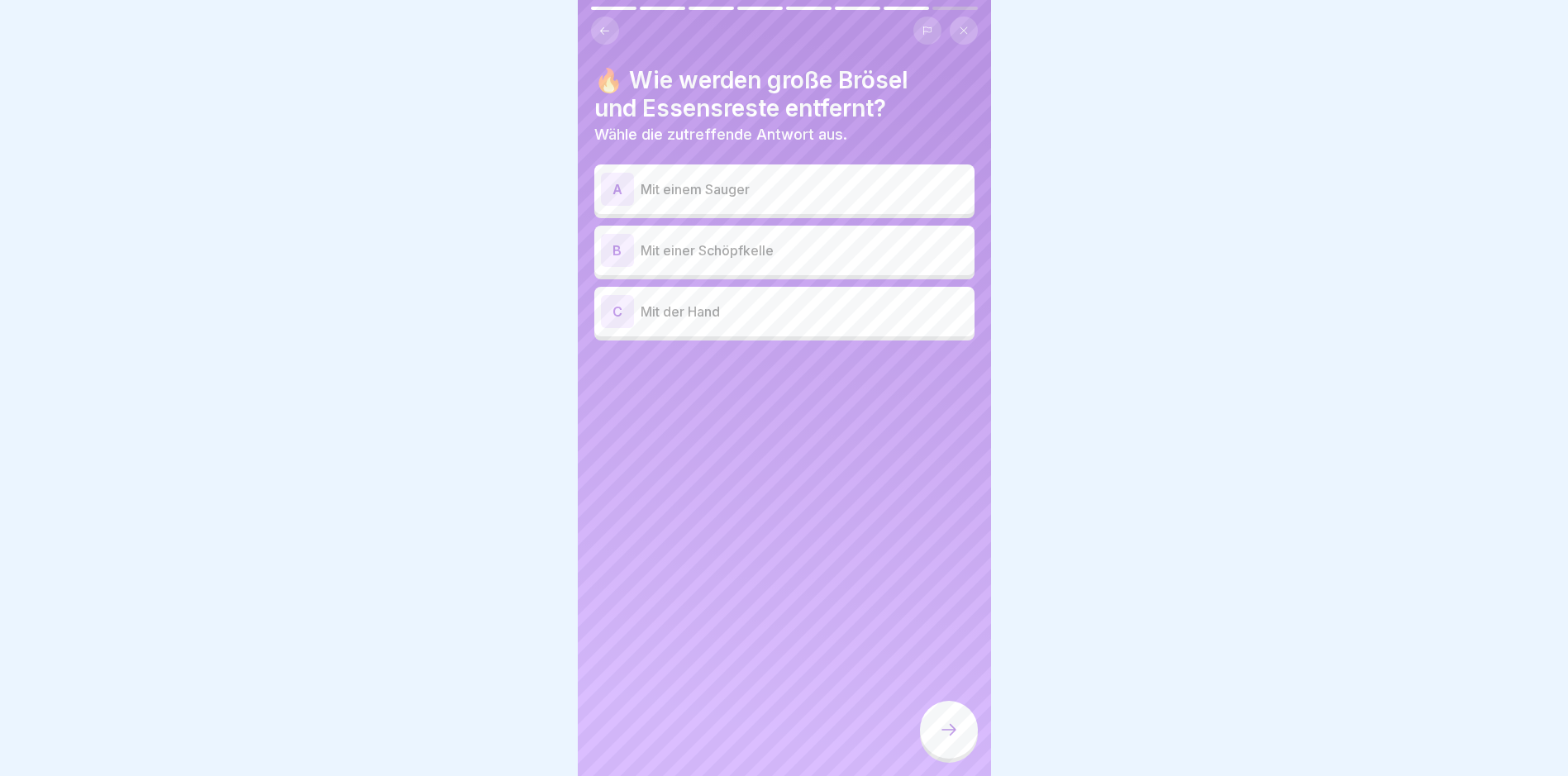
click at [745, 261] on div "B Mit einer Schöpfkelle" at bounding box center [784, 250] width 367 height 33
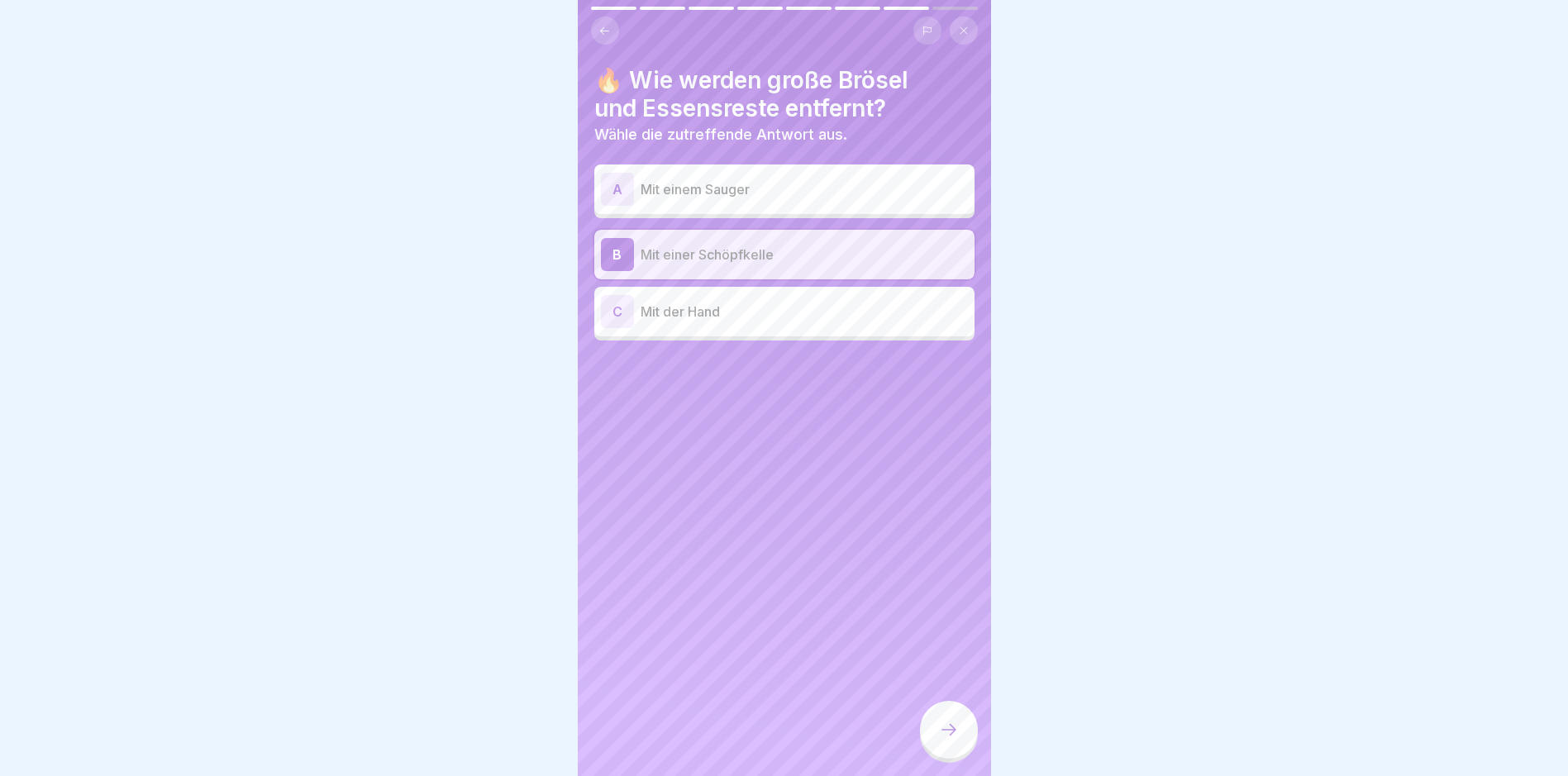
click at [971, 757] on div at bounding box center [948, 730] width 58 height 58
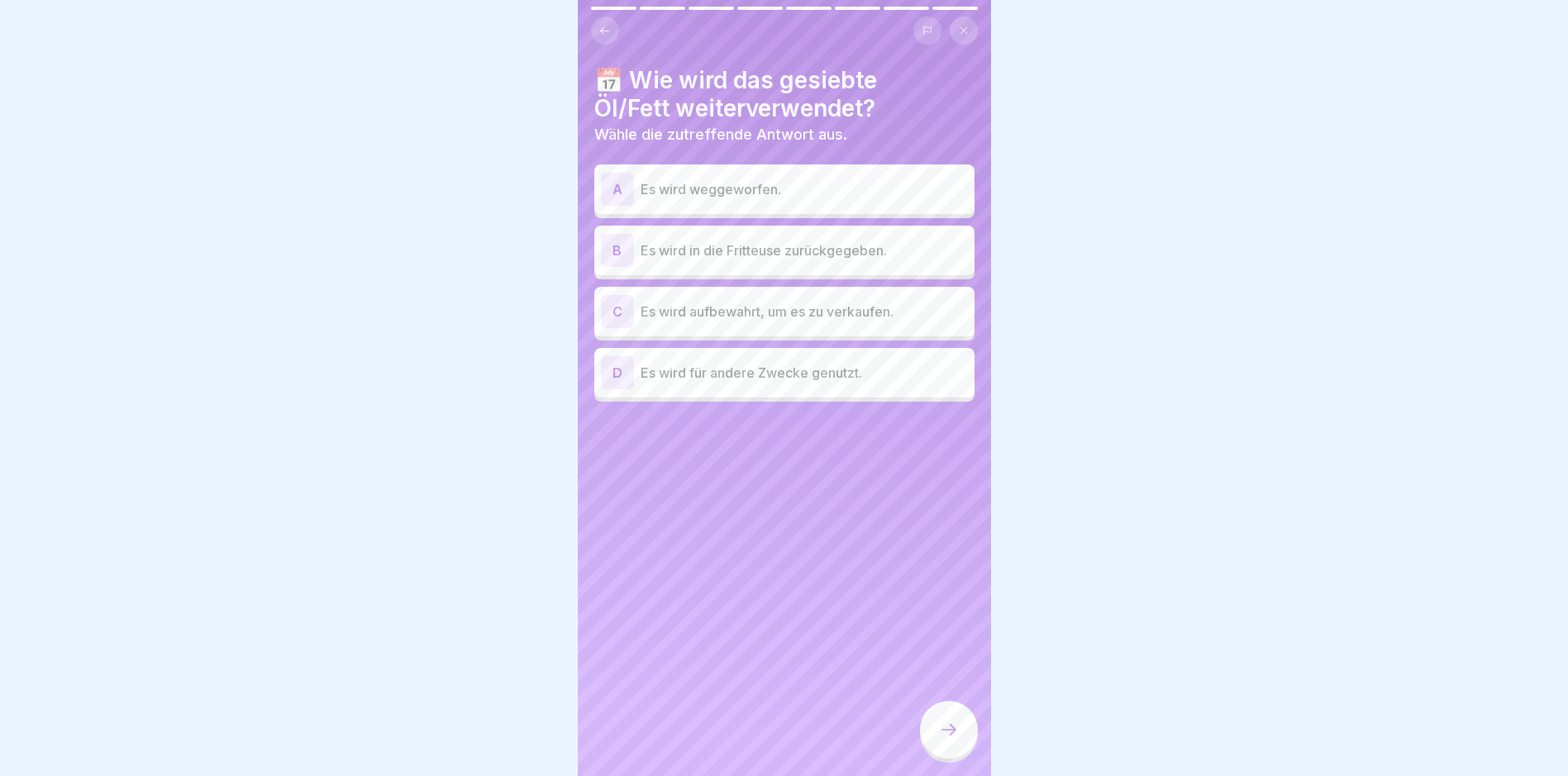
click at [798, 251] on p "Es wird in die Fritteuse zurückgegeben." at bounding box center [804, 251] width 327 height 20
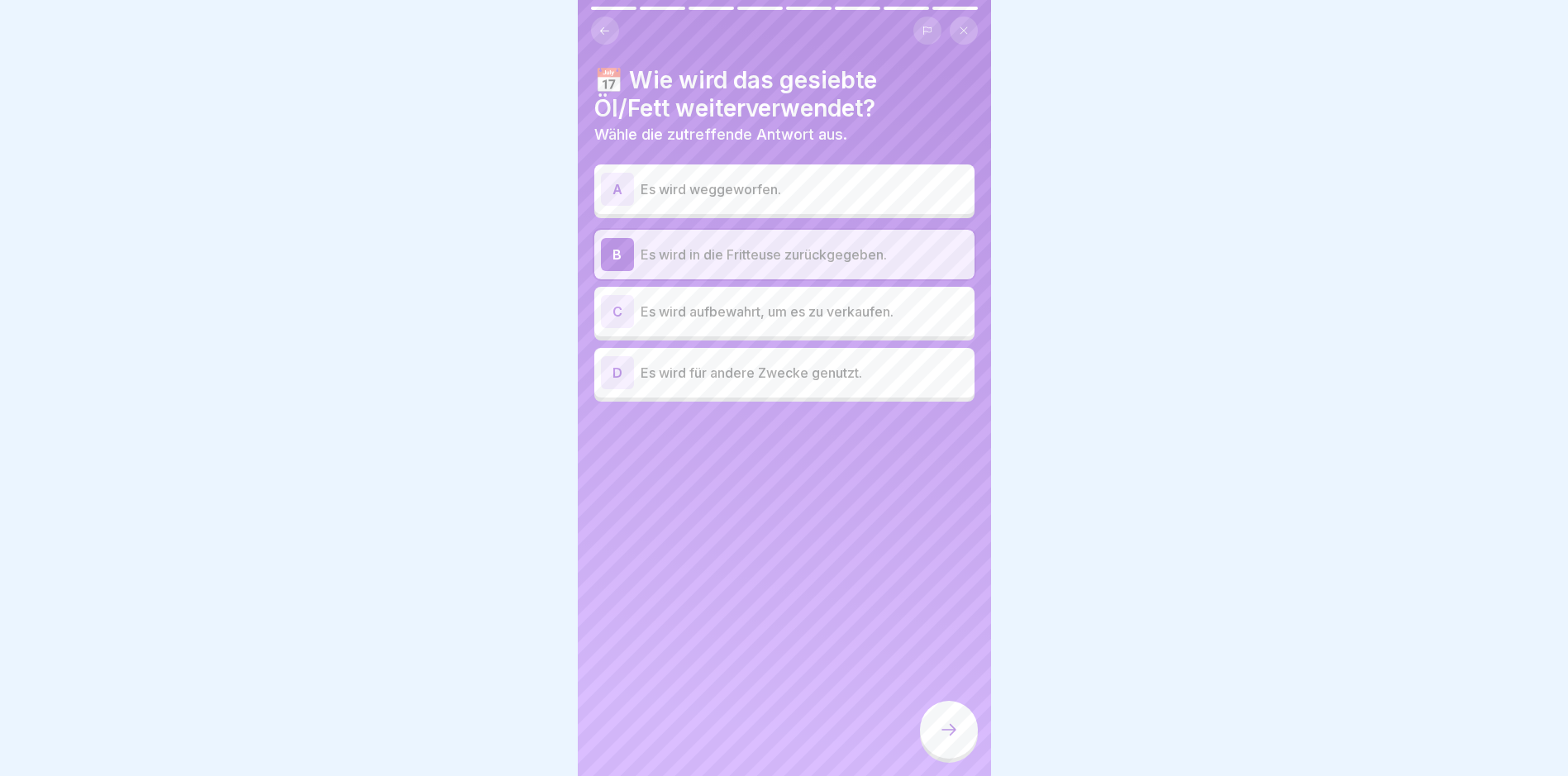
click at [947, 739] on icon at bounding box center [949, 730] width 20 height 20
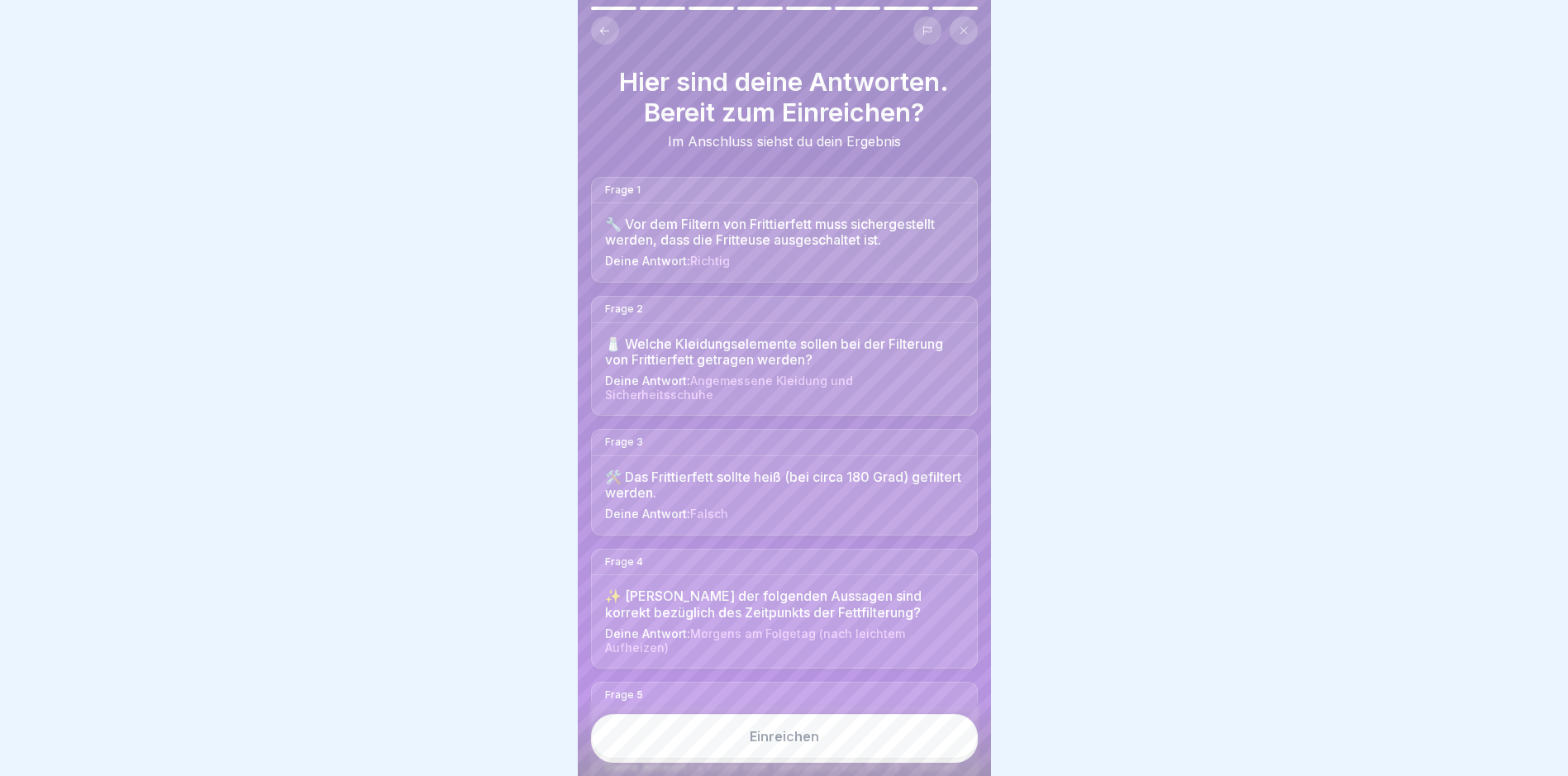
click at [776, 758] on button "Einreichen" at bounding box center [784, 736] width 387 height 44
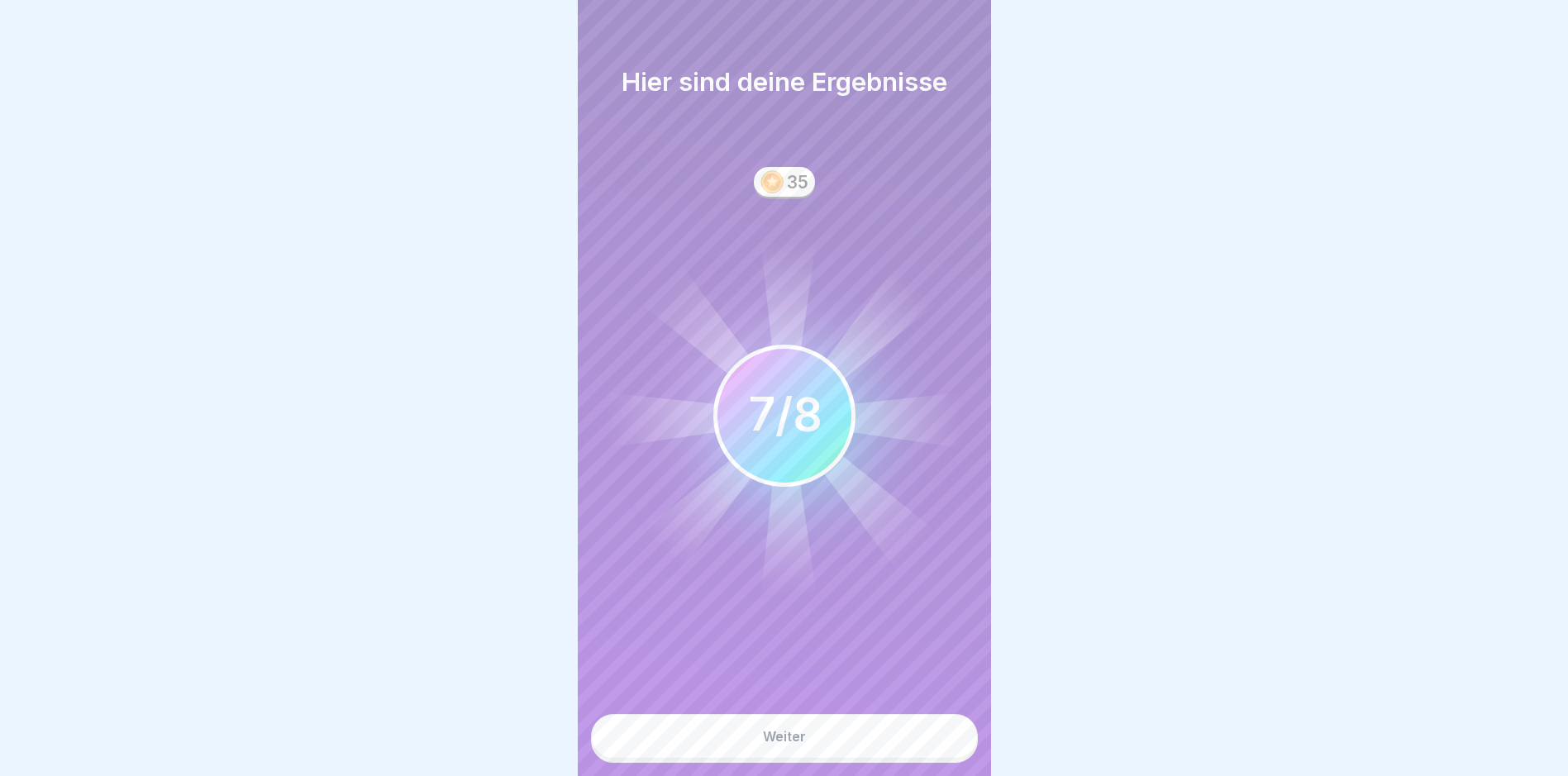
click at [811, 758] on button "Weiter" at bounding box center [784, 736] width 387 height 44
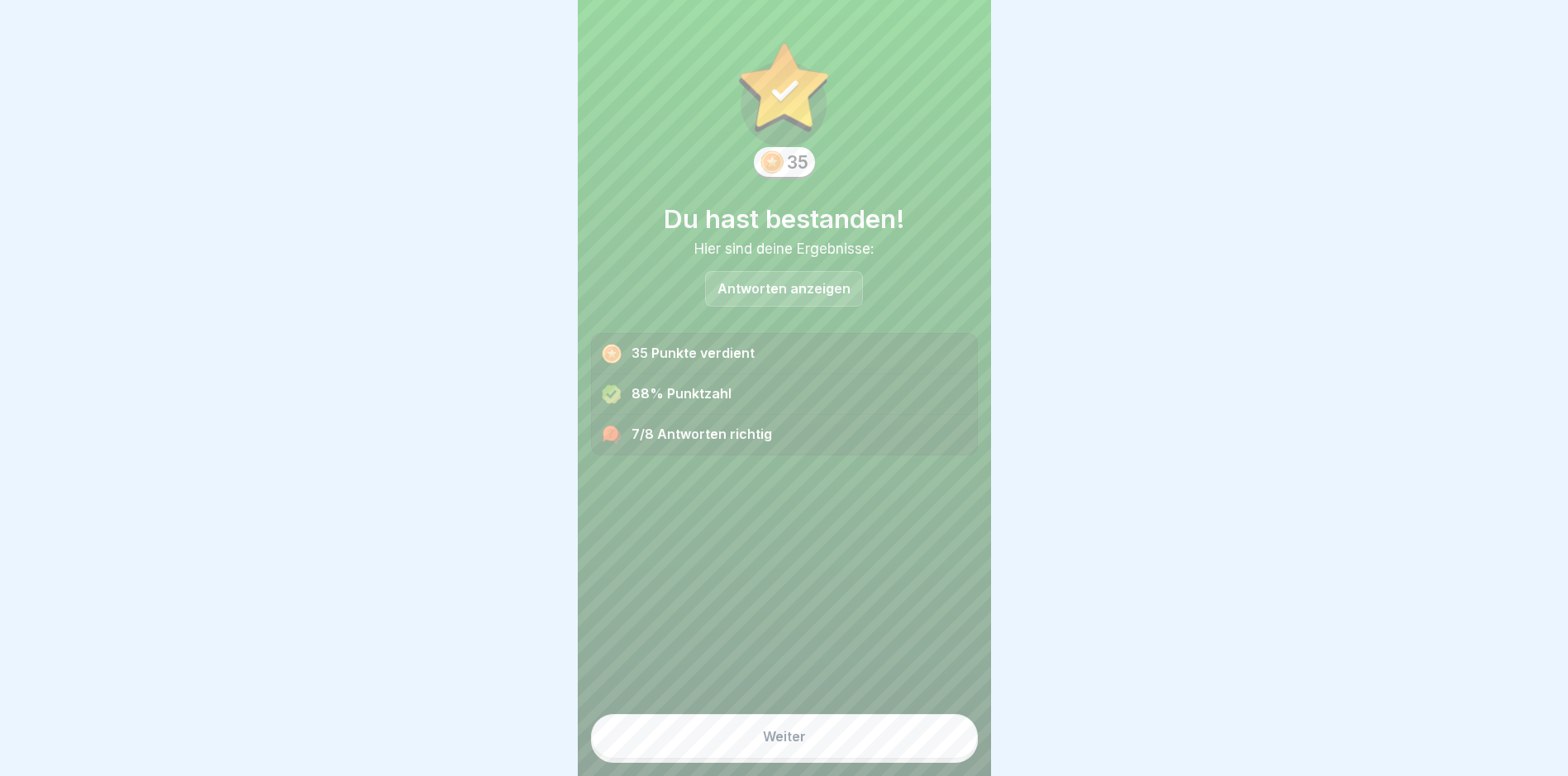
click at [803, 754] on button "Weiter" at bounding box center [784, 736] width 387 height 44
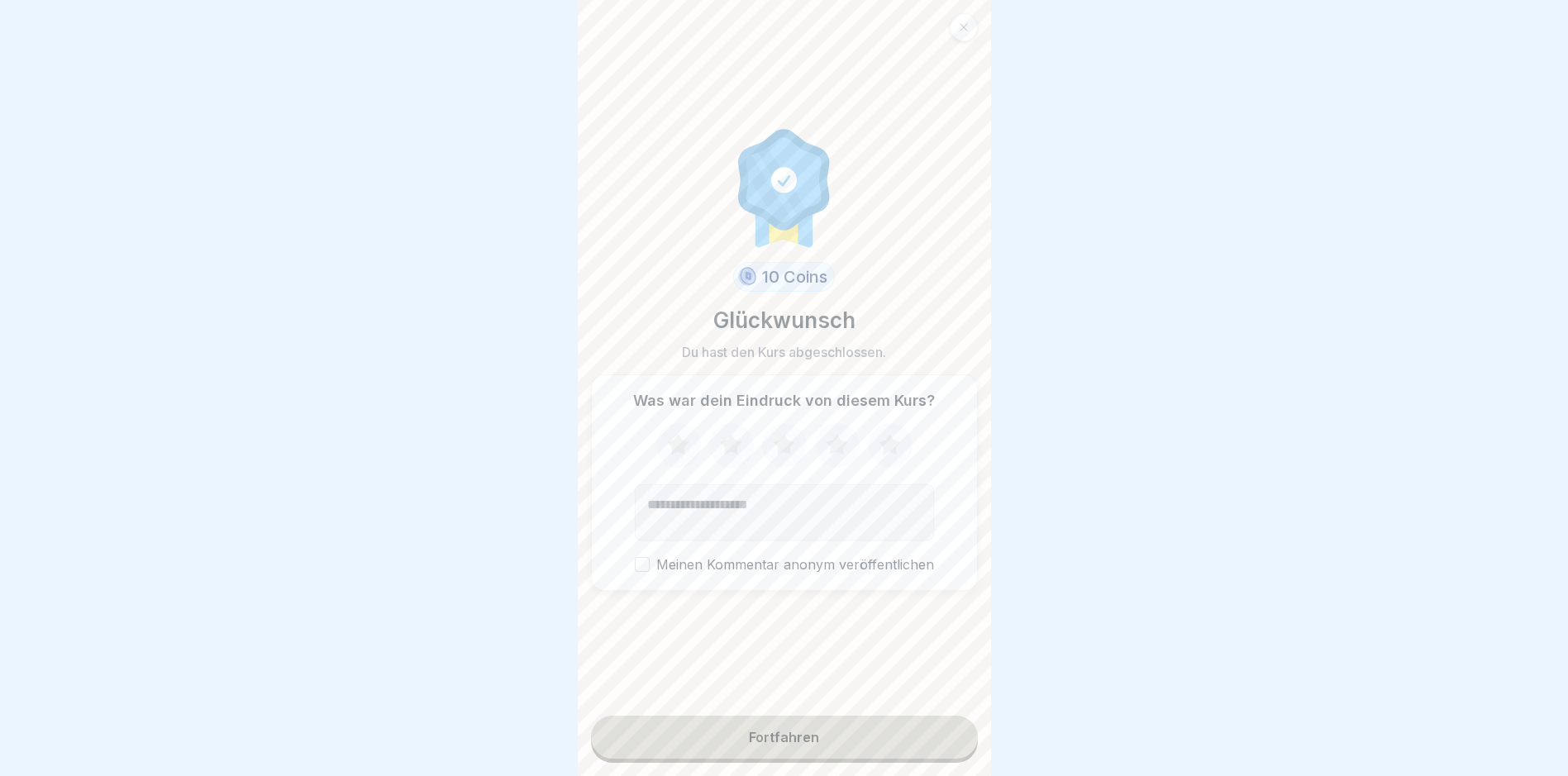
click at [784, 758] on button "Fortfahren" at bounding box center [784, 737] width 387 height 43
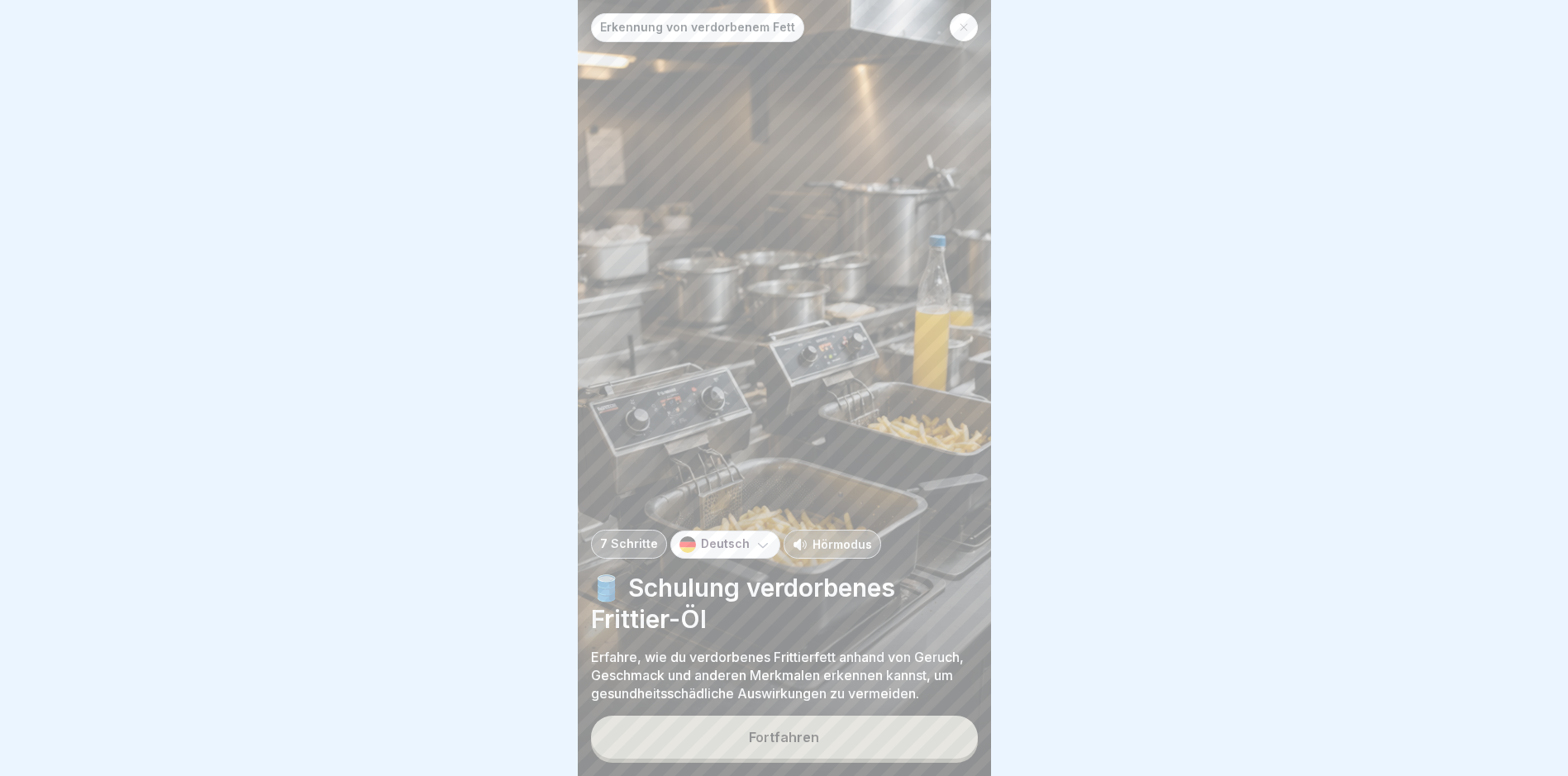
click at [971, 25] on div at bounding box center [964, 27] width 28 height 28
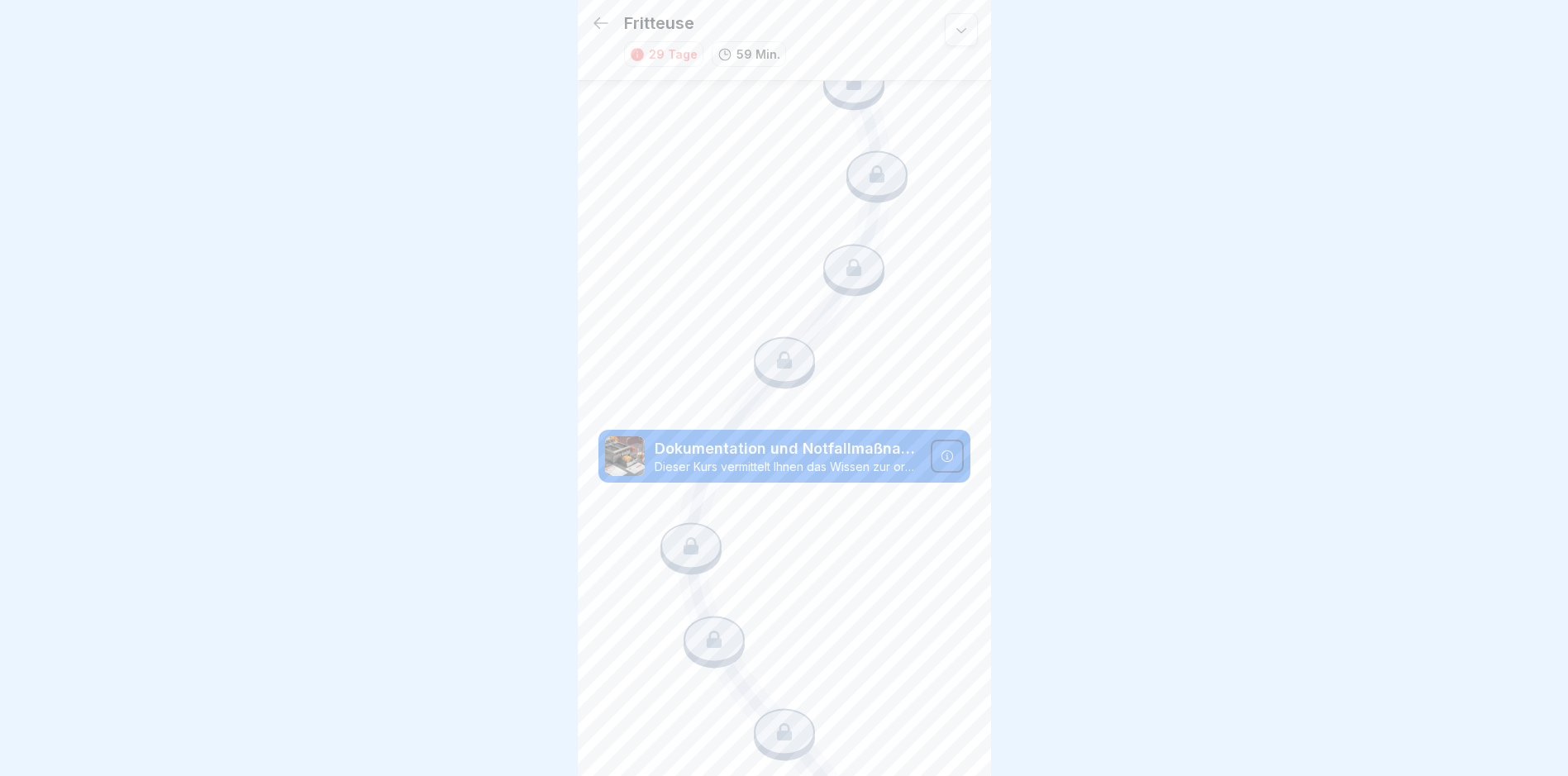
scroll to position [13, 0]
